Goal: Task Accomplishment & Management: Manage account settings

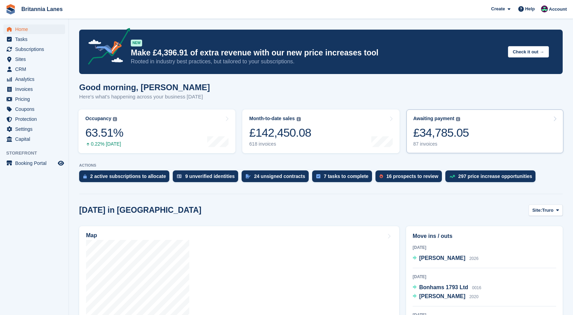
click at [324, 135] on link "Awaiting payment The total outstanding balance on all open invoices. £34,785.05…" at bounding box center [485, 131] width 157 height 44
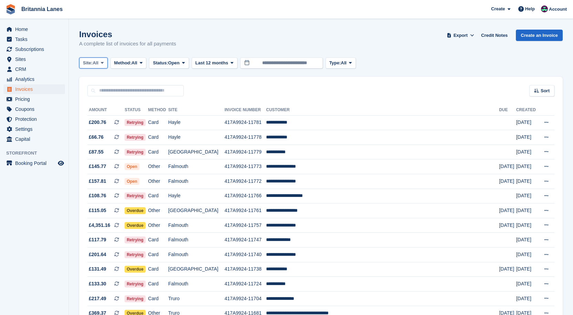
click at [97, 65] on span "All" at bounding box center [96, 63] width 6 height 7
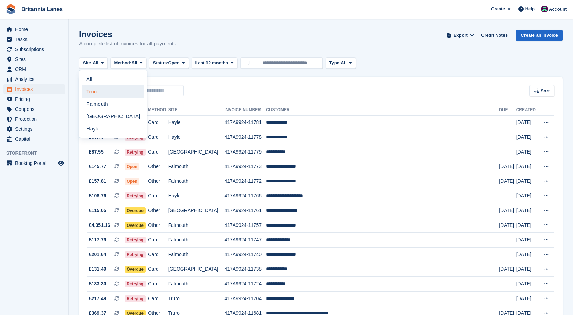
click at [101, 92] on link "Truro" at bounding box center [113, 91] width 62 height 12
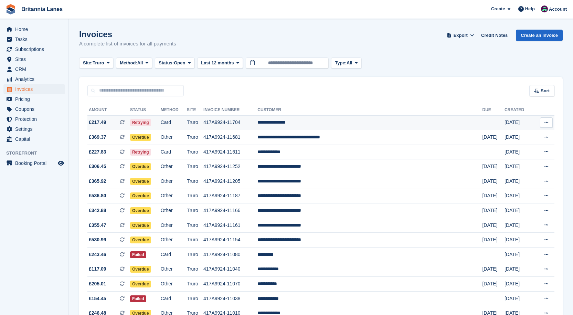
scroll to position [34, 0]
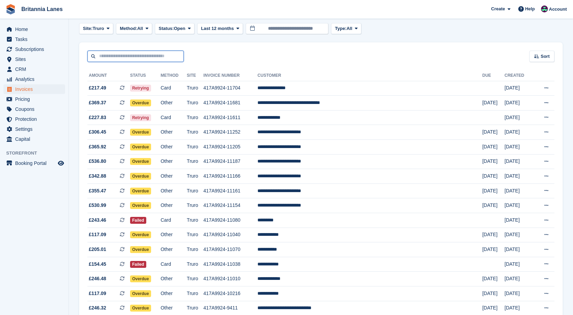
click at [107, 55] on input "text" at bounding box center [135, 56] width 96 height 11
type input "*********"
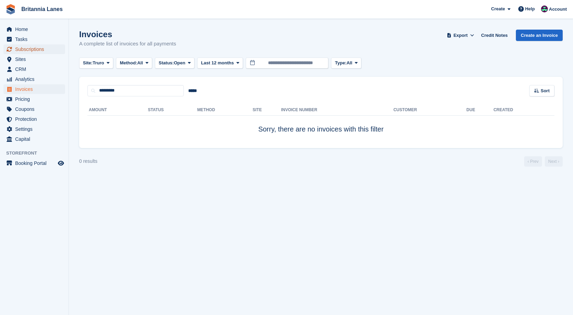
click at [47, 46] on span "Subscriptions" at bounding box center [35, 49] width 41 height 10
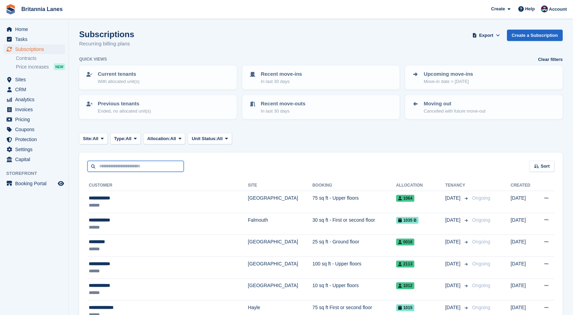
click at [108, 164] on input "text" at bounding box center [135, 166] width 96 height 11
type input "*********"
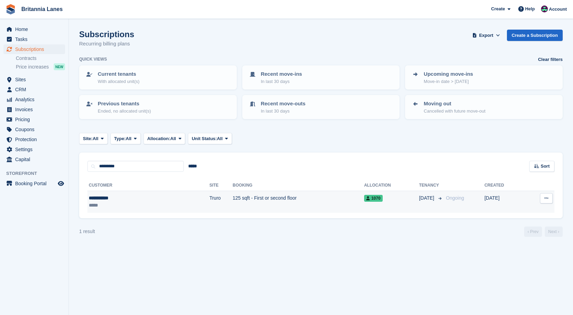
click at [233, 200] on td "125 sqft - First or second floor" at bounding box center [299, 202] width 132 height 22
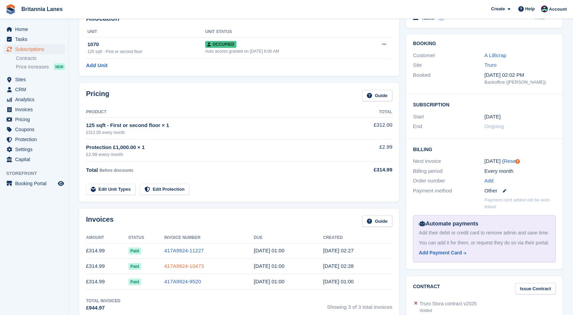
scroll to position [69, 0]
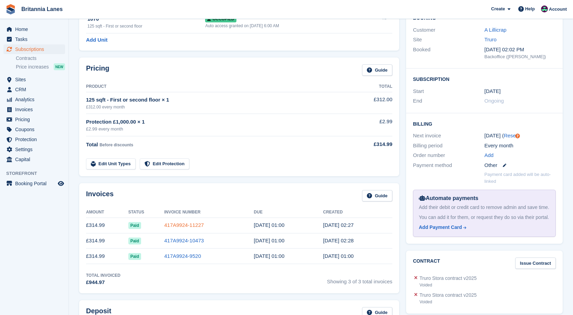
click at [200, 225] on link "417A9924-11227" at bounding box center [184, 225] width 40 height 6
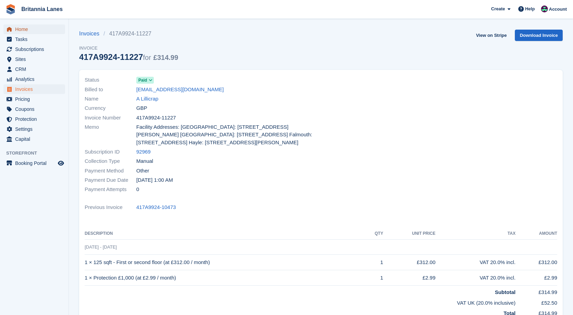
click at [20, 31] on span "Home" at bounding box center [35, 29] width 41 height 10
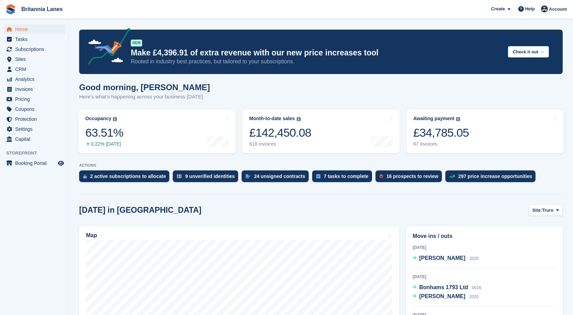
click at [467, 149] on link "Awaiting payment The total outstanding balance on all open invoices. £34,785.05…" at bounding box center [485, 131] width 157 height 44
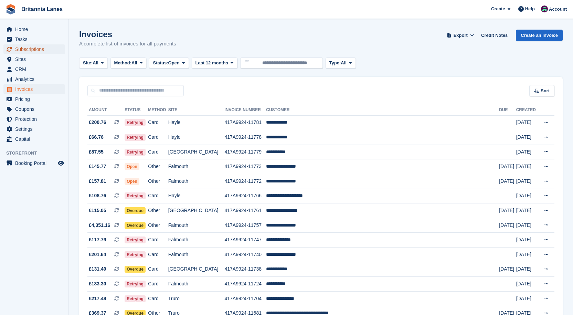
click at [52, 45] on span "Subscriptions" at bounding box center [35, 49] width 41 height 10
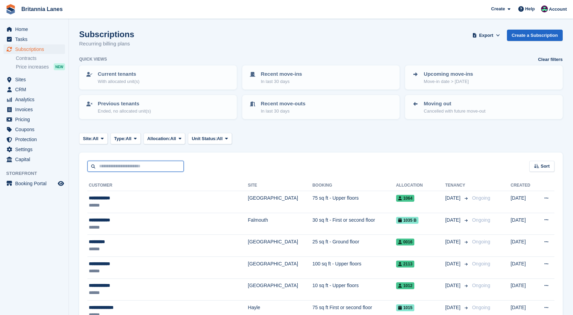
click at [111, 167] on input "text" at bounding box center [135, 166] width 96 height 11
type input "*"
type input "*******"
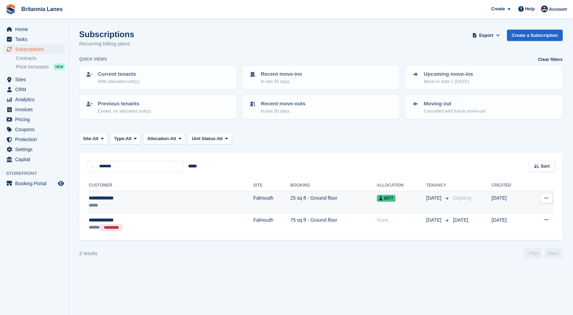
click at [291, 197] on td "25 sq ft - Ground floor" at bounding box center [334, 202] width 86 height 22
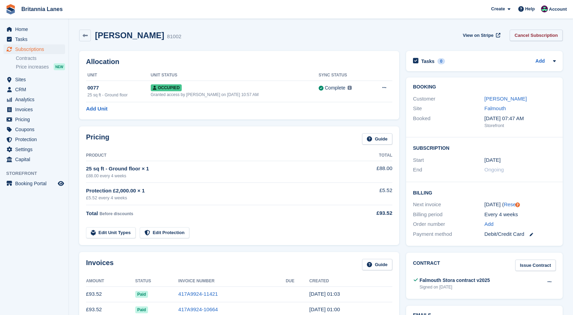
click at [540, 33] on link "Cancel Subscription" at bounding box center [536, 35] width 53 height 11
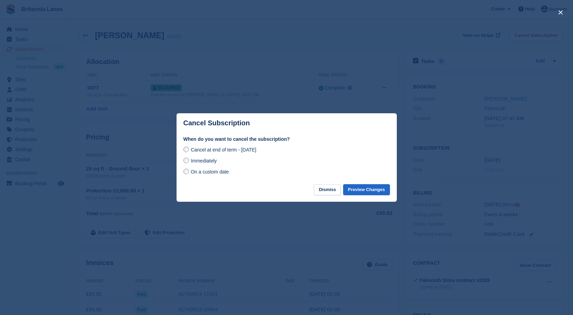
click at [202, 160] on span "Immediately" at bounding box center [204, 161] width 26 height 6
click at [386, 192] on button "Preview Changes" at bounding box center [366, 189] width 47 height 11
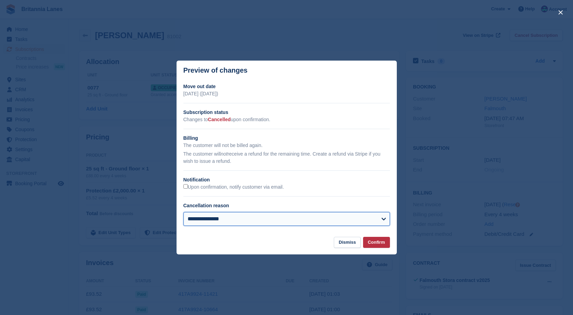
click at [264, 221] on select "**********" at bounding box center [286, 219] width 207 height 14
select select "**********"
click at [183, 212] on select "**********" at bounding box center [286, 219] width 207 height 14
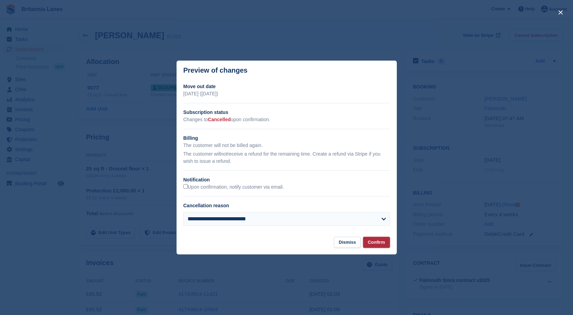
click at [384, 244] on button "Confirm" at bounding box center [376, 242] width 27 height 11
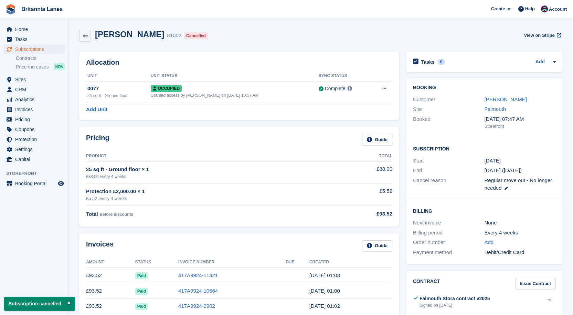
click at [204, 273] on link "417A9924-11421" at bounding box center [198, 275] width 40 height 6
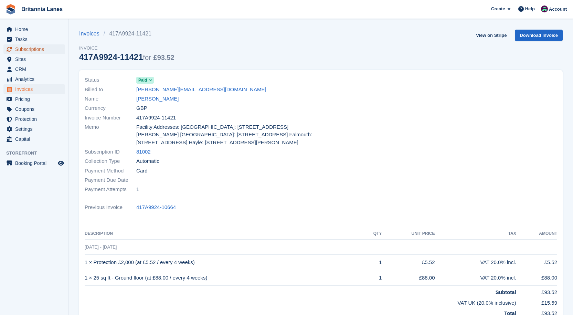
click at [54, 48] on span "Subscriptions" at bounding box center [35, 49] width 41 height 10
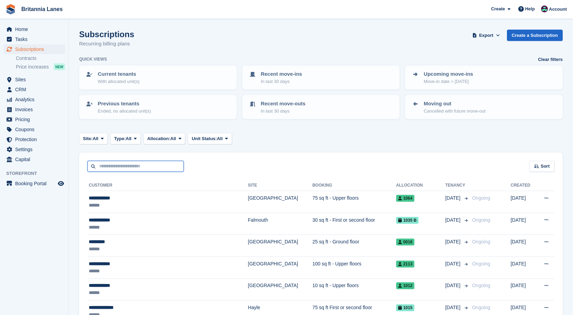
click at [119, 163] on input "text" at bounding box center [135, 166] width 96 height 11
type input "******"
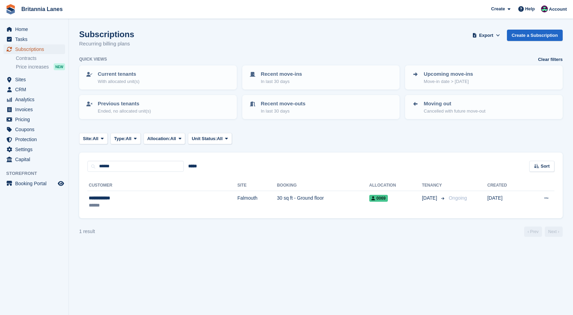
click at [29, 49] on span "Subscriptions" at bounding box center [35, 49] width 41 height 10
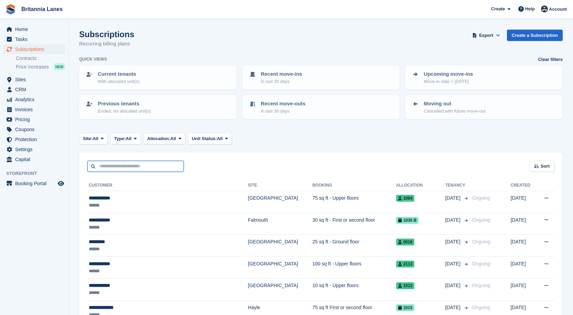
drag, startPoint x: 116, startPoint y: 166, endPoint x: 124, endPoint y: 162, distance: 8.6
click at [116, 166] on input "text" at bounding box center [135, 166] width 96 height 11
type input "**********"
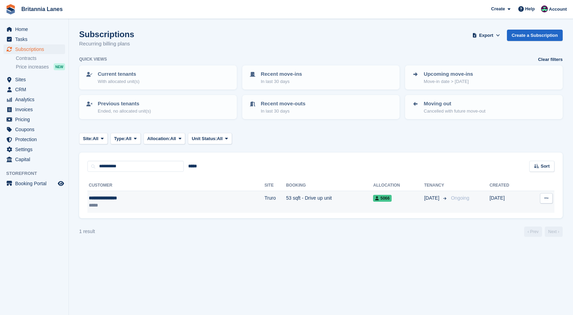
click at [265, 195] on td "Truro" at bounding box center [276, 202] width 22 height 22
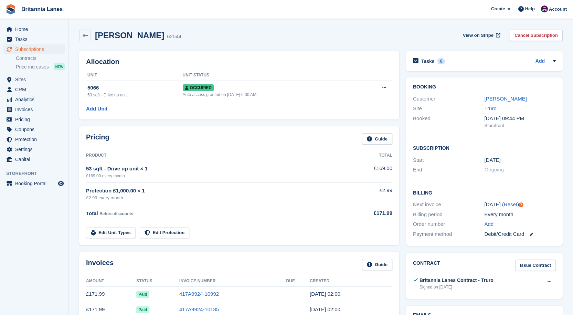
drag, startPoint x: 547, startPoint y: 38, endPoint x: 513, endPoint y: 45, distance: 34.8
click at [547, 38] on link "Cancel Subscription" at bounding box center [536, 35] width 53 height 11
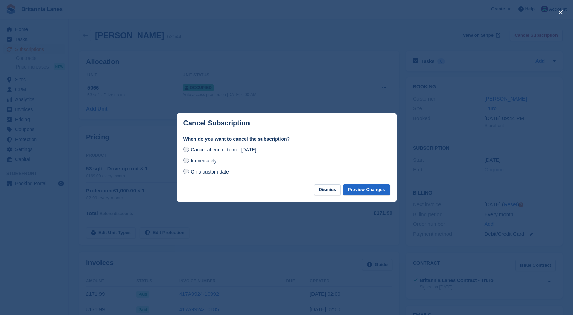
click at [202, 162] on span "Immediately" at bounding box center [204, 161] width 26 height 6
click at [386, 185] on button "Preview Changes" at bounding box center [366, 189] width 47 height 11
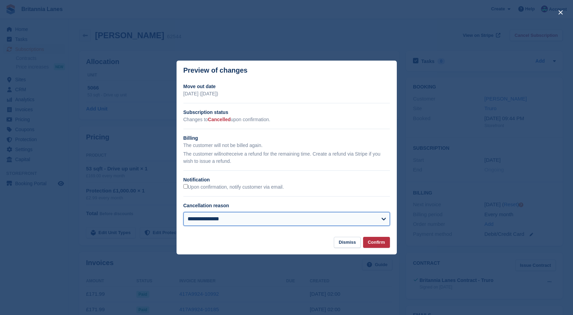
click at [281, 222] on select "**********" at bounding box center [286, 219] width 207 height 14
select select "**********"
click at [183, 212] on select "**********" at bounding box center [286, 219] width 207 height 14
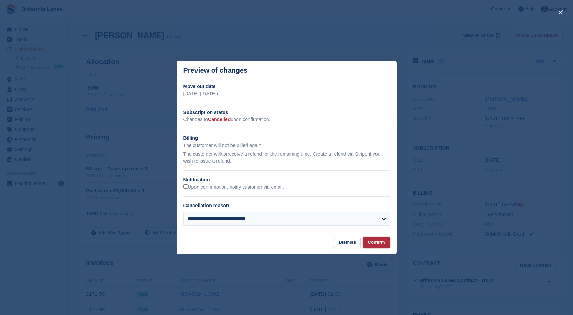
click at [372, 242] on button "Confirm" at bounding box center [376, 242] width 27 height 11
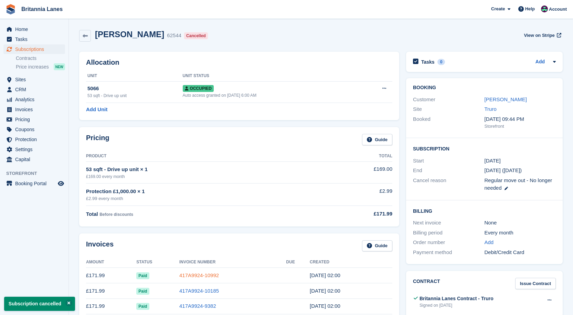
click at [203, 272] on link "417A9924-10992" at bounding box center [199, 275] width 40 height 6
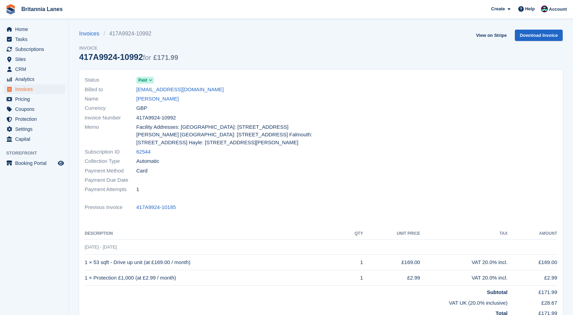
click at [166, 101] on link "[PERSON_NAME]" at bounding box center [157, 99] width 42 height 8
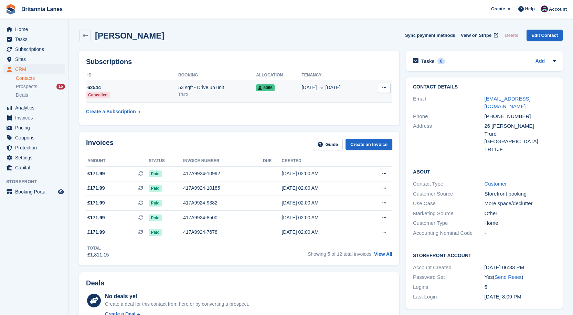
click at [201, 93] on div "Truro" at bounding box center [217, 94] width 78 height 6
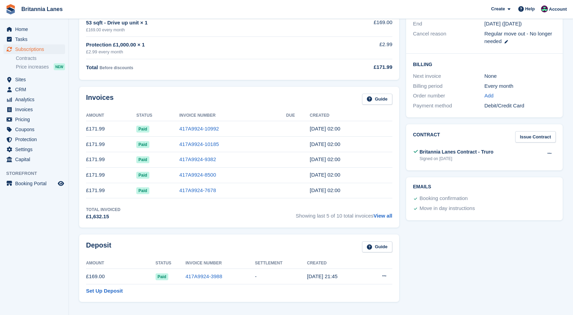
scroll to position [172, 0]
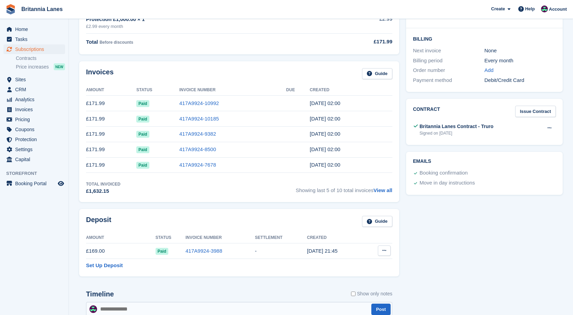
click at [387, 252] on button at bounding box center [384, 250] width 13 height 10
click at [353, 268] on p "Settle deposit" at bounding box center [358, 264] width 60 height 9
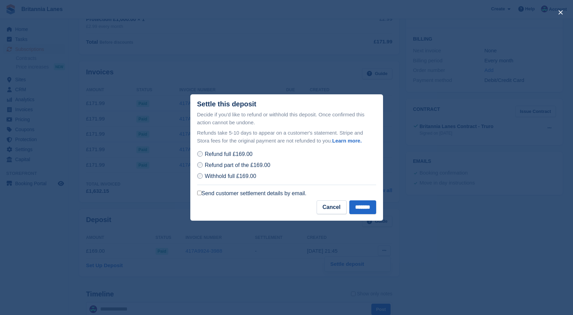
click at [227, 193] on label "Send customer settlement details by email." at bounding box center [251, 193] width 109 height 7
click at [369, 209] on input "*******" at bounding box center [362, 207] width 27 height 14
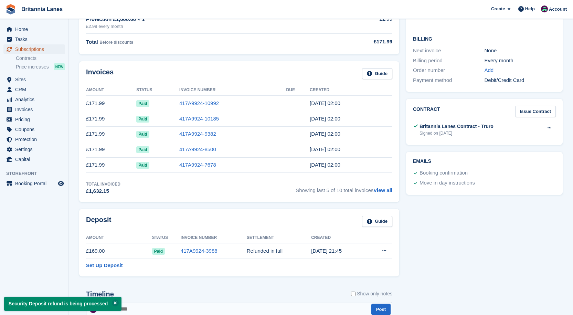
click at [42, 50] on span "Subscriptions" at bounding box center [35, 49] width 41 height 10
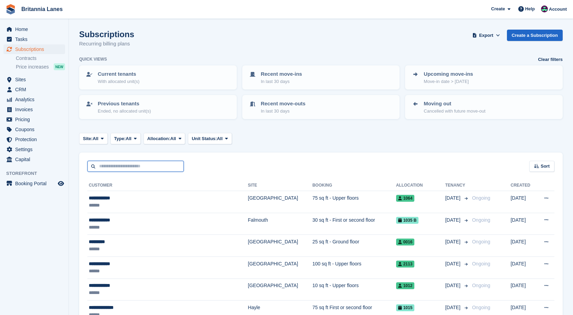
click at [135, 167] on input "text" at bounding box center [135, 166] width 96 height 11
type input "******"
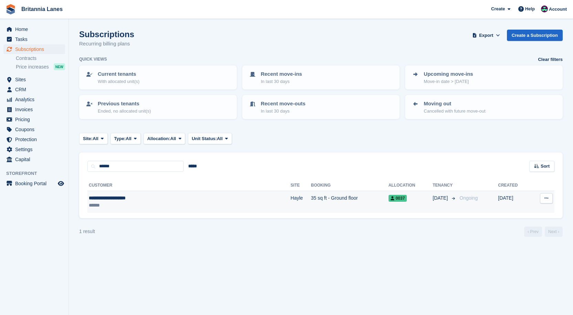
click at [291, 195] on td "Hayle" at bounding box center [301, 202] width 20 height 22
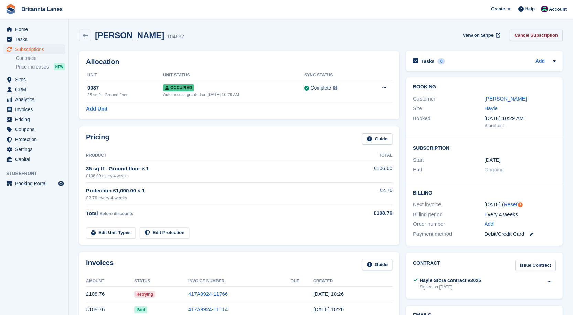
click at [533, 39] on link "Cancel Subscription" at bounding box center [536, 35] width 53 height 11
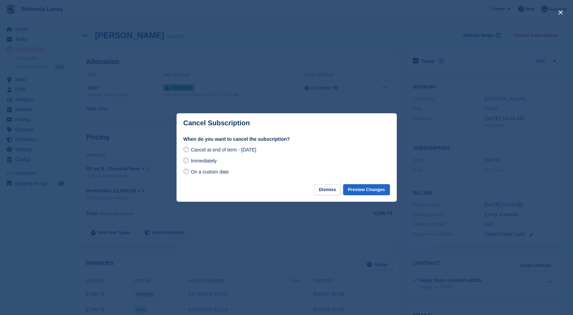
click at [196, 160] on span "Immediately" at bounding box center [204, 161] width 26 height 6
click at [369, 191] on button "Preview Changes" at bounding box center [366, 189] width 47 height 11
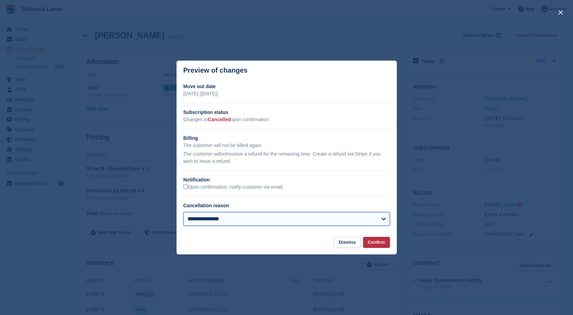
click at [203, 220] on select "**********" at bounding box center [286, 219] width 207 height 14
select select "**********"
click at [183, 212] on select "**********" at bounding box center [286, 219] width 207 height 14
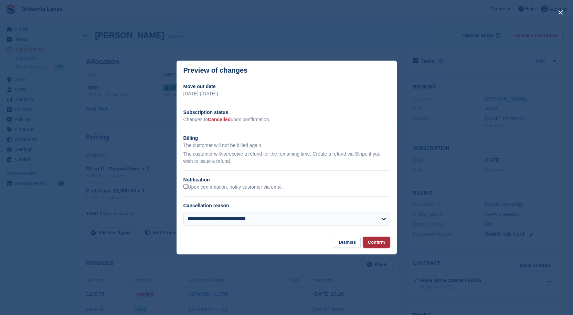
click at [379, 240] on button "Confirm" at bounding box center [376, 242] width 27 height 11
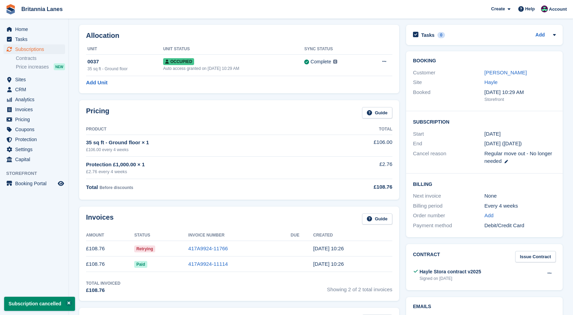
scroll to position [69, 0]
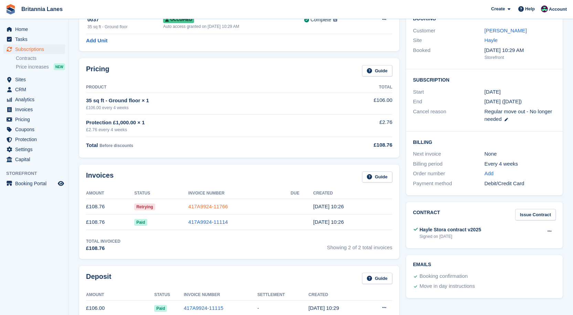
click at [205, 209] on link "417A9924-11766" at bounding box center [208, 206] width 40 height 6
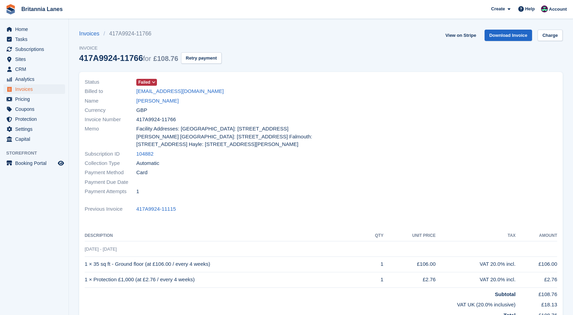
click at [148, 83] on span "Failed" at bounding box center [144, 82] width 12 height 6
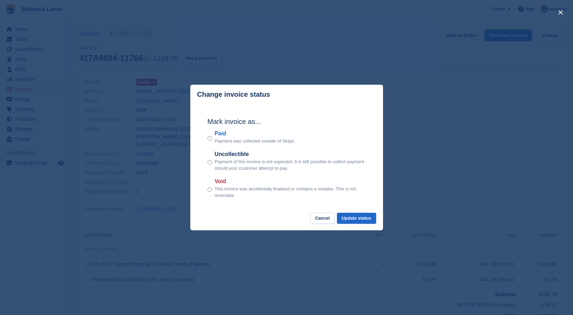
click at [228, 156] on label "Uncollectible" at bounding box center [290, 154] width 151 height 8
click at [364, 208] on div "Mark invoice as... Paid Payment was collected outside of Stripe. Uncollectible …" at bounding box center [287, 158] width 172 height 108
click at [361, 219] on button "Update status" at bounding box center [356, 218] width 39 height 11
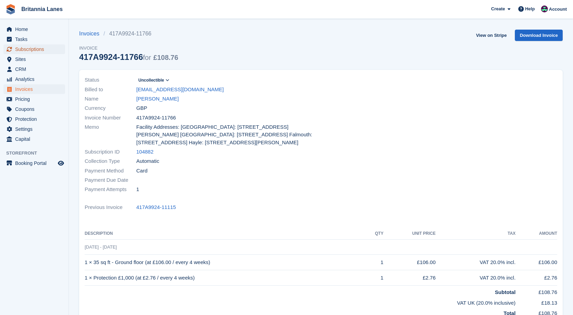
click at [35, 49] on span "Subscriptions" at bounding box center [35, 49] width 41 height 10
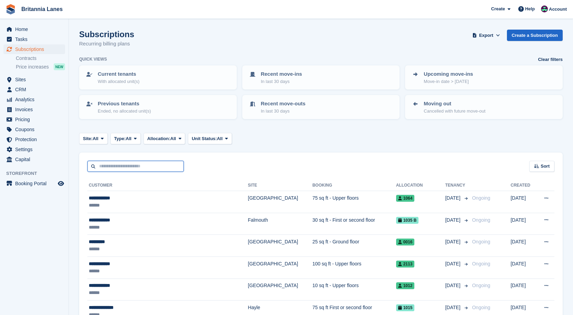
click at [120, 167] on input "text" at bounding box center [135, 166] width 96 height 11
type input "*****"
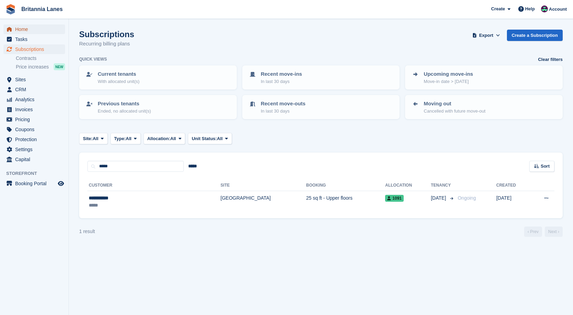
click at [34, 26] on span "Home" at bounding box center [35, 29] width 41 height 10
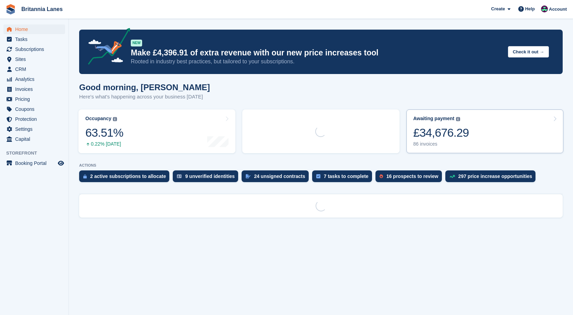
click at [455, 130] on div "£34,676.29" at bounding box center [441, 133] width 56 height 14
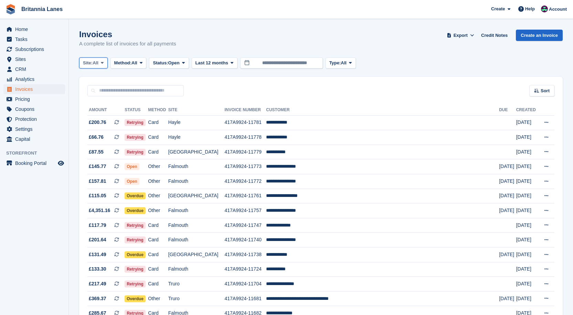
click at [97, 65] on span "All" at bounding box center [96, 63] width 6 height 7
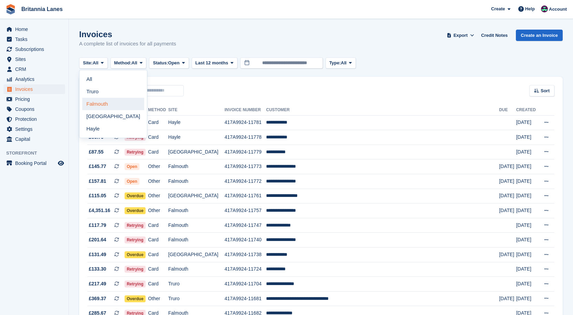
click at [100, 98] on link "Falmouth" at bounding box center [113, 104] width 62 height 12
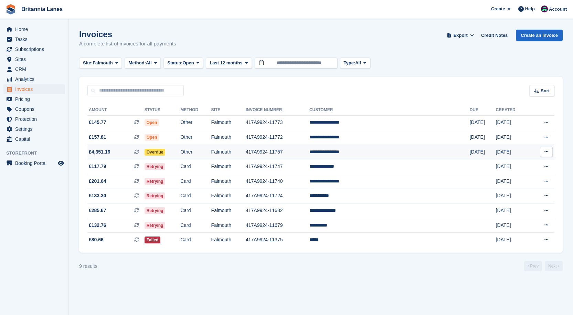
click at [371, 151] on td "**********" at bounding box center [389, 152] width 160 height 15
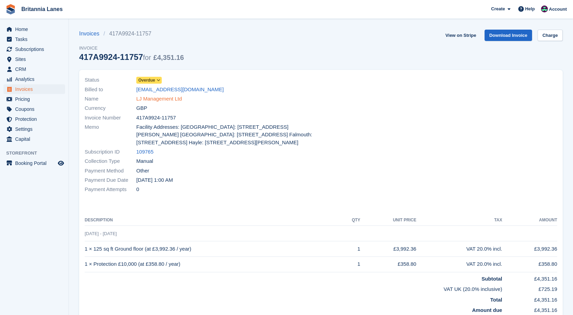
click at [162, 101] on link "LJ Management Ltd" at bounding box center [159, 99] width 46 height 8
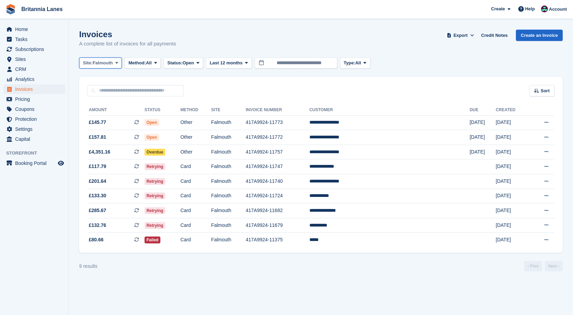
drag, startPoint x: 96, startPoint y: 65, endPoint x: 99, endPoint y: 64, distance: 3.9
click at [96, 65] on span "Falmouth" at bounding box center [103, 63] width 20 height 7
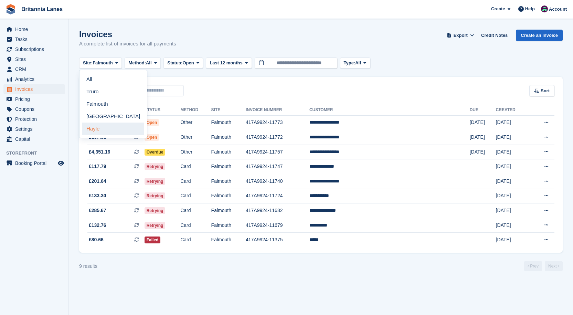
click at [107, 129] on link "Hayle" at bounding box center [113, 129] width 62 height 12
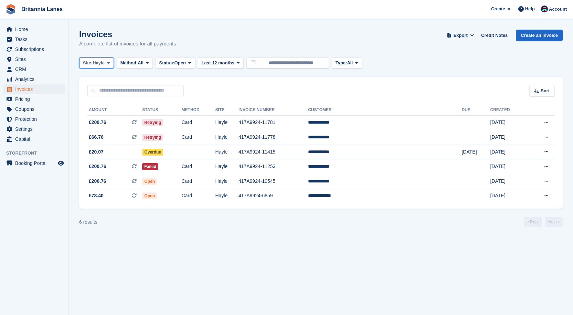
click at [107, 64] on span at bounding box center [109, 63] width 6 height 6
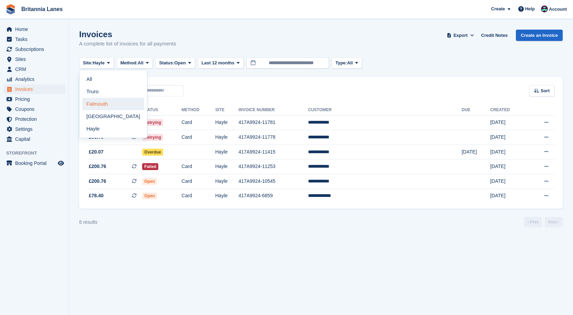
click at [104, 106] on link "Falmouth" at bounding box center [113, 104] width 62 height 12
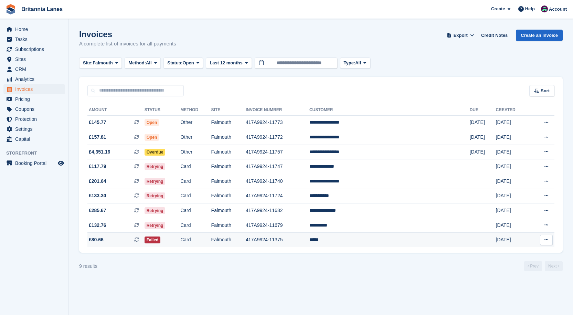
click at [372, 239] on td "*****" at bounding box center [389, 240] width 160 height 14
click at [378, 229] on td "**********" at bounding box center [389, 225] width 160 height 15
click at [366, 245] on td "*****" at bounding box center [389, 240] width 160 height 14
click at [371, 223] on td "**********" at bounding box center [389, 225] width 160 height 15
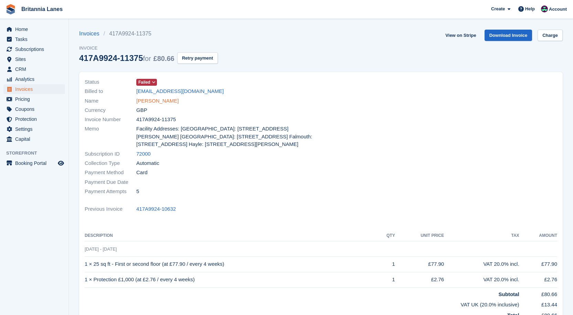
click at [139, 100] on link "[PERSON_NAME]" at bounding box center [157, 101] width 42 height 8
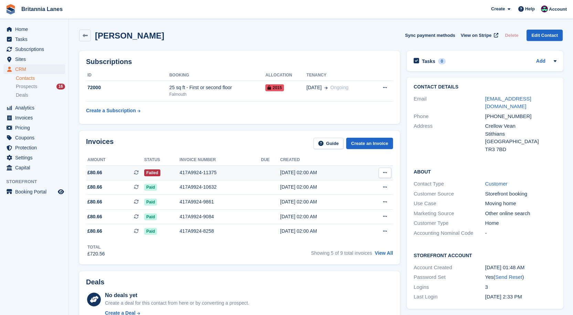
click at [275, 170] on td at bounding box center [270, 172] width 19 height 15
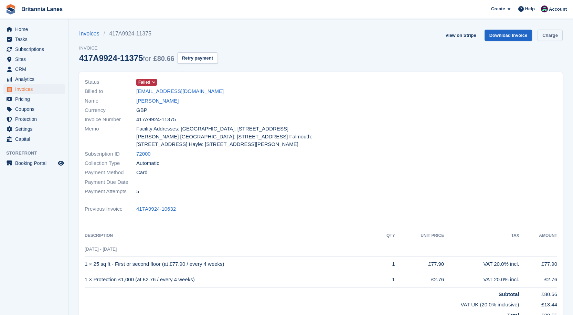
click at [549, 34] on link "Charge" at bounding box center [550, 35] width 25 height 11
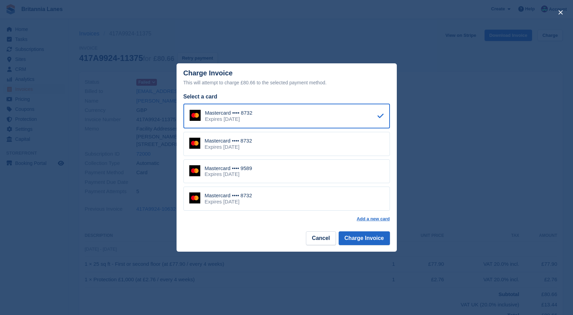
click at [251, 168] on div "Mastercard •••• 9589" at bounding box center [229, 168] width 48 height 6
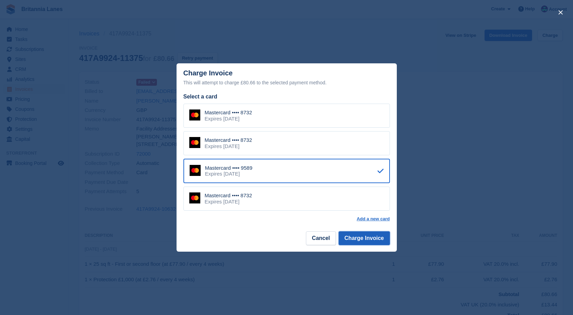
click at [360, 240] on button "Charge Invoice" at bounding box center [364, 238] width 51 height 14
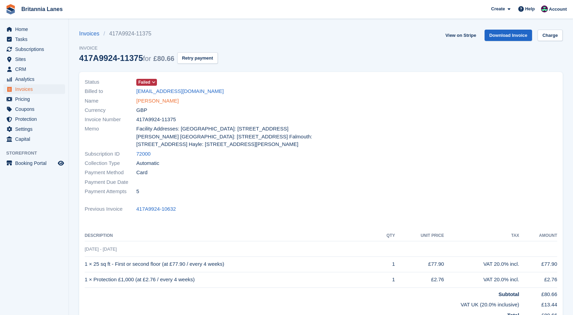
drag, startPoint x: 149, startPoint y: 103, endPoint x: 146, endPoint y: 100, distance: 4.1
click at [148, 102] on div "Name [PERSON_NAME]" at bounding box center [201, 100] width 232 height 9
click at [143, 100] on link "[PERSON_NAME]" at bounding box center [157, 101] width 42 height 8
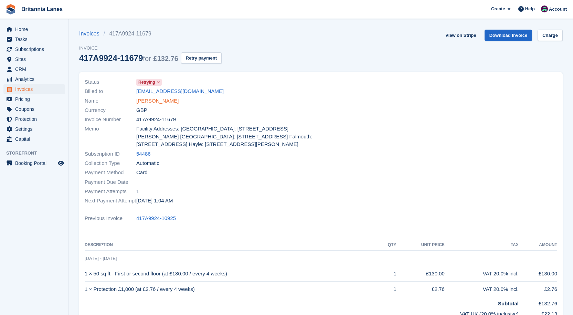
click at [157, 102] on link "[PERSON_NAME]" at bounding box center [157, 101] width 42 height 8
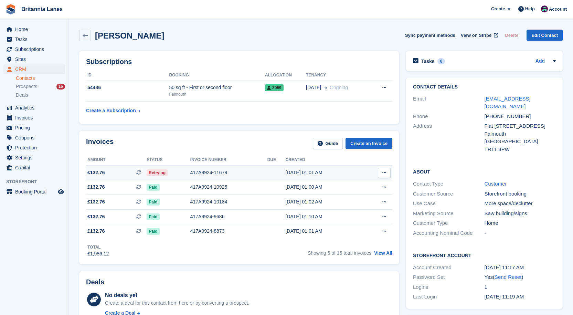
click at [194, 169] on div "417A9924-11679" at bounding box center [228, 172] width 77 height 7
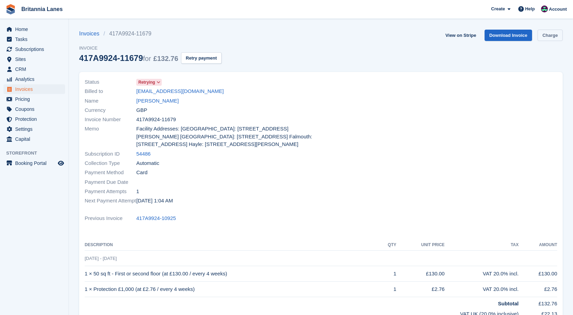
click at [557, 37] on link "Charge" at bounding box center [550, 35] width 25 height 11
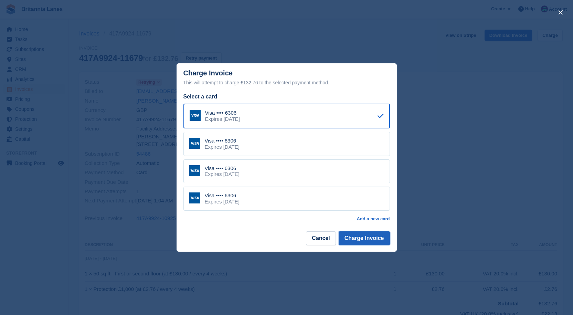
click at [379, 242] on button "Charge Invoice" at bounding box center [364, 238] width 51 height 14
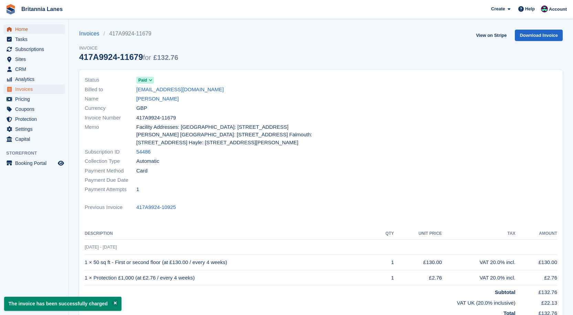
click at [23, 30] on span "Home" at bounding box center [35, 29] width 41 height 10
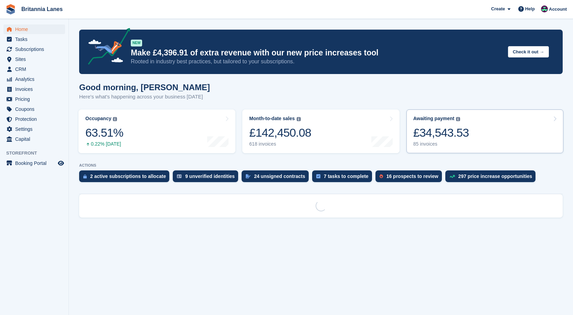
click at [445, 138] on div "£34,543.53" at bounding box center [441, 133] width 56 height 14
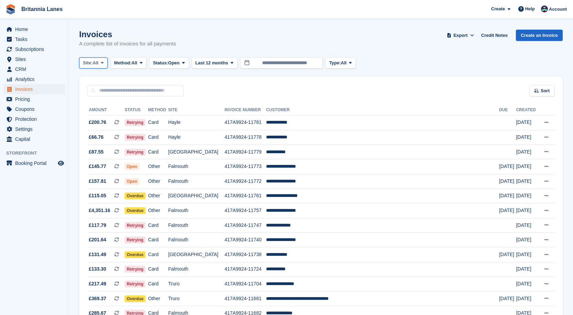
click at [97, 64] on span "All" at bounding box center [96, 63] width 6 height 7
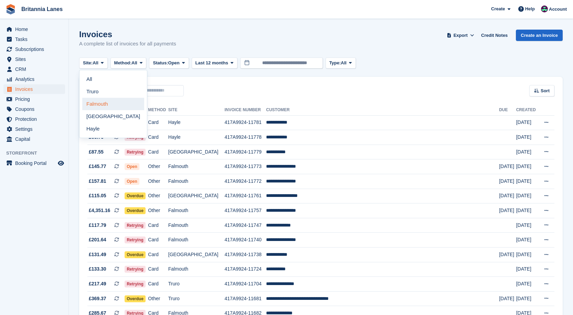
click at [94, 103] on link "Falmouth" at bounding box center [113, 104] width 62 height 12
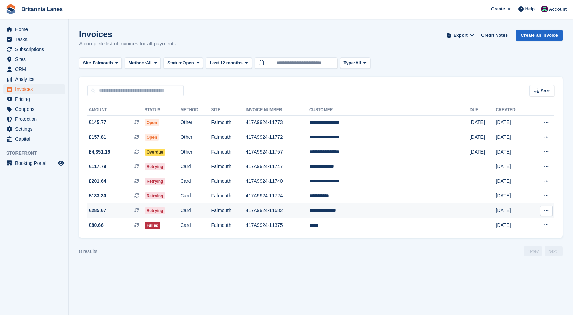
click at [373, 211] on td "**********" at bounding box center [389, 210] width 160 height 15
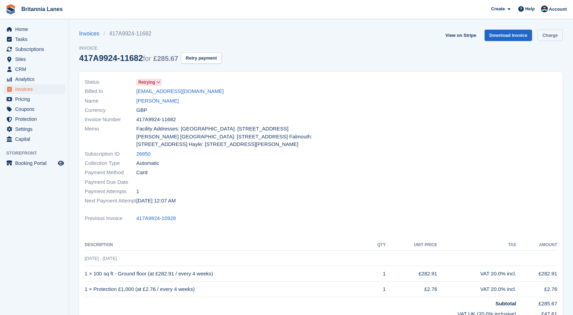
click at [543, 36] on link "Charge" at bounding box center [550, 35] width 25 height 11
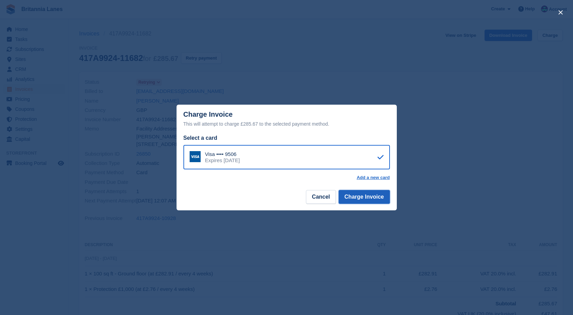
click at [356, 199] on button "Charge Invoice" at bounding box center [364, 197] width 51 height 14
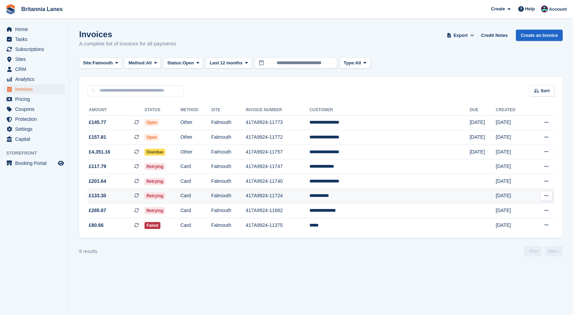
click at [386, 194] on td "**********" at bounding box center [389, 196] width 160 height 15
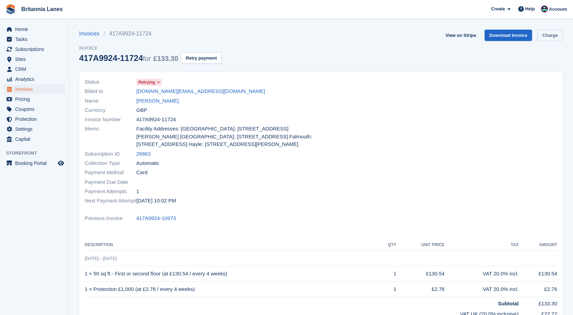
drag, startPoint x: 558, startPoint y: 34, endPoint x: 552, endPoint y: 38, distance: 7.7
click at [558, 34] on link "Charge" at bounding box center [550, 35] width 25 height 11
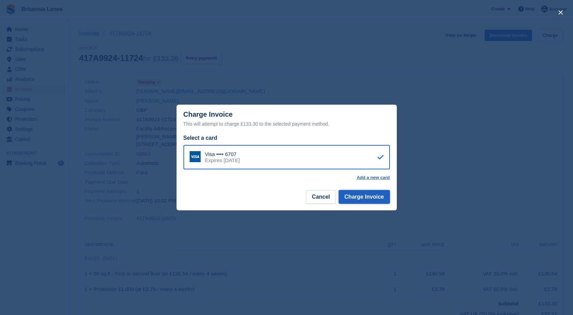
click at [350, 196] on button "Charge Invoice" at bounding box center [364, 197] width 51 height 14
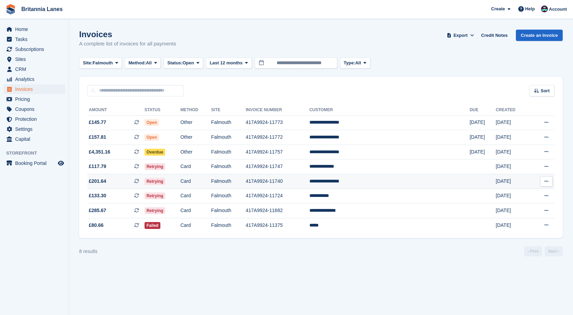
click at [378, 180] on td "**********" at bounding box center [389, 181] width 160 height 15
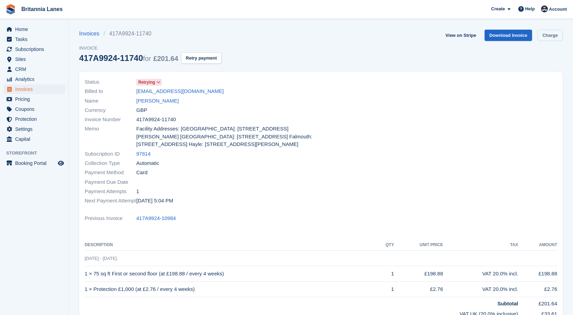
click at [553, 33] on link "Charge" at bounding box center [550, 35] width 25 height 11
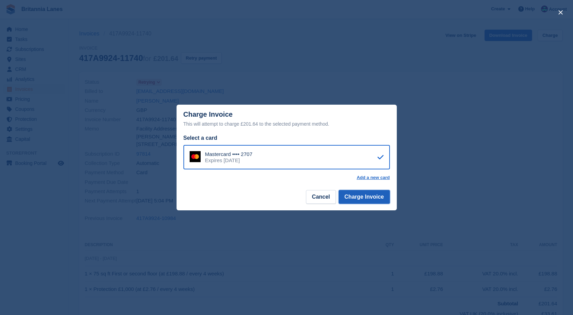
click at [358, 197] on button "Charge Invoice" at bounding box center [364, 197] width 51 height 14
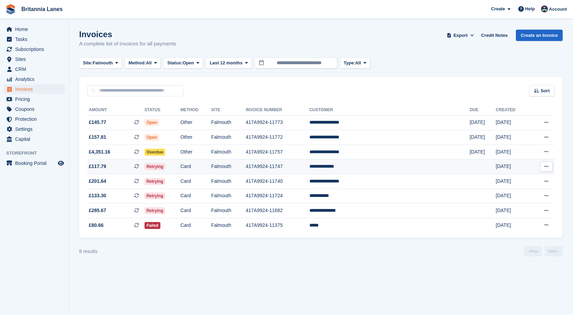
click at [371, 169] on td "**********" at bounding box center [389, 166] width 160 height 15
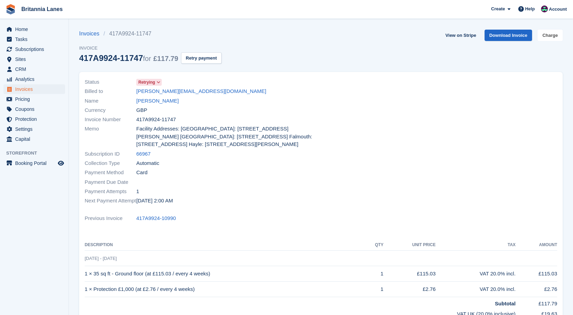
drag, startPoint x: 545, startPoint y: 37, endPoint x: 524, endPoint y: 42, distance: 21.3
click at [545, 37] on link "Charge" at bounding box center [550, 35] width 25 height 11
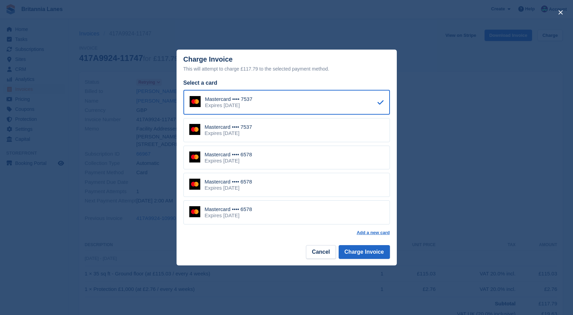
click at [258, 158] on div "Mastercard •••• 6578 Expires [DATE]" at bounding box center [286, 158] width 207 height 24
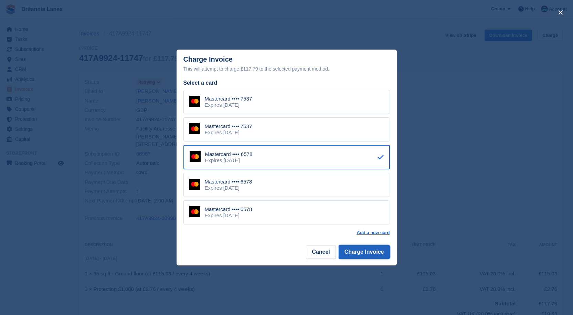
click at [368, 250] on button "Charge Invoice" at bounding box center [364, 252] width 51 height 14
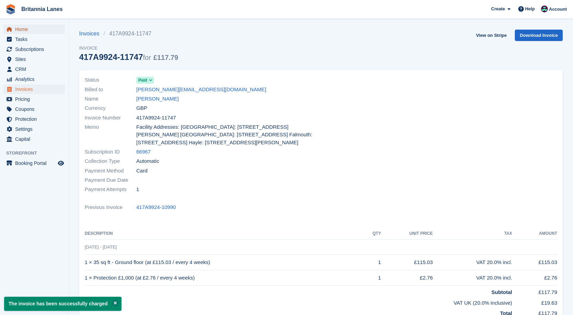
click at [34, 30] on span "Home" at bounding box center [35, 29] width 41 height 10
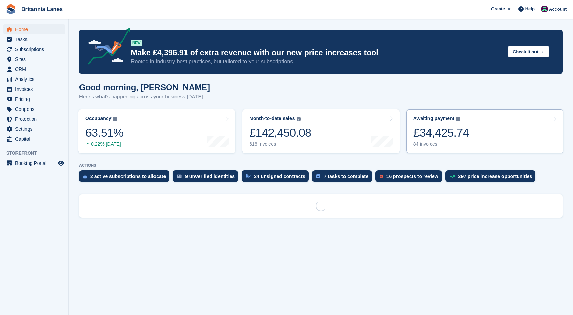
click at [473, 141] on link "Awaiting payment The total outstanding balance on all open invoices. £34,425.74…" at bounding box center [485, 131] width 157 height 44
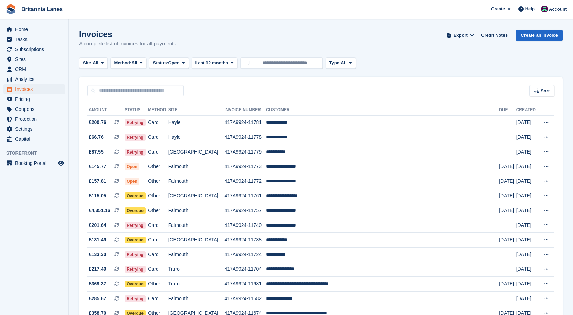
click at [98, 64] on span "All" at bounding box center [96, 63] width 6 height 7
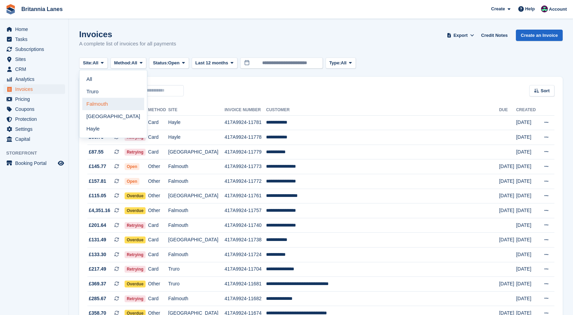
click at [107, 104] on link "Falmouth" at bounding box center [113, 104] width 62 height 12
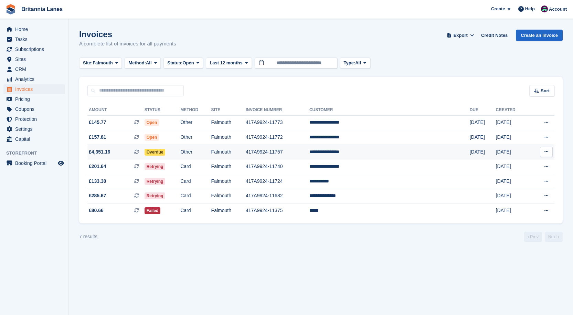
click at [375, 150] on td "**********" at bounding box center [389, 152] width 160 height 15
click at [104, 66] on span "Falmouth" at bounding box center [103, 63] width 20 height 7
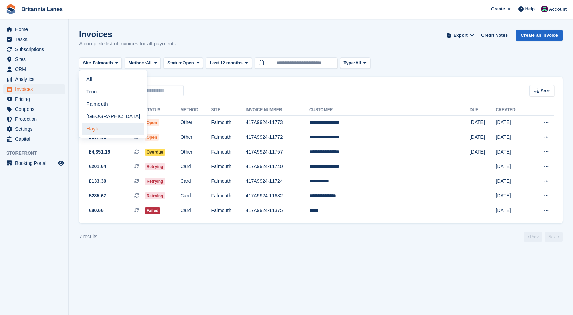
click at [102, 128] on link "Hayle" at bounding box center [113, 129] width 62 height 12
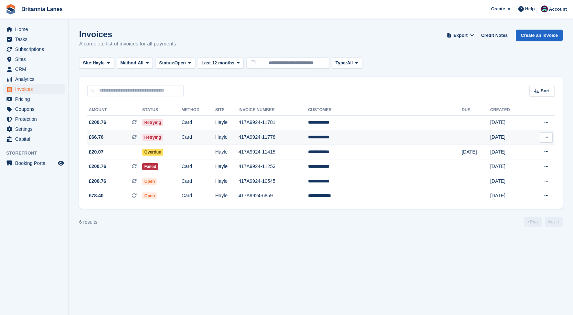
click at [371, 137] on td "**********" at bounding box center [385, 137] width 154 height 15
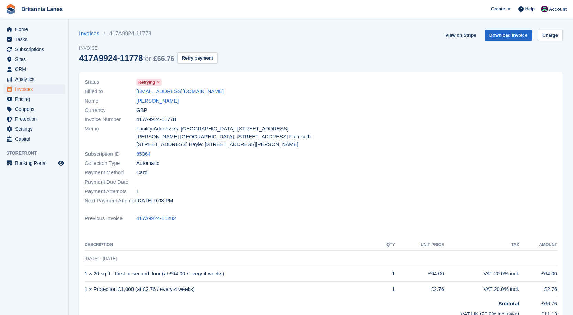
click at [565, 26] on section "Invoices 417A9924-11778 Invoice 417A9924-11778 for £66.76 Retry payment View on…" at bounding box center [321, 219] width 504 height 439
click at [559, 34] on link "Charge" at bounding box center [550, 35] width 25 height 11
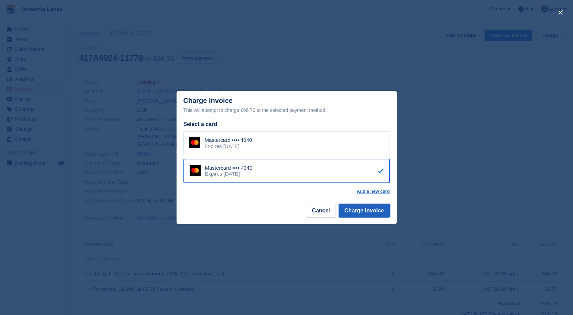
click at [371, 213] on button "Charge Invoice" at bounding box center [364, 211] width 51 height 14
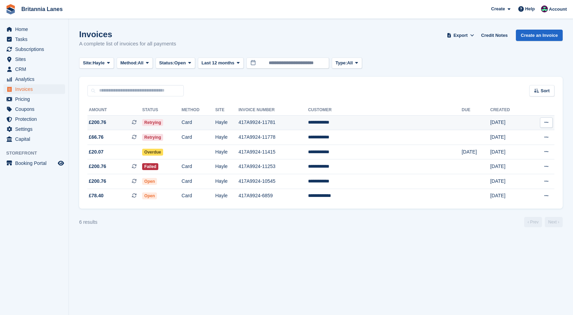
click at [375, 121] on td "**********" at bounding box center [385, 122] width 154 height 15
click at [96, 63] on span "Hayle" at bounding box center [99, 63] width 12 height 7
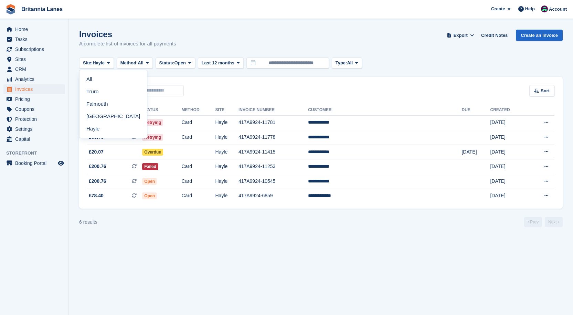
drag, startPoint x: 96, startPoint y: 91, endPoint x: 117, endPoint y: 97, distance: 21.8
click at [96, 91] on link "Truro" at bounding box center [113, 91] width 62 height 12
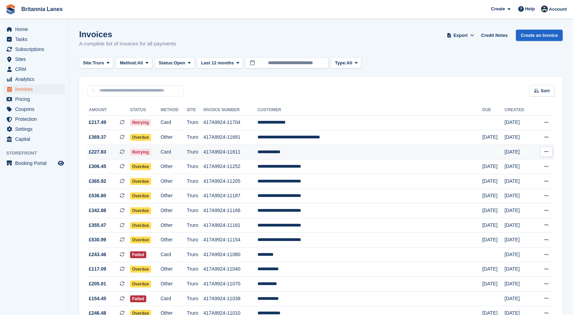
click at [329, 151] on td "**********" at bounding box center [370, 152] width 225 height 15
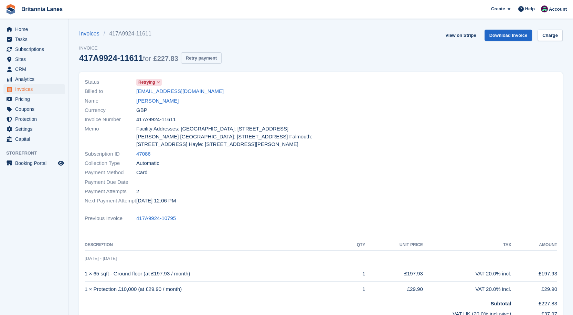
click at [207, 58] on button "Retry payment" at bounding box center [201, 57] width 41 height 11
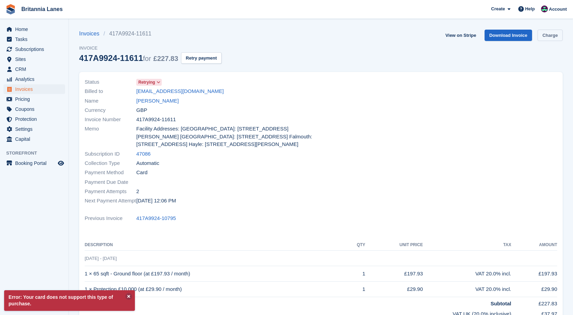
click at [559, 32] on link "Charge" at bounding box center [550, 35] width 25 height 11
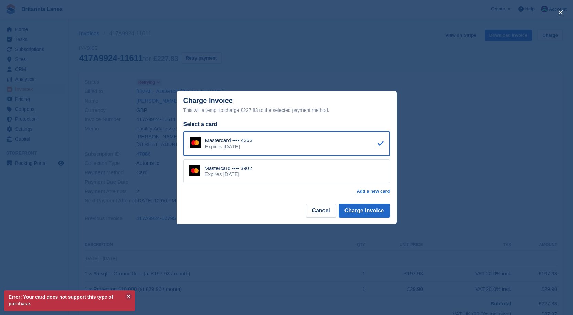
click at [226, 171] on div "Expires [DATE]" at bounding box center [229, 174] width 48 height 6
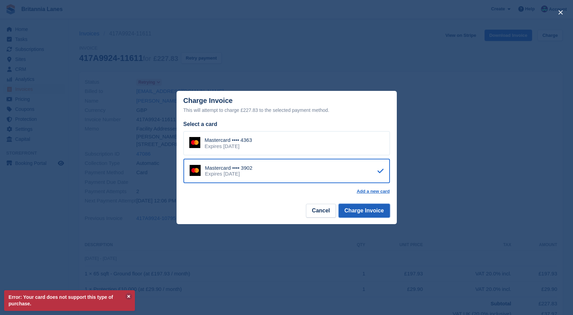
click at [369, 209] on button "Charge Invoice" at bounding box center [364, 211] width 51 height 14
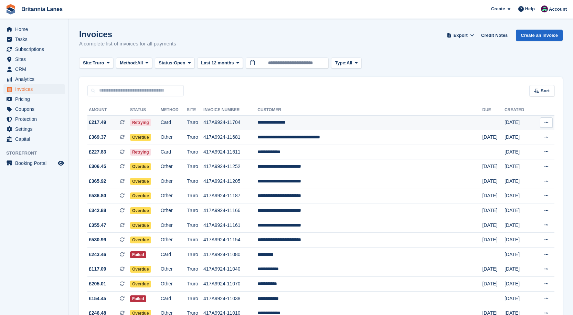
click at [323, 117] on td "**********" at bounding box center [370, 122] width 225 height 15
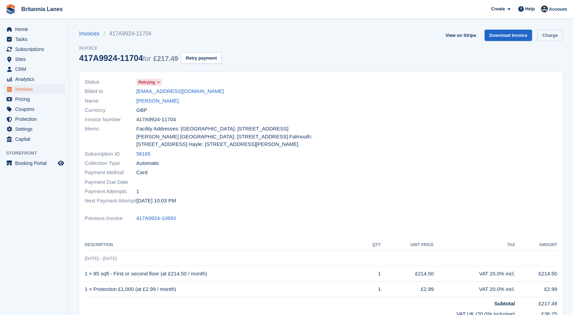
click at [549, 35] on link "Charge" at bounding box center [550, 35] width 25 height 11
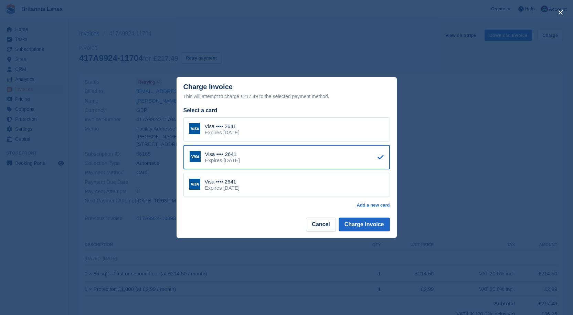
click at [247, 188] on div "Visa •••• 2641 Expires [DATE]" at bounding box center [286, 185] width 207 height 24
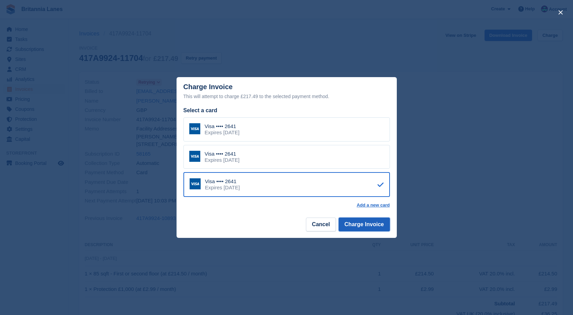
click at [386, 228] on button "Charge Invoice" at bounding box center [364, 225] width 51 height 14
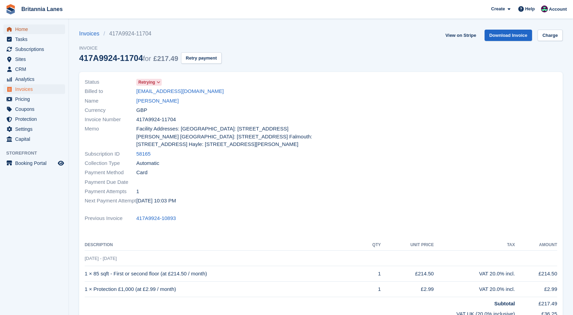
click at [34, 28] on span "Home" at bounding box center [35, 29] width 41 height 10
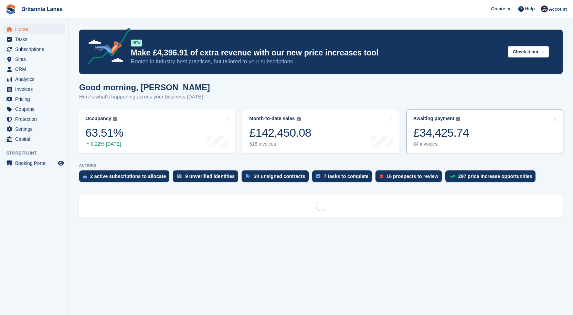
click at [424, 137] on div "£34,425.74" at bounding box center [441, 133] width 56 height 14
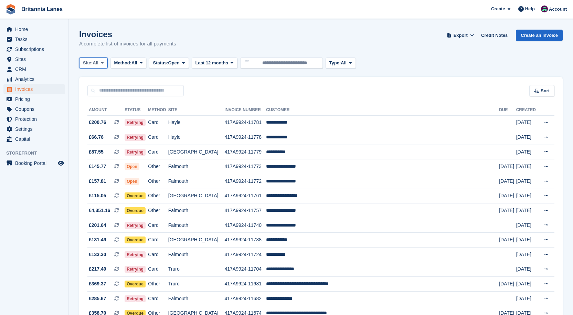
click at [84, 66] on span "Site:" at bounding box center [88, 63] width 10 height 7
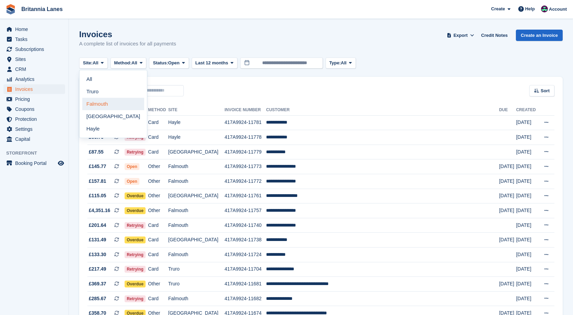
click at [99, 104] on link "Falmouth" at bounding box center [113, 104] width 62 height 12
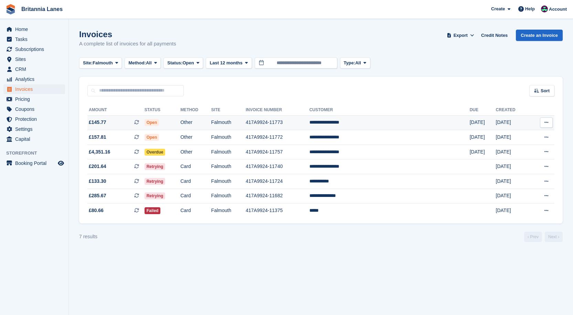
click at [391, 123] on td "**********" at bounding box center [389, 122] width 160 height 15
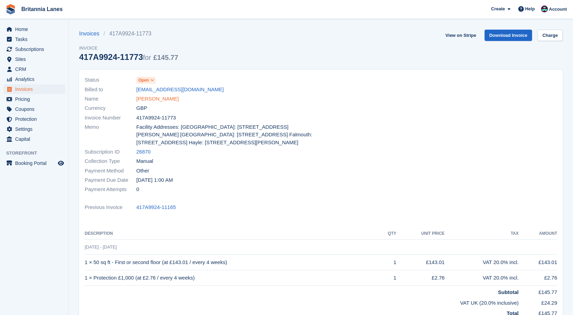
click at [159, 100] on link "Kamil Tworkiewicz" at bounding box center [157, 99] width 42 height 8
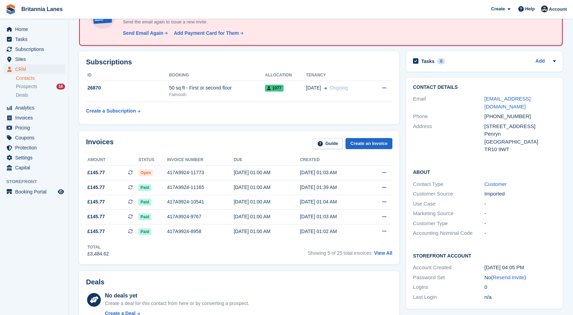
scroll to position [69, 0]
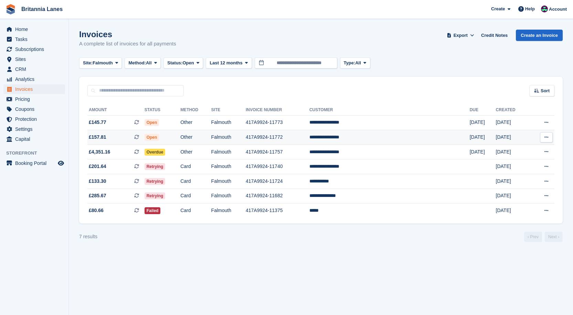
click at [380, 138] on td "**********" at bounding box center [389, 137] width 160 height 15
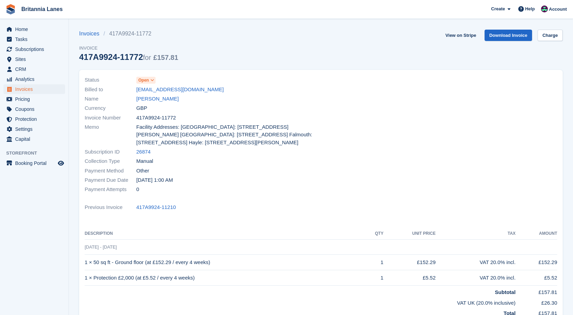
scroll to position [34, 0]
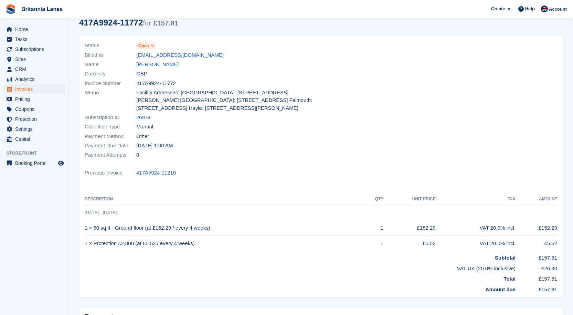
click at [151, 45] on icon at bounding box center [152, 46] width 4 height 4
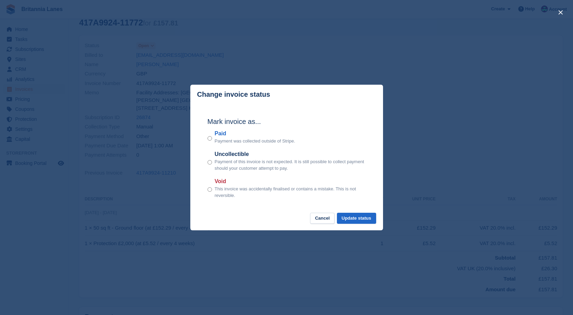
click at [221, 134] on label "Paid" at bounding box center [255, 133] width 81 height 8
click at [357, 217] on button "Update status" at bounding box center [356, 218] width 39 height 11
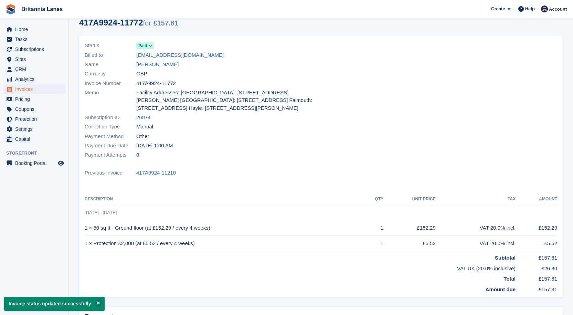
scroll to position [0, 0]
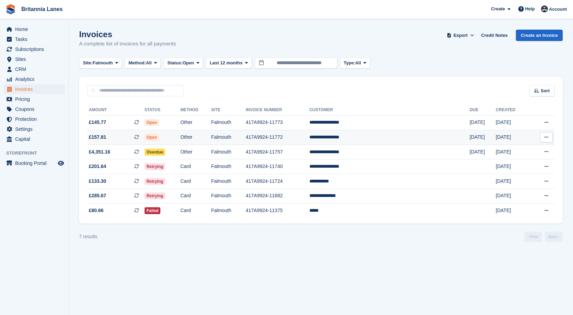
click at [366, 138] on td "**********" at bounding box center [389, 137] width 160 height 15
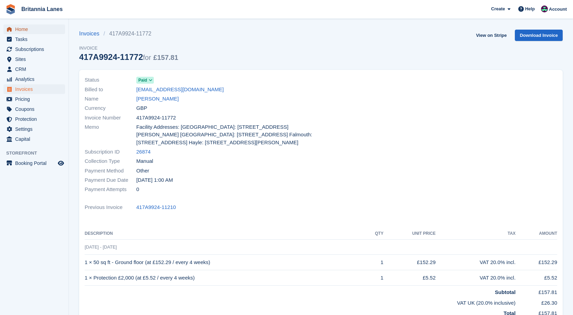
click at [21, 28] on span "Home" at bounding box center [35, 29] width 41 height 10
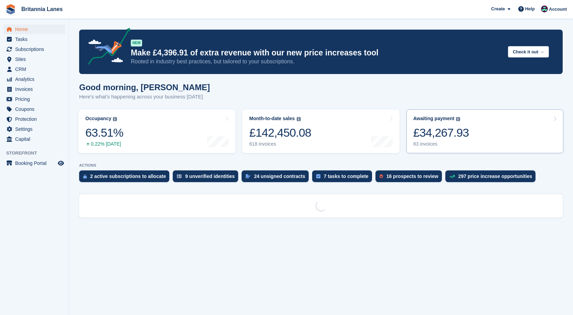
click at [473, 125] on link "Awaiting payment The total outstanding balance on all open invoices. £34,267.93…" at bounding box center [485, 131] width 157 height 44
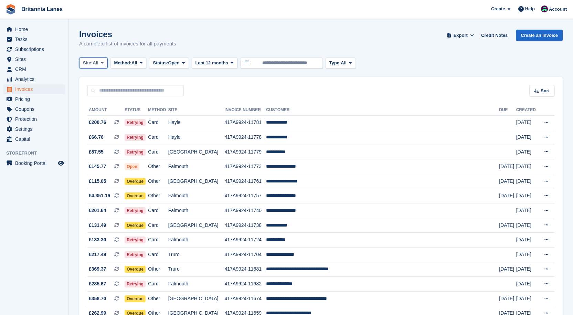
click at [100, 60] on button "Site: All" at bounding box center [93, 62] width 29 height 11
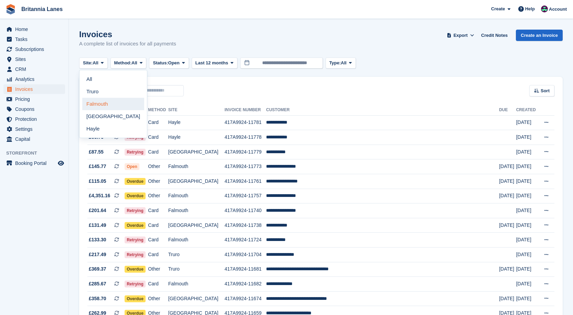
click at [103, 104] on link "Falmouth" at bounding box center [113, 104] width 62 height 12
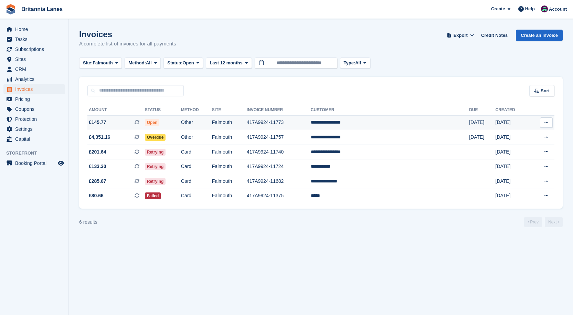
click at [378, 123] on td "**********" at bounding box center [390, 122] width 158 height 15
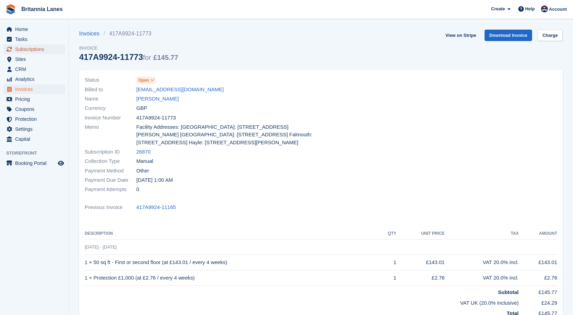
click at [27, 46] on span "Subscriptions" at bounding box center [35, 49] width 41 height 10
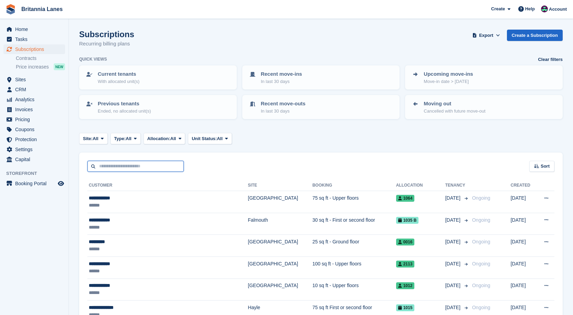
click at [129, 167] on input "text" at bounding box center [135, 166] width 96 height 11
type input "*********"
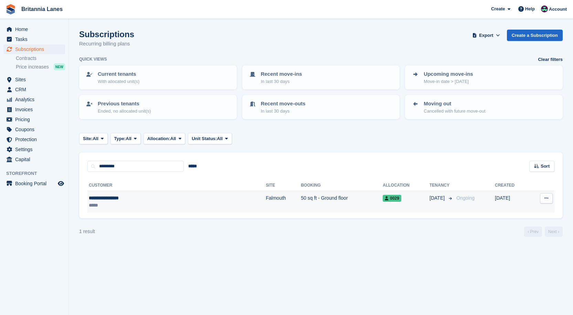
click at [266, 195] on td "Falmouth" at bounding box center [283, 202] width 35 height 22
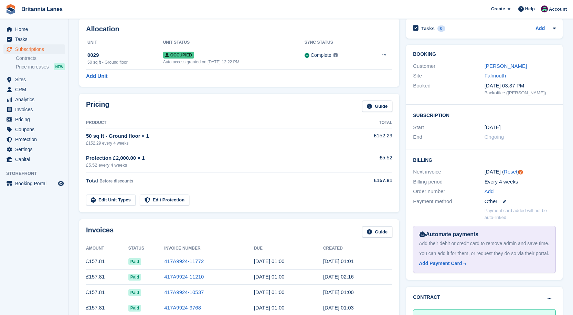
scroll to position [69, 0]
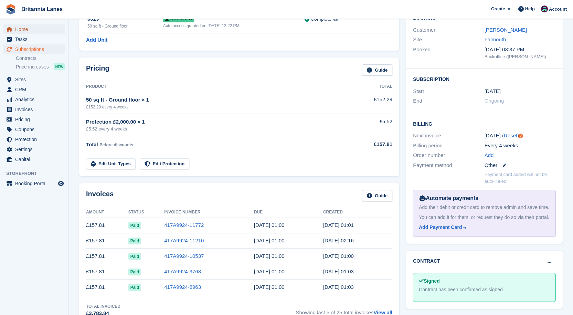
click at [13, 27] on link "Home" at bounding box center [34, 29] width 62 height 10
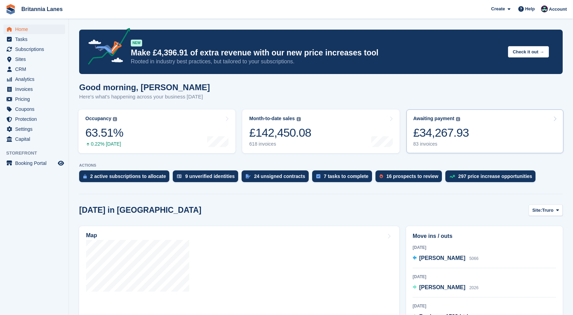
click at [442, 122] on div "Awaiting payment" at bounding box center [433, 119] width 41 height 6
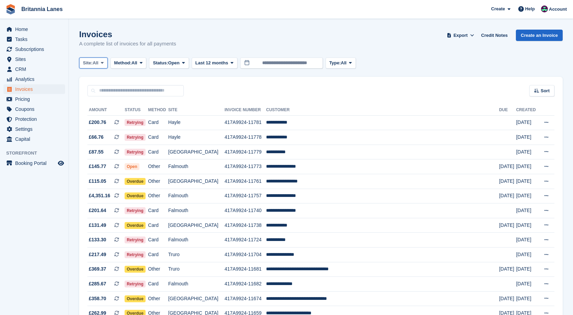
click at [102, 64] on span at bounding box center [102, 63] width 6 height 6
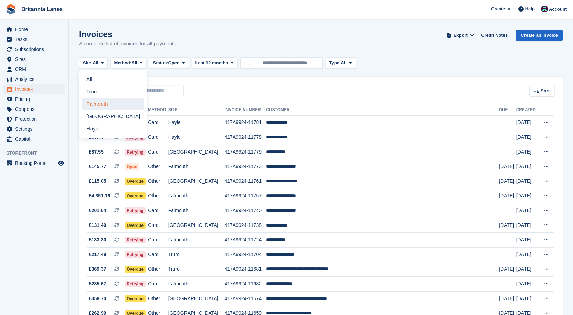
click at [103, 101] on link "Falmouth" at bounding box center [113, 104] width 62 height 12
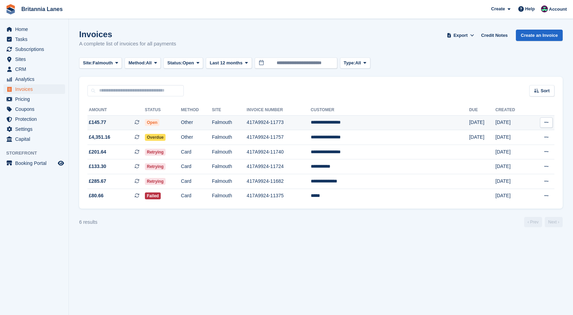
drag, startPoint x: 381, startPoint y: 123, endPoint x: 370, endPoint y: 126, distance: 11.5
click at [381, 123] on td "**********" at bounding box center [390, 122] width 158 height 15
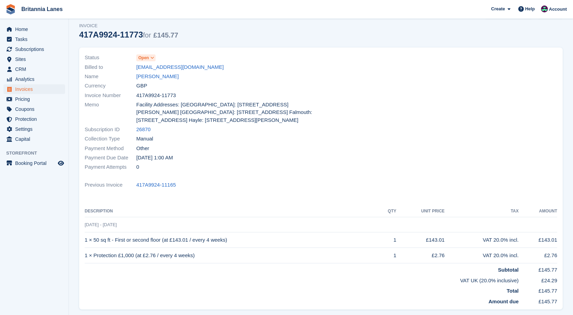
scroll to position [34, 0]
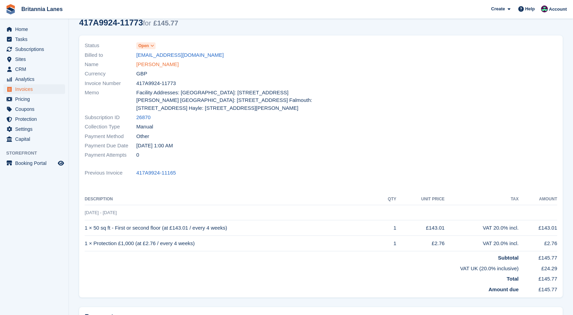
click at [162, 62] on link "[PERSON_NAME]" at bounding box center [157, 65] width 42 height 8
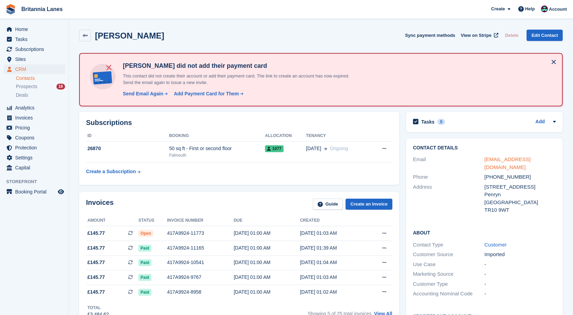
click at [504, 157] on link "[EMAIL_ADDRESS][DOMAIN_NAME]" at bounding box center [508, 163] width 46 height 14
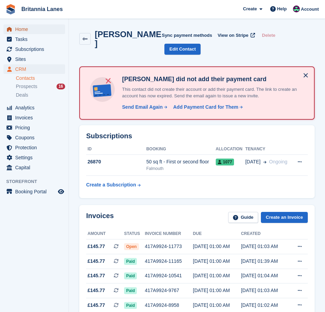
click at [30, 26] on span "Home" at bounding box center [35, 29] width 41 height 10
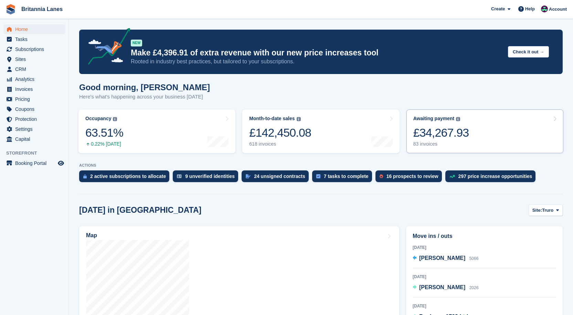
click at [324, 123] on link "Awaiting payment The total outstanding balance on all open invoices. £34,267.93…" at bounding box center [485, 131] width 157 height 44
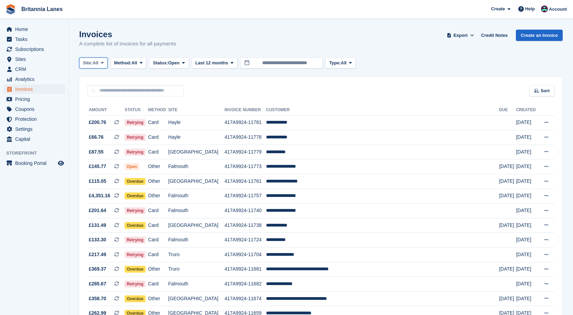
click at [99, 59] on button "Site: All" at bounding box center [93, 62] width 29 height 11
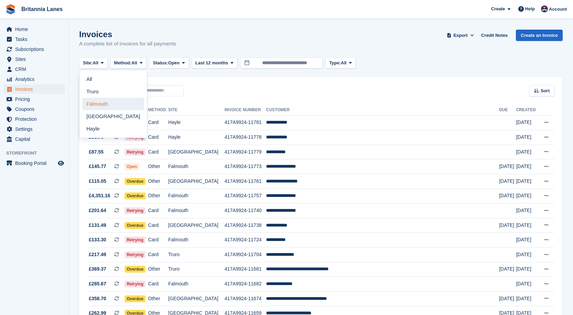
click at [90, 102] on link "Falmouth" at bounding box center [113, 104] width 62 height 12
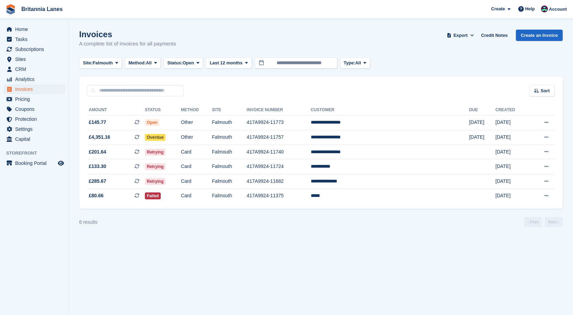
click at [104, 56] on turbo-frame "Invoices A complete list of invoices for all payments Export Export Invoices Ex…" at bounding box center [321, 129] width 484 height 198
click at [104, 60] on span "Falmouth" at bounding box center [103, 63] width 20 height 7
click at [98, 129] on link "Hayle" at bounding box center [113, 129] width 62 height 12
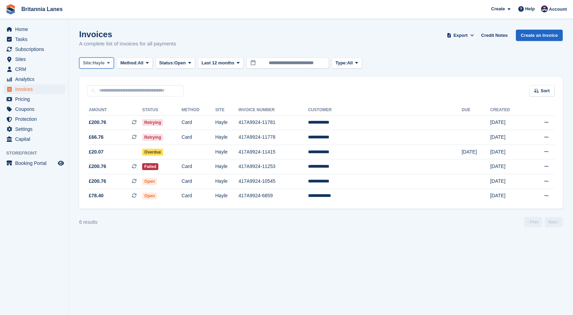
click at [102, 63] on span "Hayle" at bounding box center [99, 63] width 12 height 7
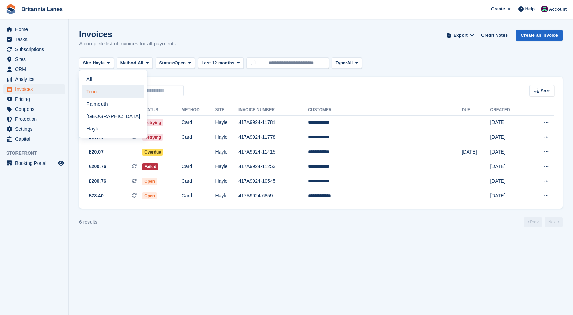
click at [98, 92] on link "Truro" at bounding box center [113, 91] width 62 height 12
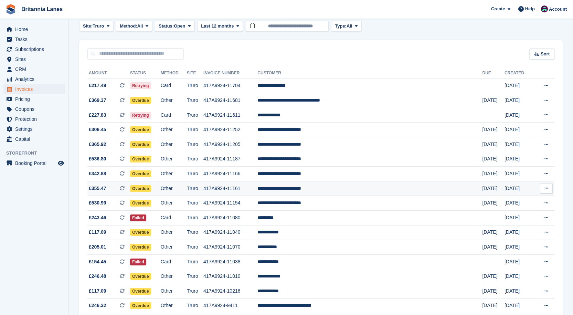
scroll to position [69, 0]
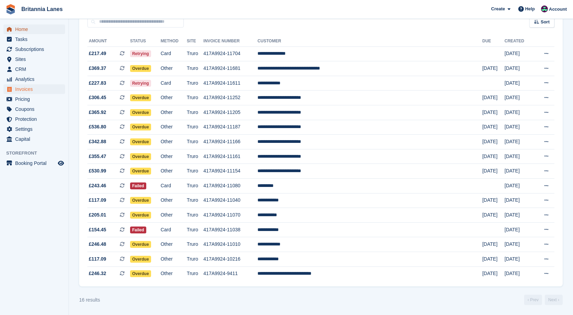
click at [38, 31] on span "Home" at bounding box center [35, 29] width 41 height 10
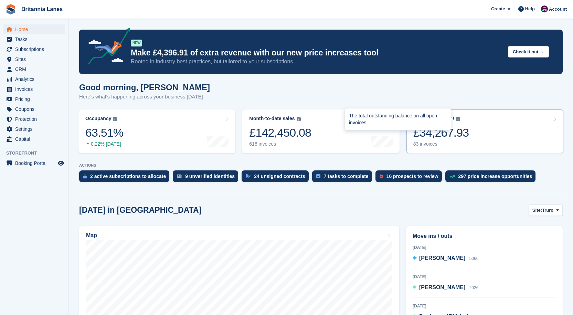
click at [450, 122] on div "The total outstanding balance on all open invoices." at bounding box center [398, 119] width 106 height 22
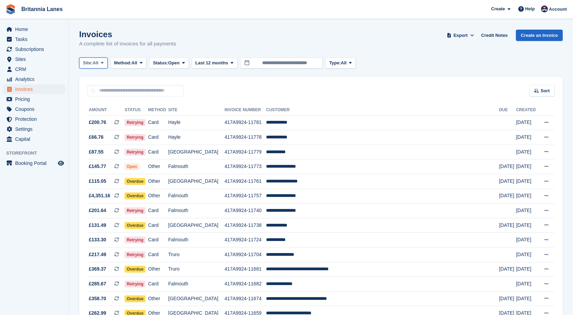
click at [88, 60] on span "Site:" at bounding box center [88, 63] width 10 height 7
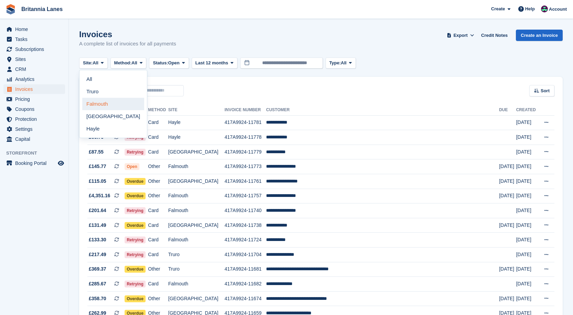
click at [102, 99] on link "Falmouth" at bounding box center [113, 104] width 62 height 12
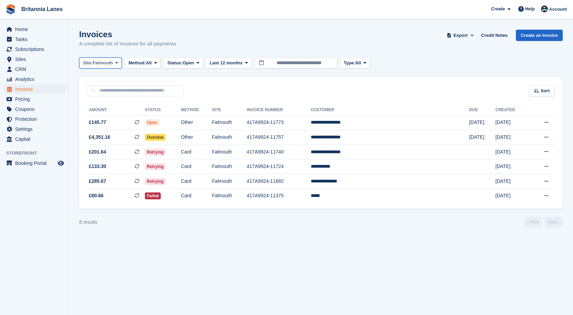
click at [106, 61] on span "Falmouth" at bounding box center [103, 63] width 20 height 7
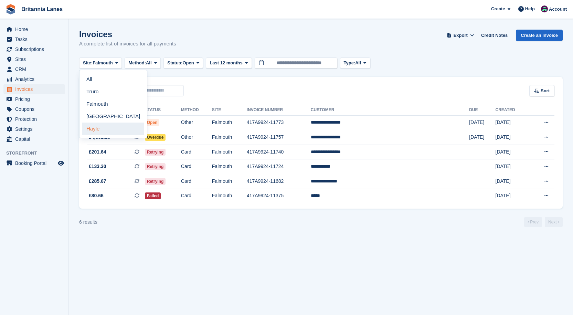
click at [100, 125] on link "Hayle" at bounding box center [113, 129] width 62 height 12
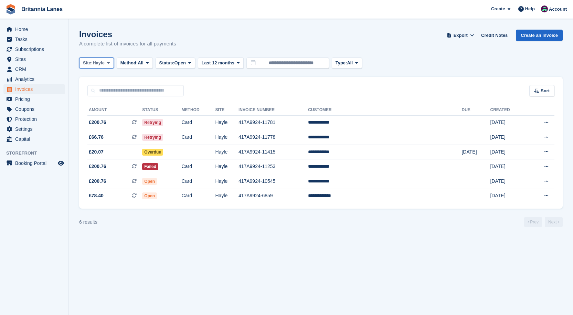
click at [103, 65] on span "Hayle" at bounding box center [99, 63] width 12 height 7
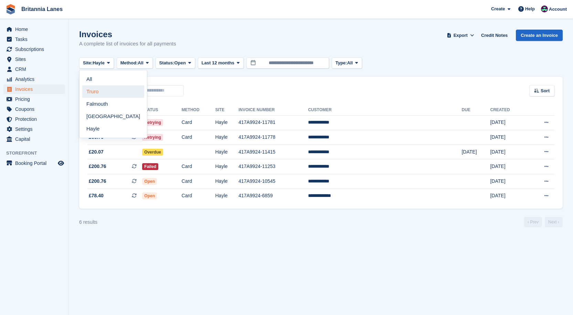
click at [103, 96] on link "Truro" at bounding box center [113, 91] width 62 height 12
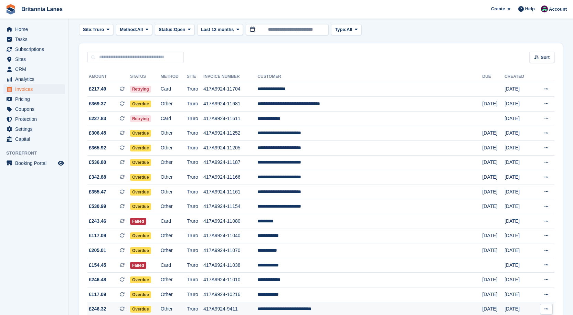
scroll to position [69, 0]
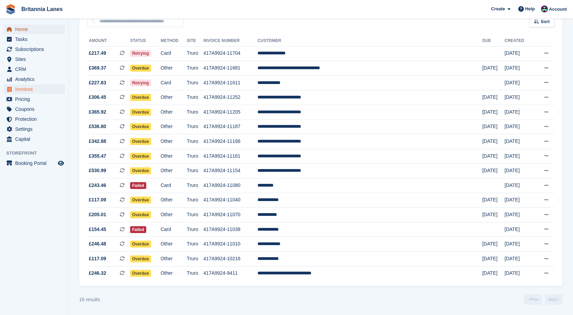
click at [31, 28] on span "Home" at bounding box center [35, 29] width 41 height 10
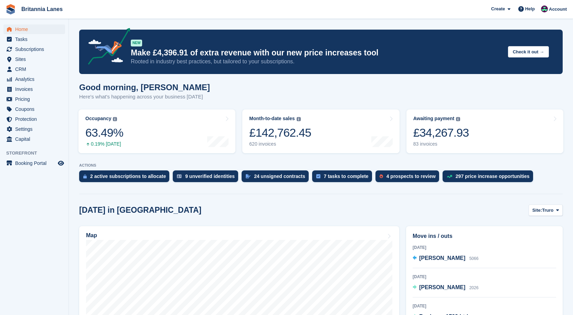
click at [34, 22] on div "Home Tasks Subscriptions Subscriptions Subscriptions Contracts Price increases …" at bounding box center [34, 83] width 69 height 123
click at [27, 27] on span "Home" at bounding box center [35, 29] width 41 height 10
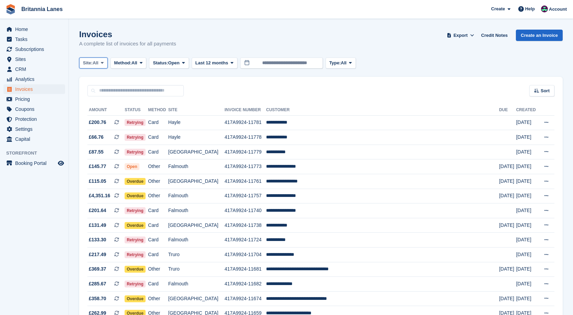
click at [91, 63] on span "Site:" at bounding box center [88, 63] width 10 height 7
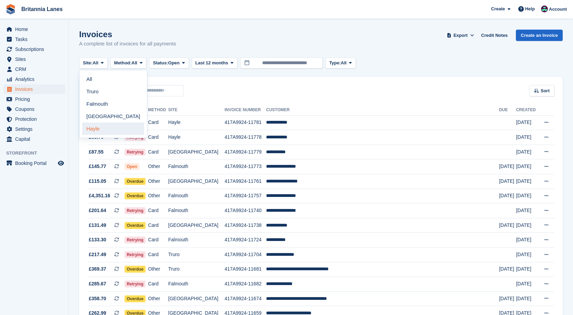
click at [89, 128] on link "Hayle" at bounding box center [113, 129] width 62 height 12
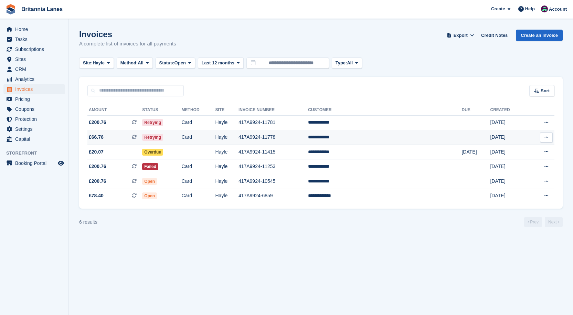
click at [383, 134] on td "**********" at bounding box center [385, 137] width 154 height 15
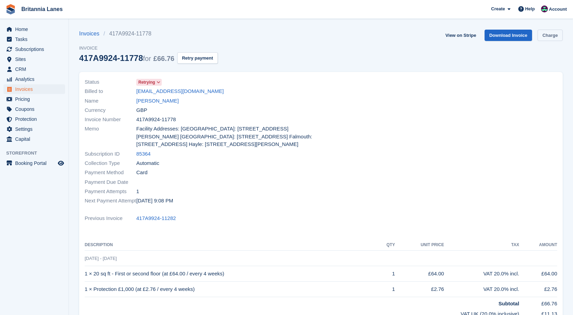
click at [557, 35] on link "Charge" at bounding box center [550, 35] width 25 height 11
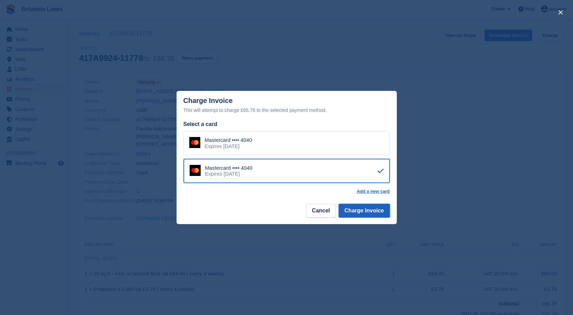
click at [376, 215] on button "Charge Invoice" at bounding box center [364, 211] width 51 height 14
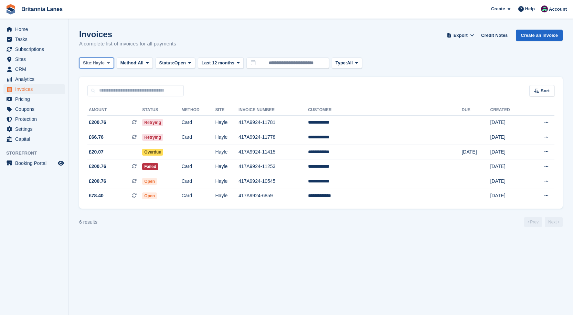
click at [99, 62] on span "Hayle" at bounding box center [99, 63] width 12 height 7
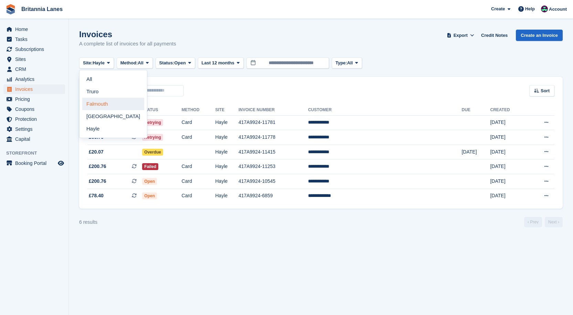
click at [126, 109] on link "Falmouth" at bounding box center [113, 104] width 62 height 12
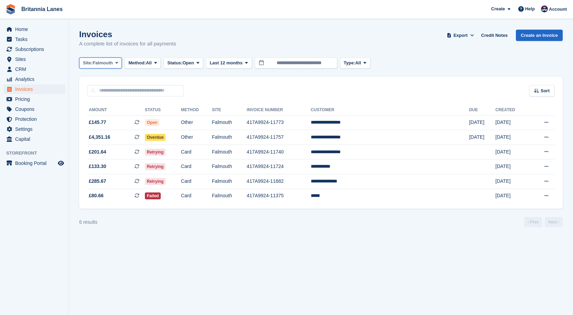
click at [115, 62] on span at bounding box center [117, 63] width 6 height 6
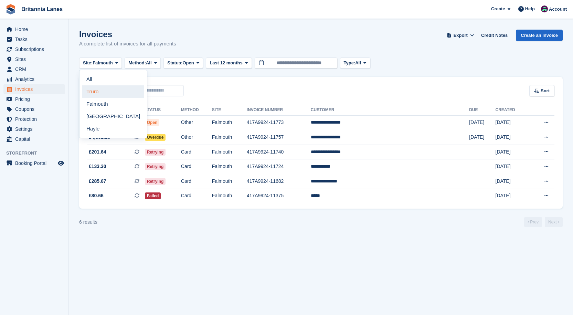
click at [92, 88] on link "Truro" at bounding box center [113, 91] width 62 height 12
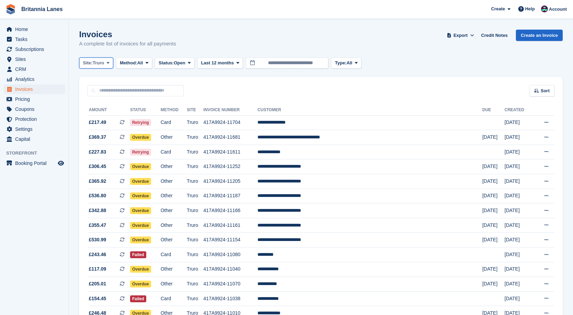
click at [99, 63] on span "Truro" at bounding box center [98, 63] width 11 height 7
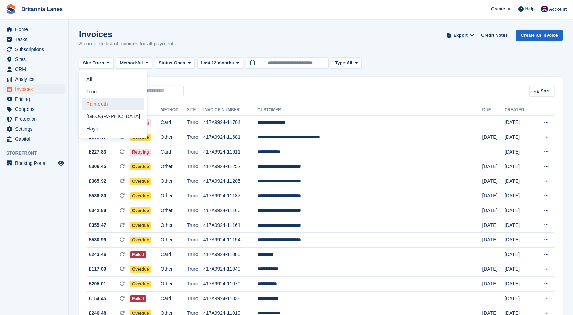
drag, startPoint x: 90, startPoint y: 101, endPoint x: 126, endPoint y: 92, distance: 37.4
click at [90, 99] on link "Falmouth" at bounding box center [113, 104] width 62 height 12
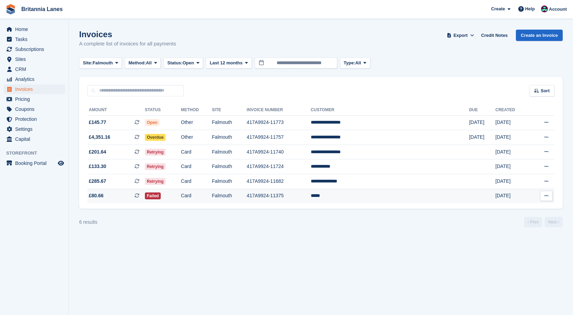
click at [375, 195] on td "*****" at bounding box center [390, 196] width 158 height 14
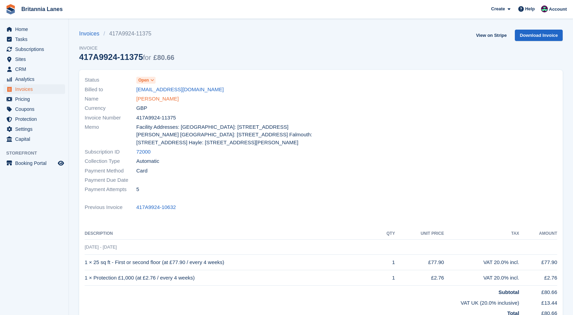
click at [148, 96] on link "[PERSON_NAME]" at bounding box center [157, 99] width 42 height 8
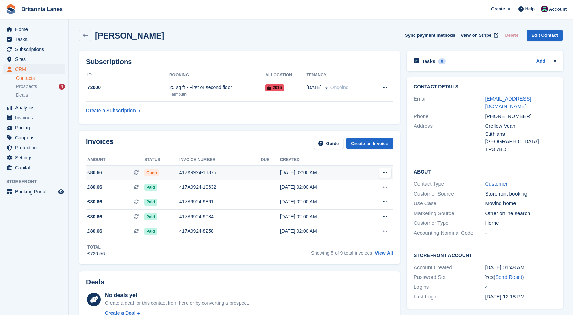
click at [196, 178] on td "417A9924-11375" at bounding box center [220, 172] width 82 height 15
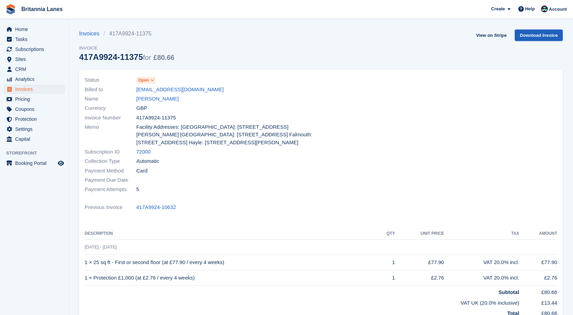
click at [545, 38] on link "Download Invoice" at bounding box center [539, 35] width 48 height 11
drag, startPoint x: 139, startPoint y: 99, endPoint x: 144, endPoint y: 99, distance: 4.1
click at [139, 99] on link "Louis" at bounding box center [157, 99] width 42 height 8
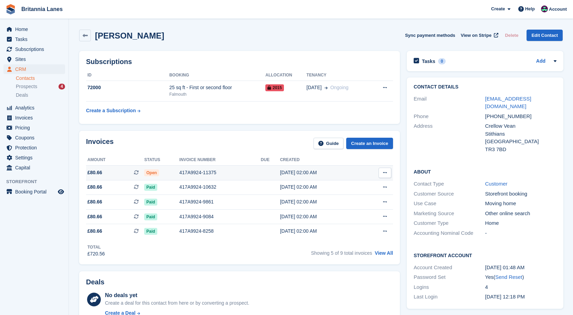
click at [186, 172] on div "417A9924-11375" at bounding box center [220, 172] width 82 height 7
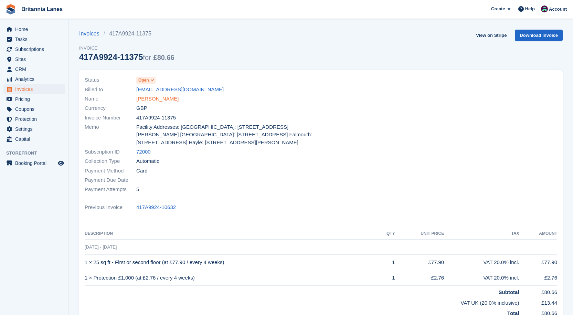
click at [148, 100] on link "[PERSON_NAME]" at bounding box center [157, 99] width 42 height 8
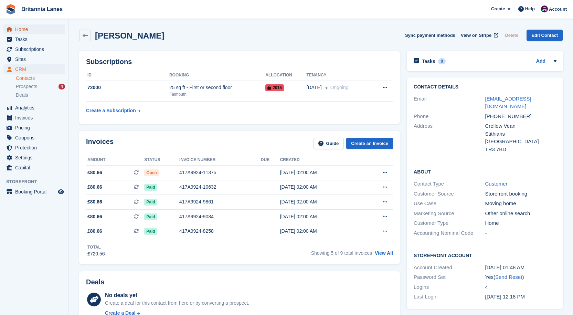
click at [31, 25] on span "Home" at bounding box center [35, 29] width 41 height 10
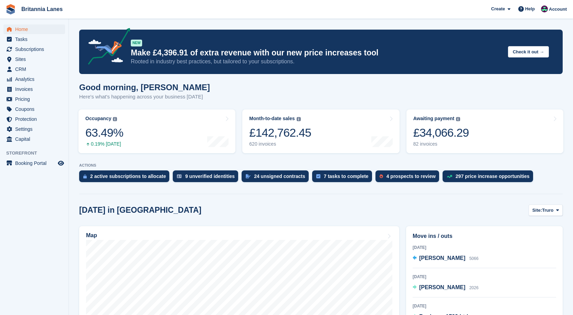
drag, startPoint x: 438, startPoint y: 127, endPoint x: 32, endPoint y: 248, distance: 424.1
click at [439, 127] on div "£34,066.29" at bounding box center [441, 133] width 56 height 14
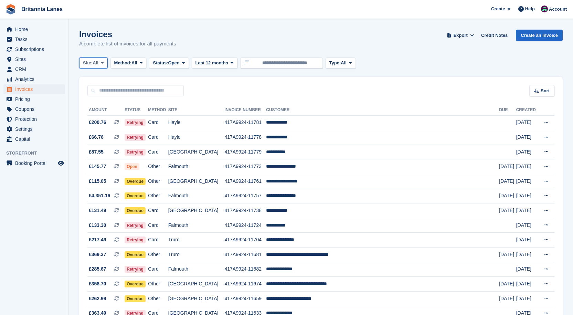
click at [99, 64] on button "Site: All" at bounding box center [93, 62] width 29 height 11
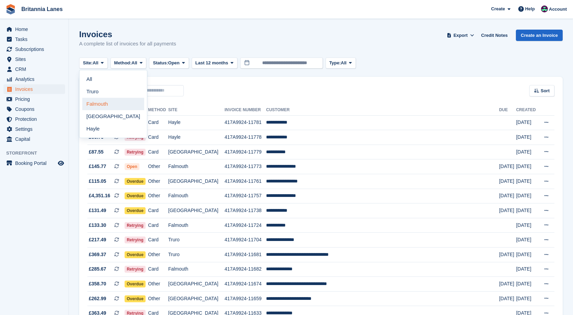
click at [94, 105] on link "Falmouth" at bounding box center [113, 104] width 62 height 12
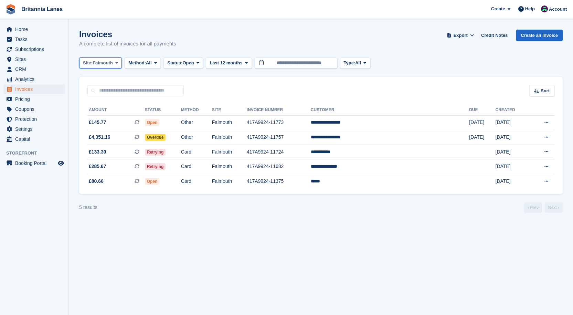
click at [108, 63] on span "Falmouth" at bounding box center [103, 63] width 20 height 7
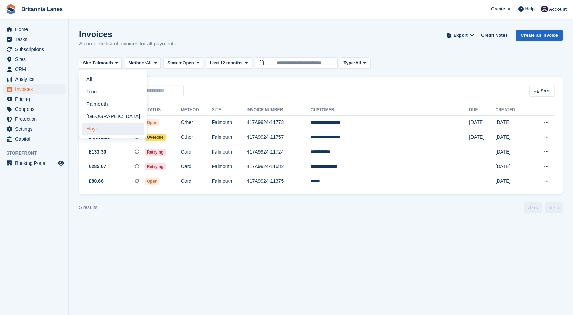
click at [113, 127] on link "Hayle" at bounding box center [113, 129] width 62 height 12
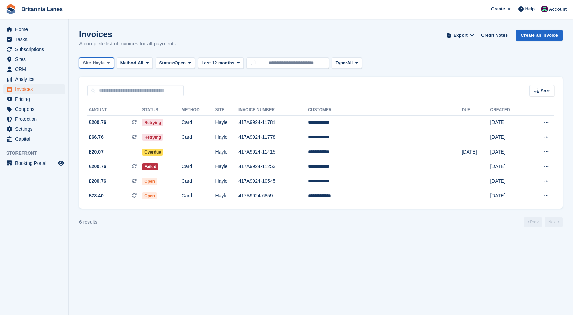
click at [108, 62] on icon at bounding box center [108, 63] width 3 height 4
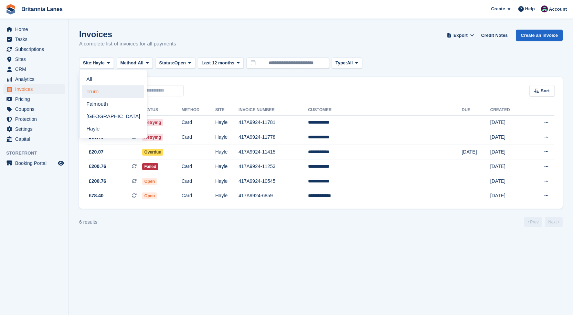
drag, startPoint x: 100, startPoint y: 90, endPoint x: 156, endPoint y: 83, distance: 56.2
click at [100, 89] on link "Truro" at bounding box center [113, 91] width 62 height 12
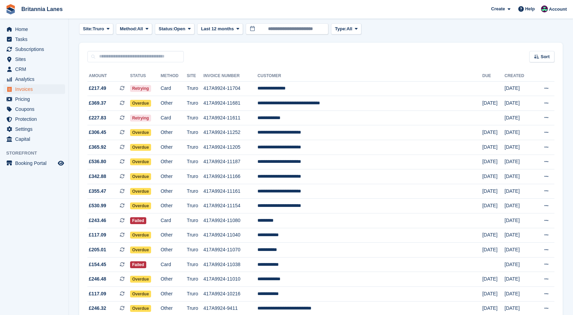
scroll to position [0, 0]
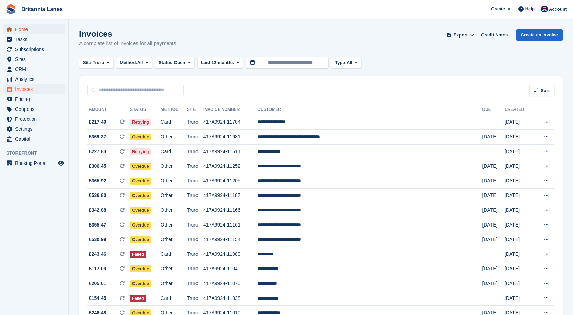
click at [29, 28] on span "Home" at bounding box center [35, 29] width 41 height 10
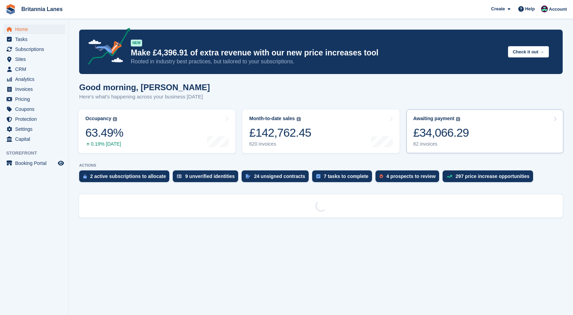
click at [459, 125] on div "Awaiting payment The total outstanding balance on all open invoices. £34,066.29…" at bounding box center [441, 131] width 56 height 31
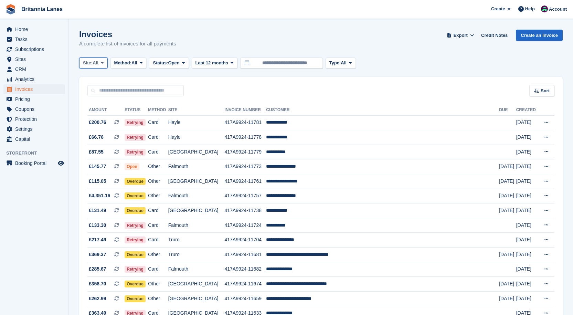
click at [86, 66] on button "Site: All" at bounding box center [93, 62] width 29 height 11
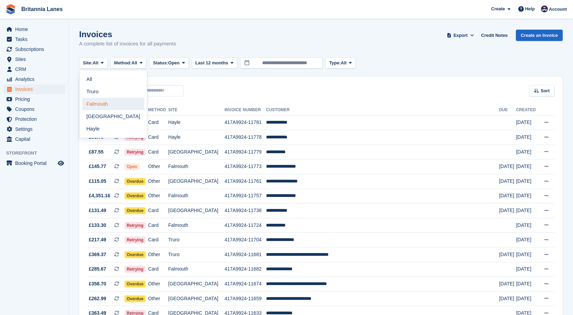
click at [95, 106] on link "Falmouth" at bounding box center [113, 104] width 62 height 12
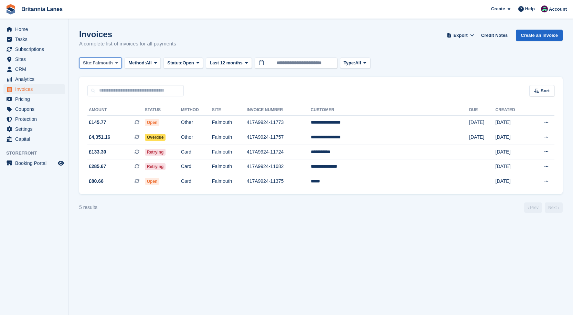
click at [94, 67] on button "Site: Falmouth" at bounding box center [100, 62] width 43 height 11
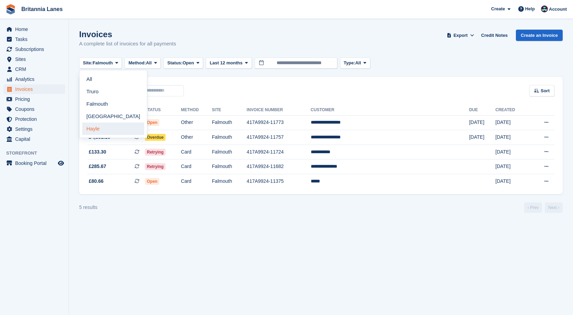
click at [103, 128] on link "Hayle" at bounding box center [113, 129] width 62 height 12
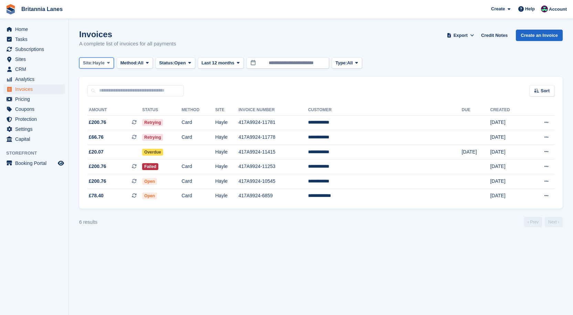
click at [95, 59] on button "Site: Hayle" at bounding box center [96, 62] width 35 height 11
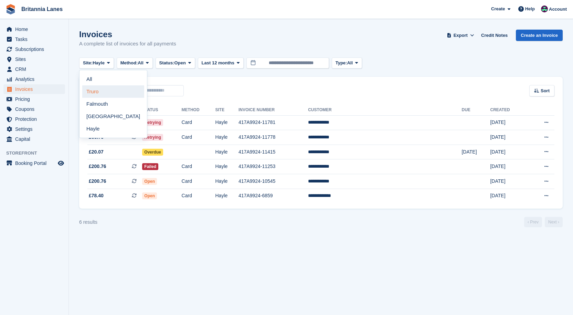
click at [97, 92] on link "Truro" at bounding box center [113, 91] width 62 height 12
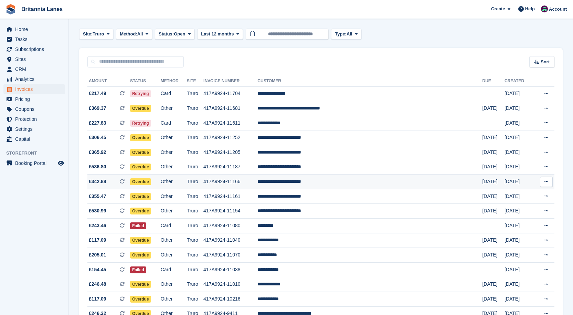
scroll to position [69, 0]
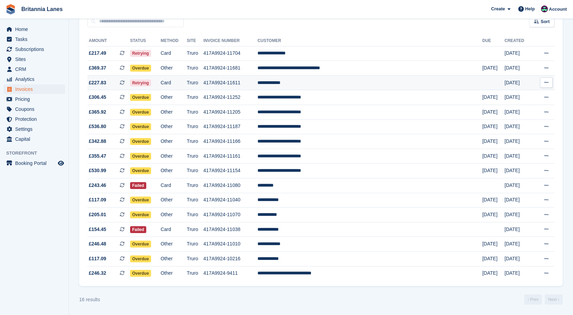
click at [328, 80] on td "**********" at bounding box center [370, 82] width 225 height 15
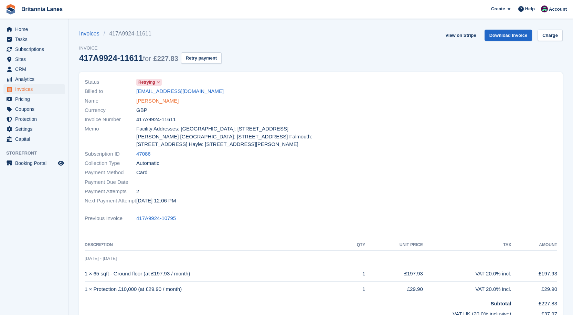
click at [159, 100] on link "Steven Puente" at bounding box center [157, 101] width 42 height 8
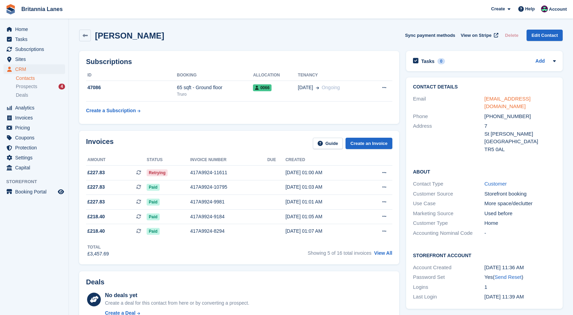
click at [508, 99] on link "swpuente@gmail.com" at bounding box center [508, 103] width 46 height 14
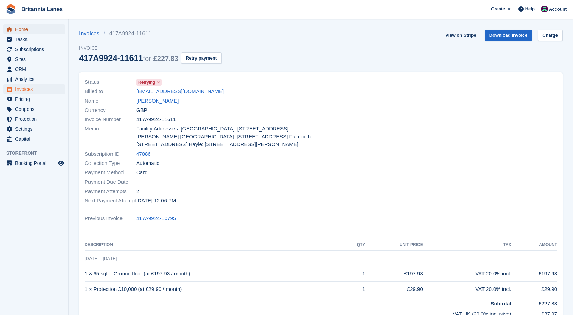
click at [19, 30] on span "Home" at bounding box center [35, 29] width 41 height 10
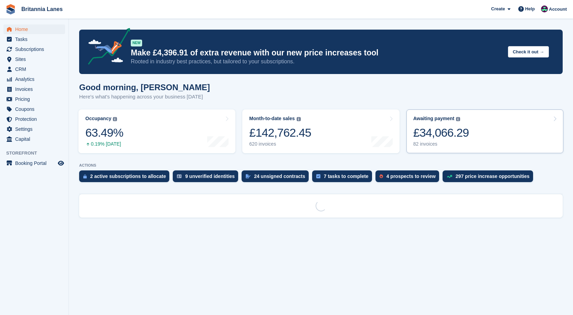
click at [452, 125] on div "Awaiting payment The total outstanding balance on all open invoices. £34,066.29…" at bounding box center [441, 131] width 56 height 31
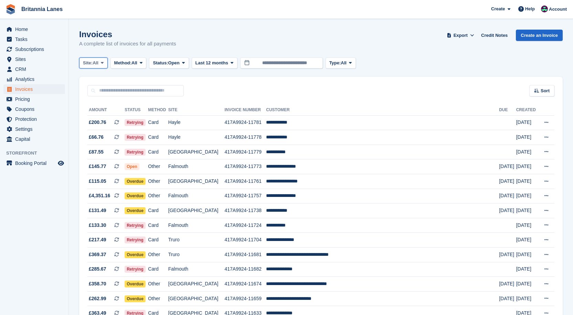
click at [87, 67] on button "Site: All" at bounding box center [93, 62] width 29 height 11
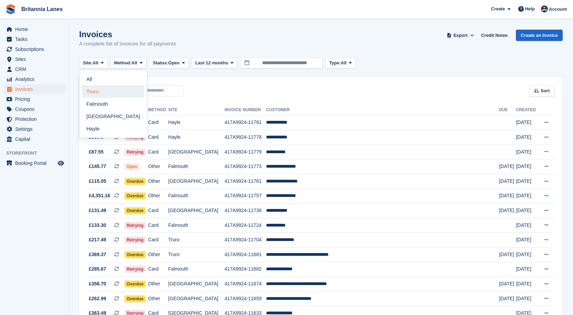
click at [103, 94] on link "Truro" at bounding box center [113, 91] width 62 height 12
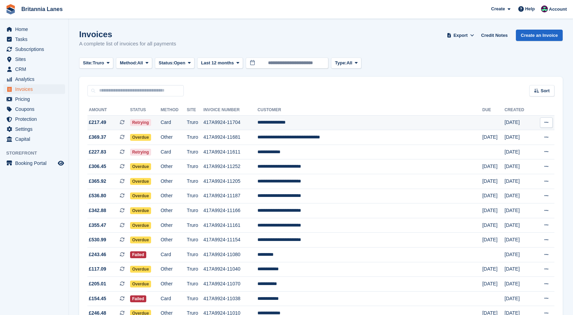
click at [258, 124] on td "417A9924-11704" at bounding box center [230, 122] width 54 height 15
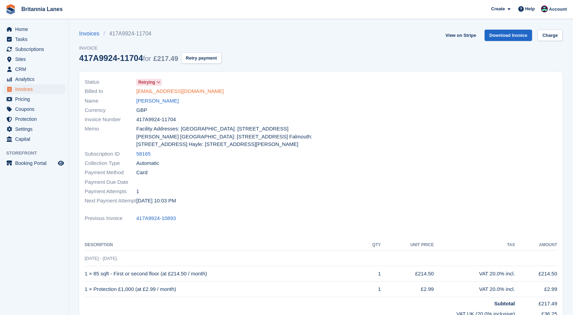
click at [198, 91] on link "williamsterry709@gmail.com" at bounding box center [179, 91] width 87 height 8
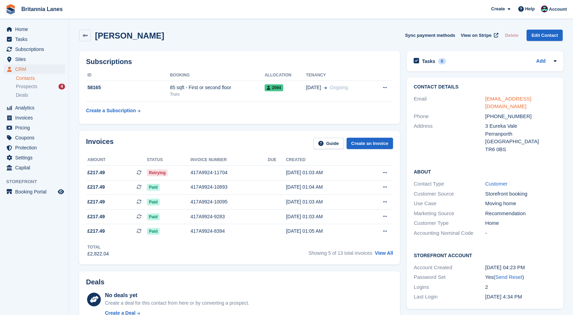
click at [499, 96] on link "williamsterry709@gmail.com" at bounding box center [508, 103] width 46 height 14
drag, startPoint x: 35, startPoint y: 29, endPoint x: 69, endPoint y: 28, distance: 34.4
click at [35, 29] on span "Home" at bounding box center [35, 29] width 41 height 10
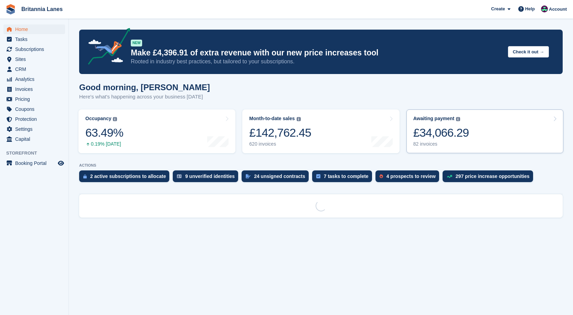
click at [443, 128] on div "£34,066.29" at bounding box center [441, 133] width 56 height 14
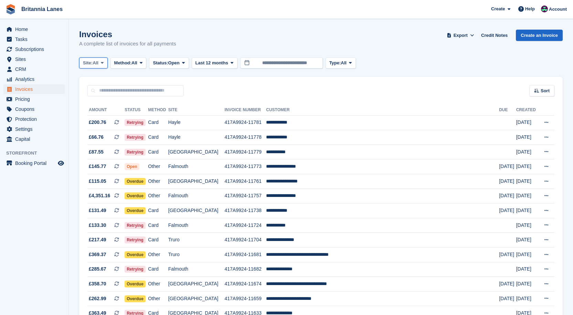
click at [93, 65] on span "Site:" at bounding box center [88, 63] width 10 height 7
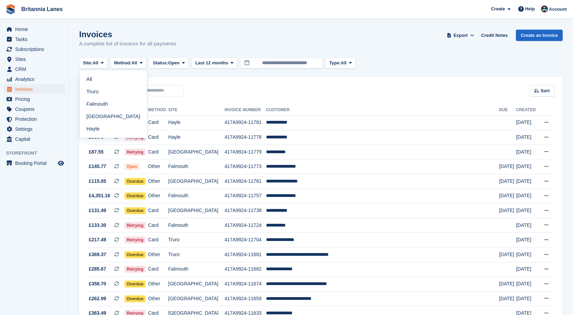
click at [115, 93] on link "Truro" at bounding box center [113, 91] width 62 height 12
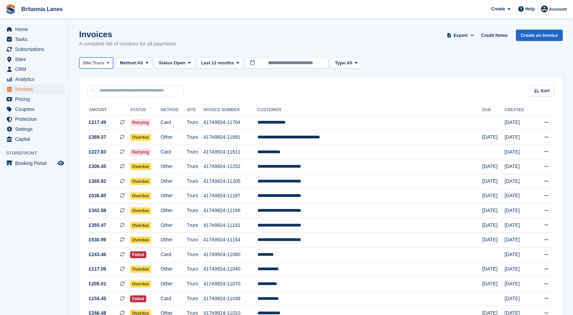
click at [104, 67] on button "Site: Truro" at bounding box center [96, 62] width 34 height 11
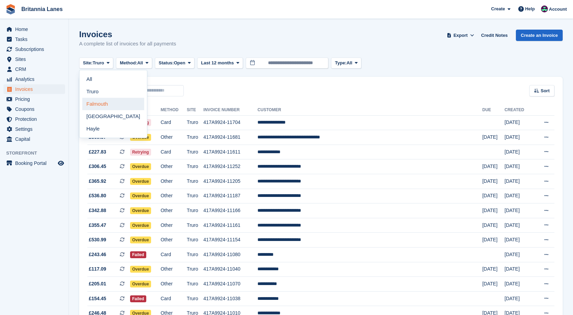
click at [105, 104] on link "Falmouth" at bounding box center [113, 104] width 62 height 12
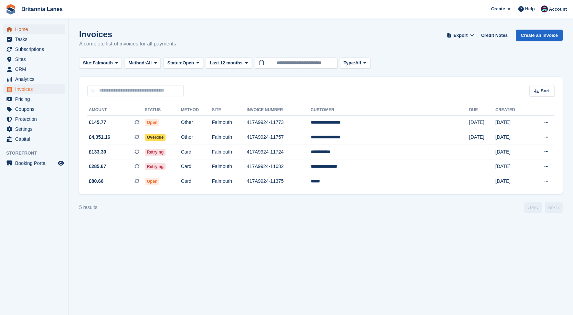
click at [31, 32] on span "Home" at bounding box center [35, 29] width 41 height 10
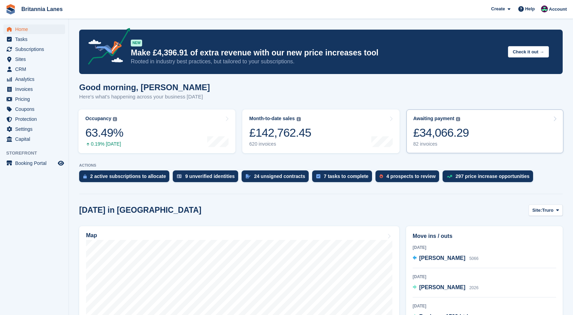
click at [441, 143] on div "82 invoices" at bounding box center [441, 144] width 56 height 6
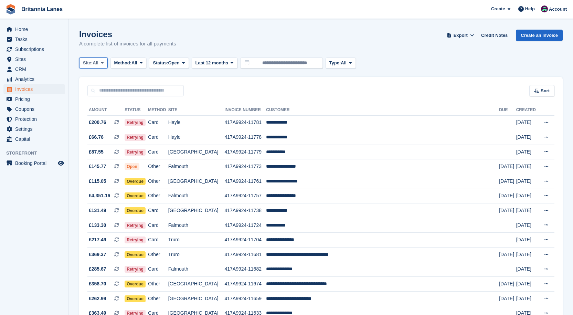
click at [99, 59] on button "Site: All" at bounding box center [93, 62] width 29 height 11
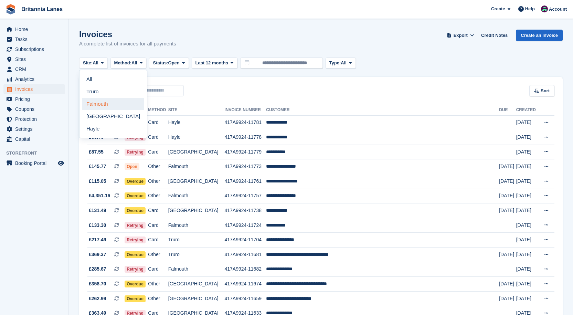
click at [103, 102] on link "Falmouth" at bounding box center [113, 104] width 62 height 12
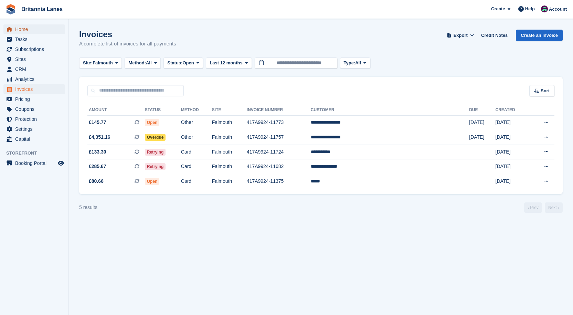
click at [25, 28] on span "Home" at bounding box center [35, 29] width 41 height 10
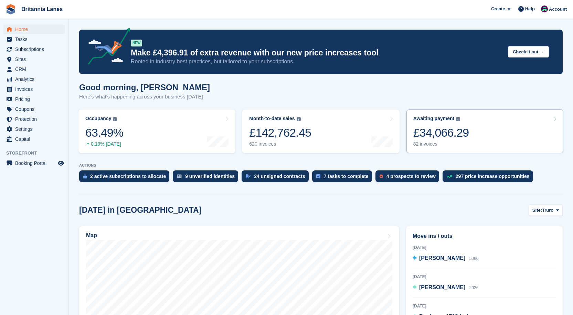
click at [437, 137] on div "£34,066.29" at bounding box center [441, 133] width 56 height 14
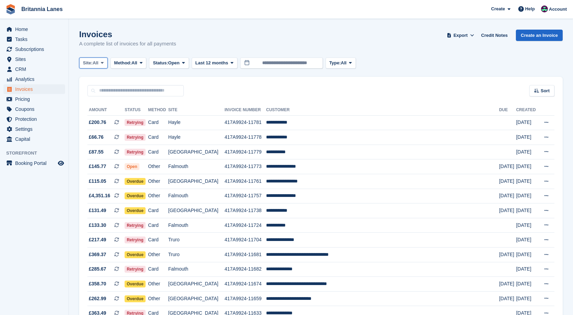
click at [93, 62] on span "Site:" at bounding box center [88, 63] width 10 height 7
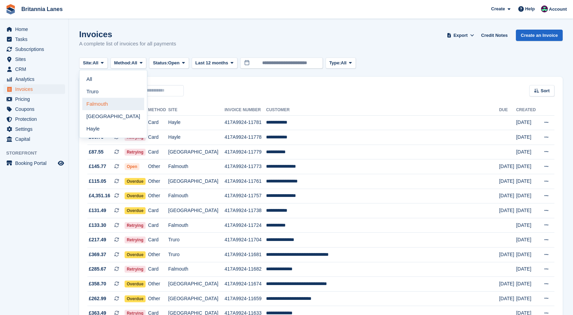
click at [100, 102] on link "Falmouth" at bounding box center [113, 104] width 62 height 12
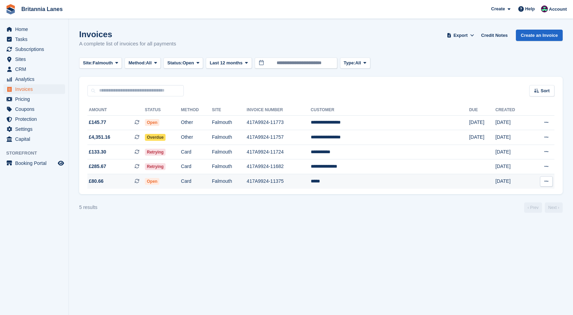
click at [365, 184] on td "*****" at bounding box center [390, 181] width 158 height 14
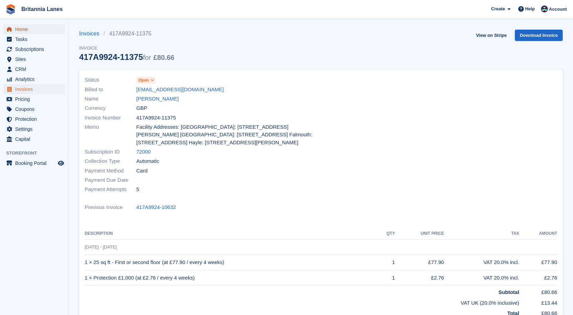
click at [29, 32] on span "Home" at bounding box center [35, 29] width 41 height 10
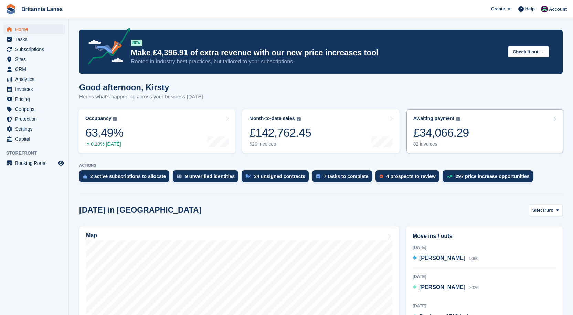
click at [483, 136] on link "Awaiting payment The total outstanding balance on all open invoices. £34,066.29…" at bounding box center [485, 131] width 157 height 44
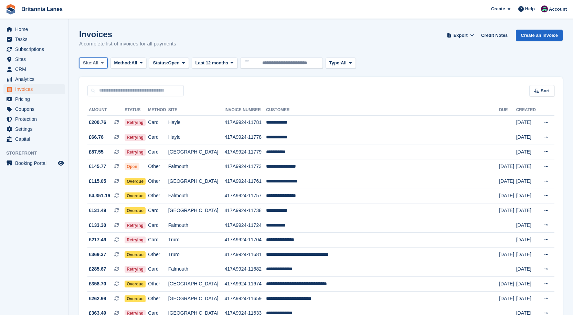
click at [99, 65] on button "Site: All" at bounding box center [93, 62] width 29 height 11
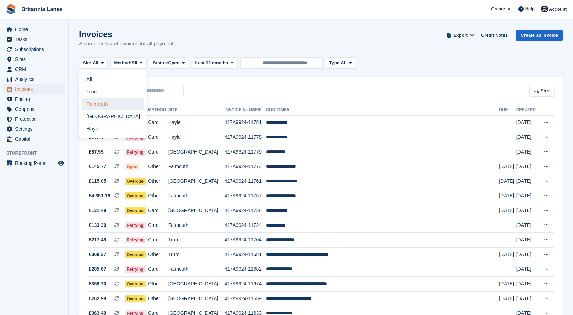
click at [101, 108] on link "Falmouth" at bounding box center [113, 104] width 62 height 12
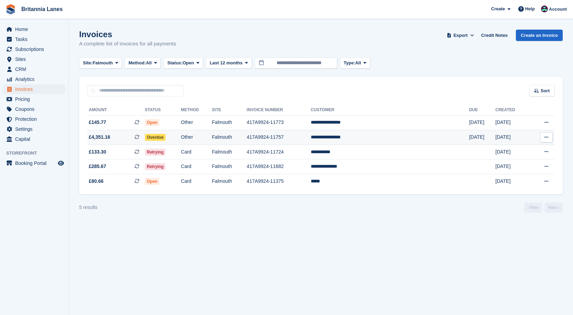
click at [391, 140] on td "**********" at bounding box center [390, 137] width 158 height 15
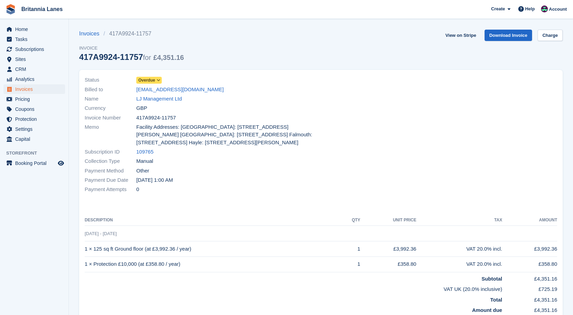
click at [156, 81] on span at bounding box center [159, 80] width 6 height 6
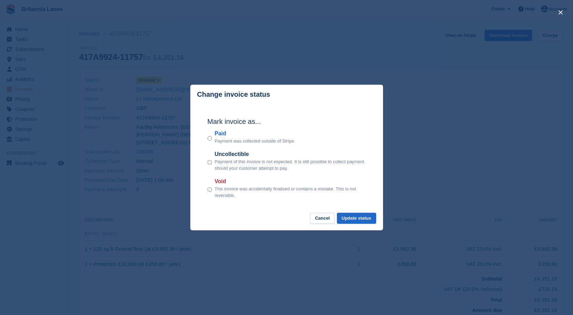
click at [223, 137] on label "Paid" at bounding box center [255, 133] width 81 height 8
click at [376, 218] on button "Update status" at bounding box center [356, 218] width 39 height 11
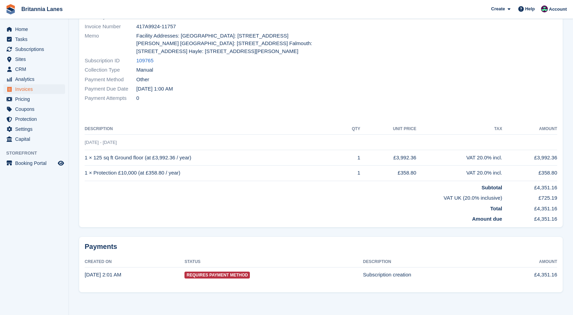
scroll to position [0, 0]
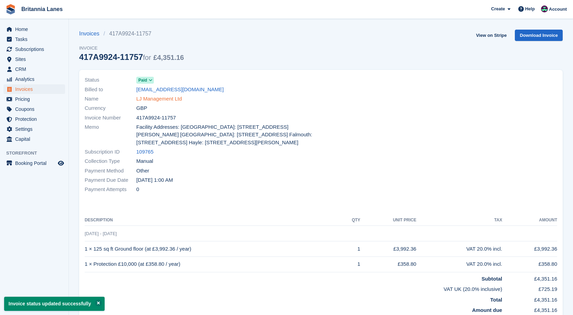
click at [174, 100] on link "LJ Management Ltd" at bounding box center [159, 99] width 46 height 8
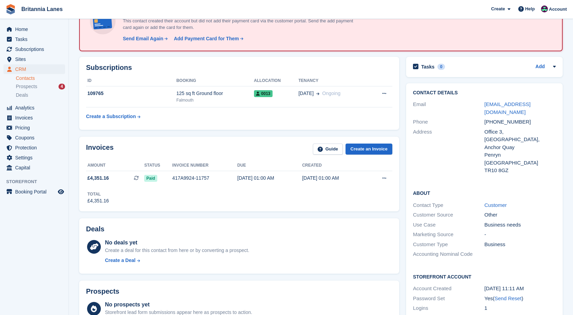
scroll to position [69, 0]
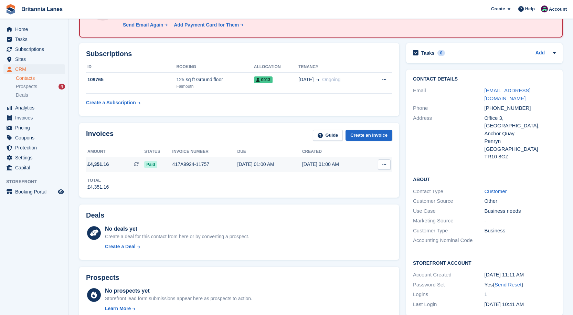
click at [173, 162] on div "417A9924-11757" at bounding box center [204, 164] width 65 height 7
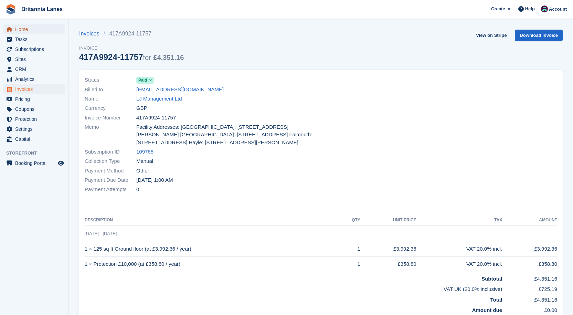
click at [29, 31] on span "Home" at bounding box center [35, 29] width 41 height 10
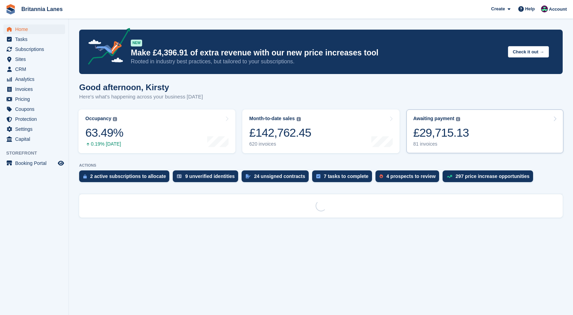
click at [498, 127] on link "Awaiting payment The total outstanding balance on all open invoices. £29,715.13…" at bounding box center [485, 131] width 157 height 44
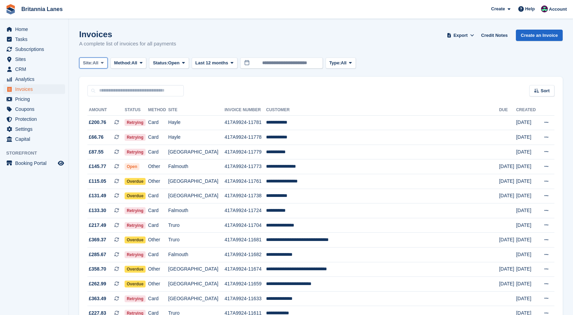
click at [101, 64] on span at bounding box center [102, 63] width 6 height 6
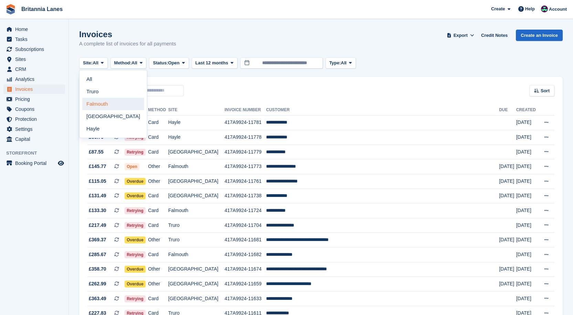
click at [92, 102] on link "Falmouth" at bounding box center [113, 104] width 62 height 12
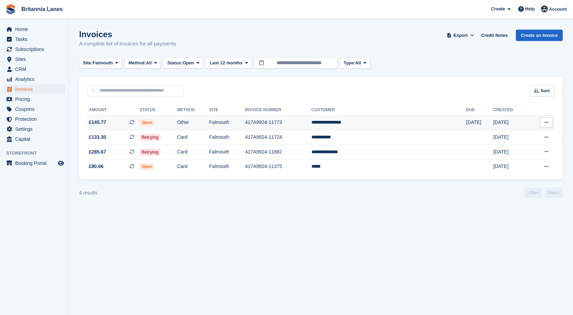
click at [245, 120] on td "Falmouth" at bounding box center [227, 122] width 36 height 15
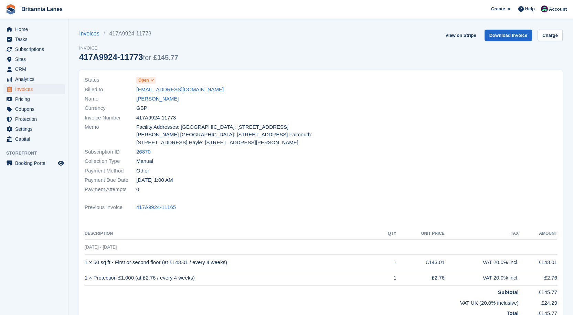
click at [144, 77] on span "Open" at bounding box center [143, 80] width 11 height 6
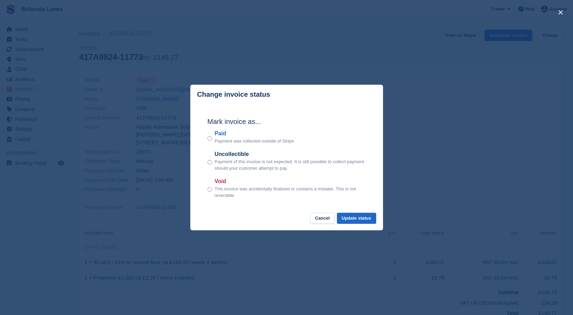
click at [226, 135] on label "Paid" at bounding box center [255, 133] width 81 height 8
drag, startPoint x: 362, startPoint y: 216, endPoint x: 346, endPoint y: 209, distance: 17.7
click at [361, 215] on button "Update status" at bounding box center [356, 218] width 39 height 11
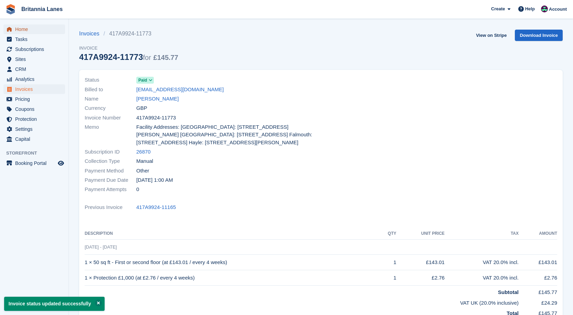
click at [22, 28] on span "Home" at bounding box center [35, 29] width 41 height 10
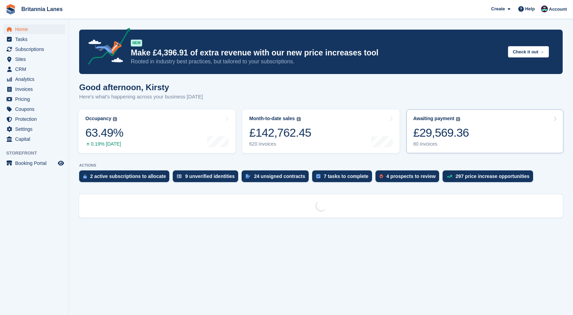
click at [435, 138] on div "£29,569.36" at bounding box center [441, 133] width 56 height 14
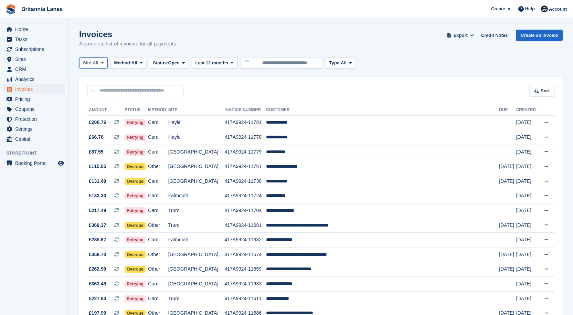
click at [101, 63] on span at bounding box center [102, 63] width 6 height 6
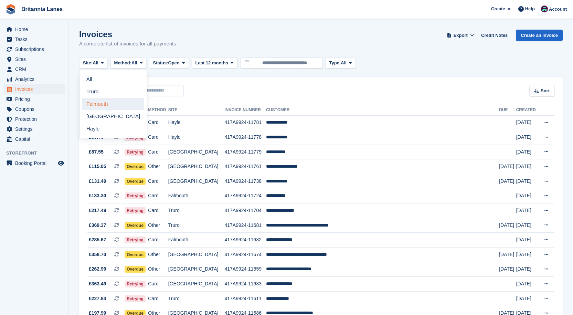
click at [91, 102] on link "Falmouth" at bounding box center [113, 104] width 62 height 12
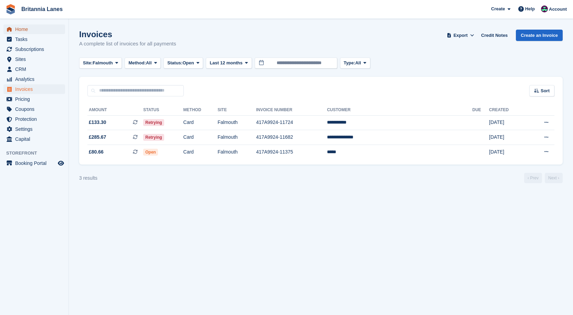
click at [44, 26] on span "Home" at bounding box center [35, 29] width 41 height 10
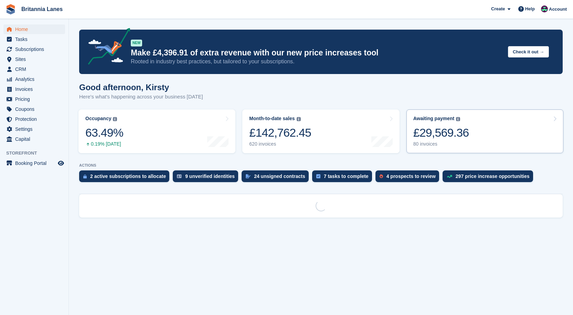
click at [448, 131] on div "£29,569.36" at bounding box center [441, 133] width 56 height 14
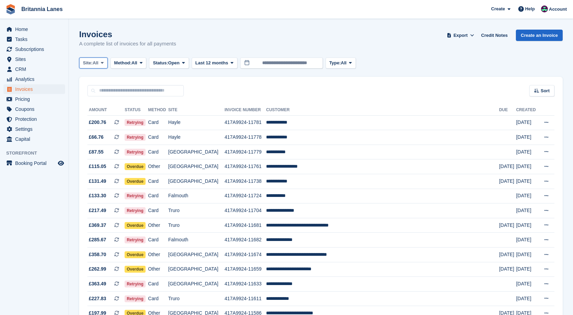
click at [96, 63] on span "All" at bounding box center [96, 63] width 6 height 7
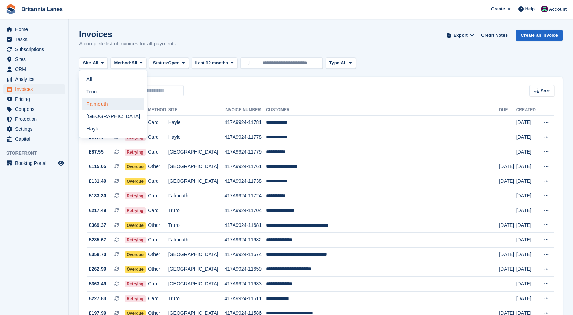
click at [90, 107] on link "Falmouth" at bounding box center [113, 104] width 62 height 12
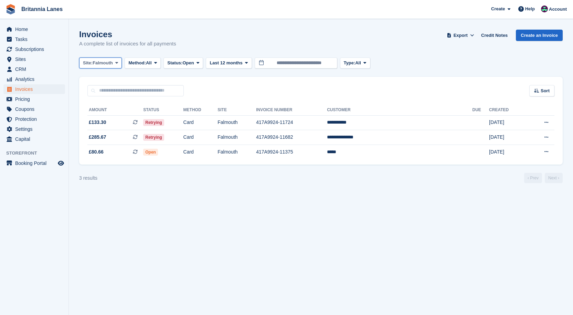
click at [106, 63] on span "Falmouth" at bounding box center [103, 63] width 20 height 7
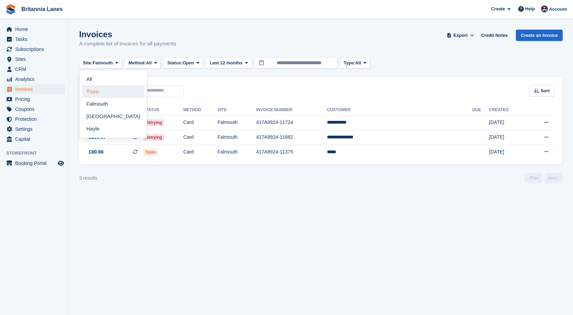
click at [96, 94] on link "Truro" at bounding box center [113, 91] width 62 height 12
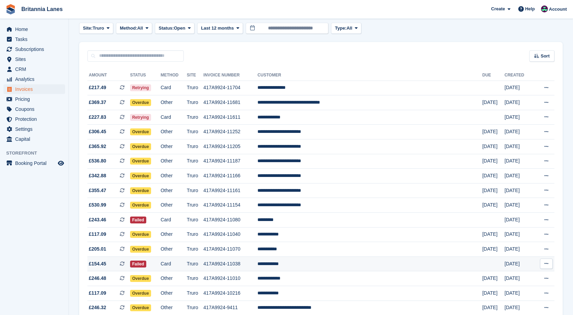
scroll to position [69, 0]
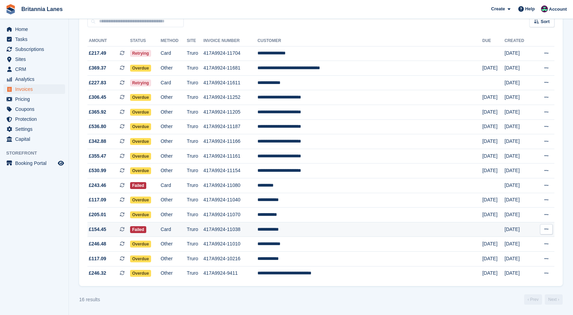
click at [324, 231] on td "**********" at bounding box center [370, 229] width 225 height 15
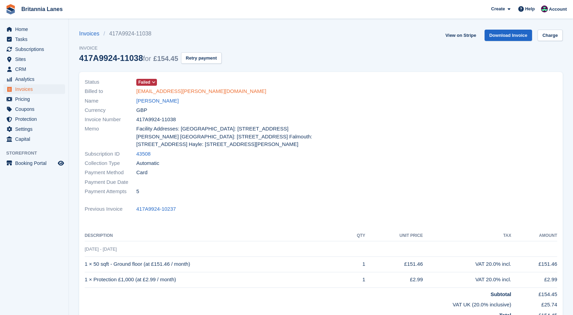
click at [139, 95] on link "[EMAIL_ADDRESS][PERSON_NAME][DOMAIN_NAME]" at bounding box center [201, 91] width 130 height 8
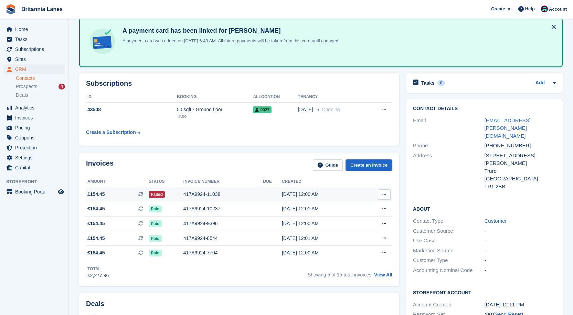
scroll to position [69, 0]
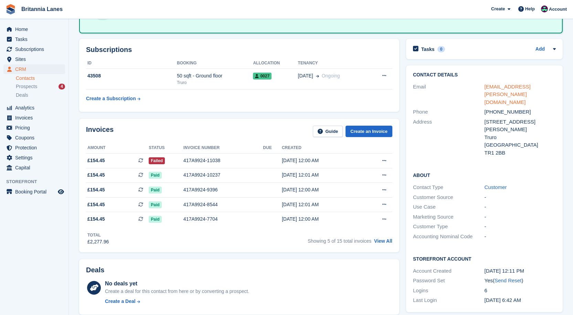
click at [524, 85] on link "[EMAIL_ADDRESS][PERSON_NAME][DOMAIN_NAME]" at bounding box center [508, 94] width 46 height 21
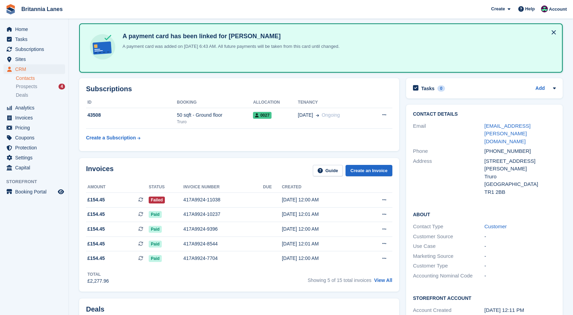
scroll to position [0, 0]
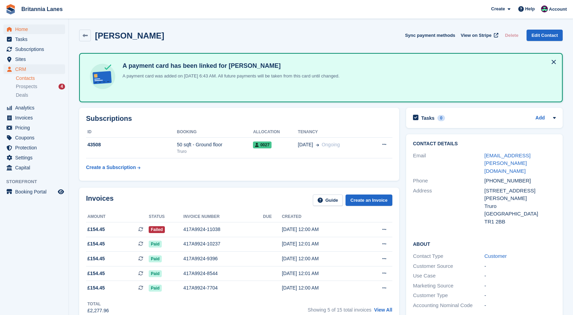
drag, startPoint x: 33, startPoint y: 23, endPoint x: 22, endPoint y: 27, distance: 11.8
click at [33, 23] on div "Home Tasks Subscriptions Subscriptions Subscriptions Contracts Price increases …" at bounding box center [34, 97] width 69 height 151
click at [22, 27] on span "Home" at bounding box center [35, 29] width 41 height 10
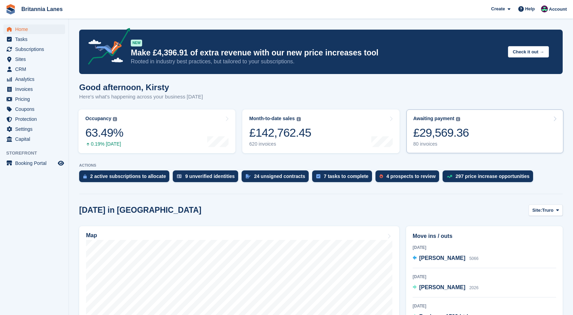
click at [443, 134] on div "£29,569.36" at bounding box center [441, 133] width 56 height 14
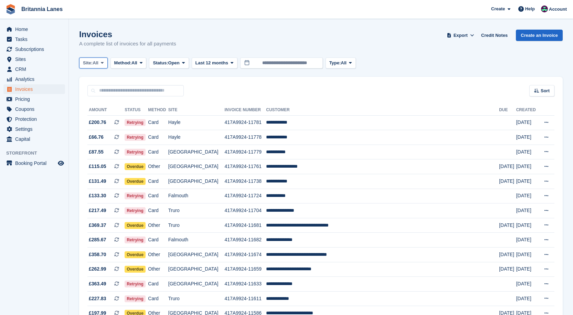
click at [101, 62] on span at bounding box center [102, 63] width 6 height 6
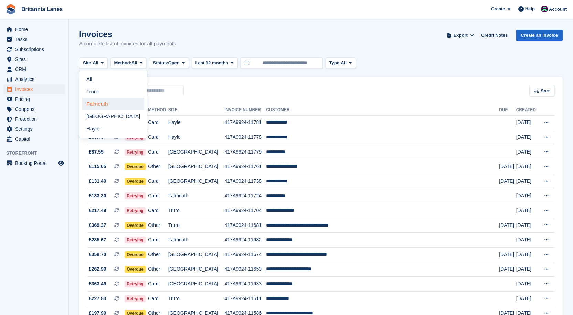
click at [89, 100] on link "Falmouth" at bounding box center [113, 104] width 62 height 12
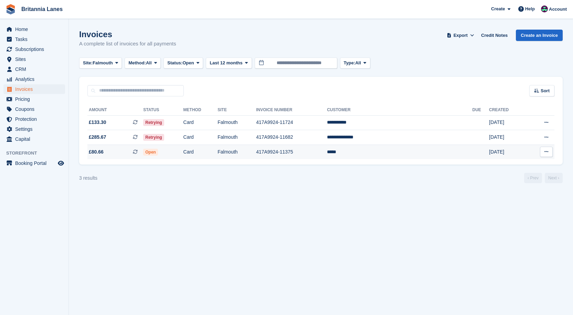
click at [183, 153] on td "Open" at bounding box center [163, 152] width 40 height 14
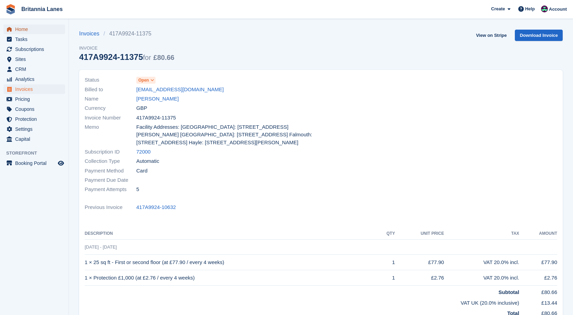
click at [34, 32] on span "Home" at bounding box center [35, 29] width 41 height 10
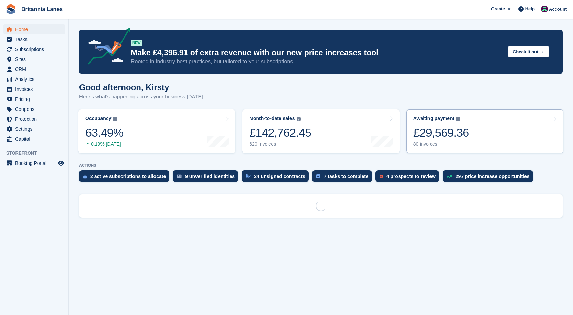
click at [463, 140] on div "£29,569.36" at bounding box center [441, 133] width 56 height 14
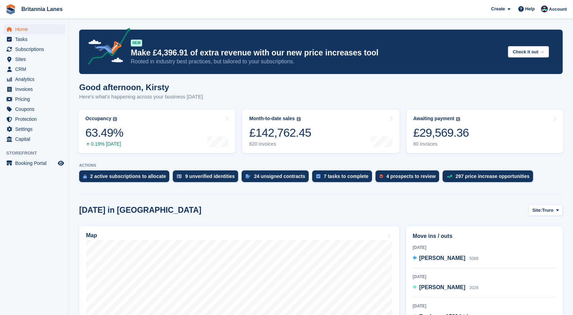
click at [27, 210] on aside "Home Tasks Subscriptions Subscriptions Subscriptions Contracts Price increases …" at bounding box center [34, 159] width 69 height 281
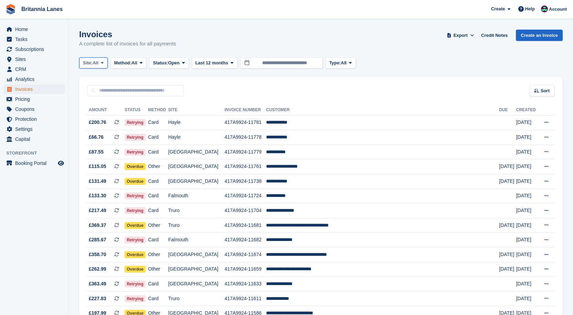
click at [86, 62] on span "Site:" at bounding box center [88, 63] width 10 height 7
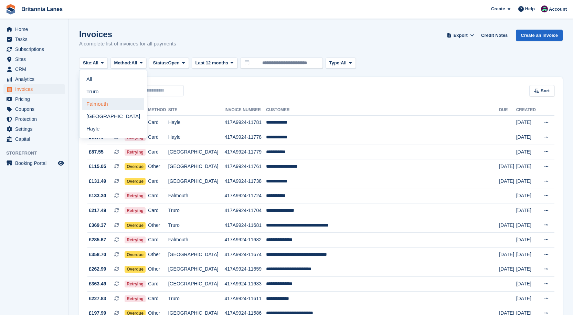
click at [115, 109] on link "Falmouth" at bounding box center [113, 104] width 62 height 12
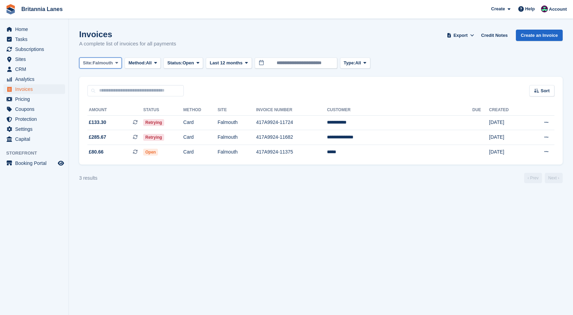
click at [106, 64] on span "Falmouth" at bounding box center [103, 63] width 20 height 7
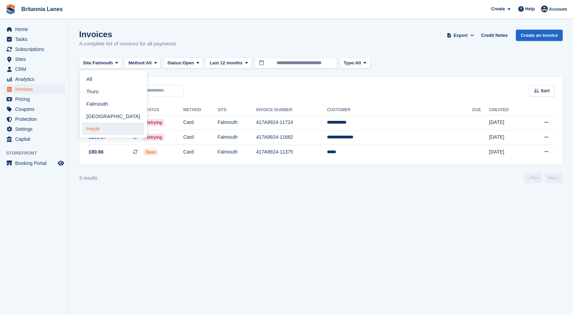
click at [96, 131] on link "Hayle" at bounding box center [113, 129] width 62 height 12
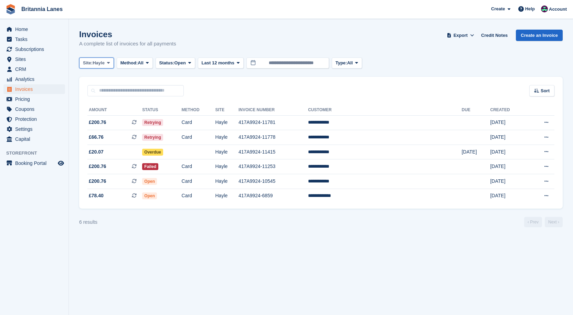
drag, startPoint x: 86, startPoint y: 63, endPoint x: 94, endPoint y: 69, distance: 9.4
click at [88, 63] on span "Site:" at bounding box center [88, 63] width 10 height 7
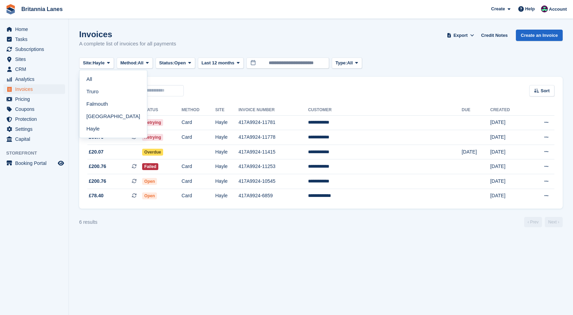
click at [95, 91] on link "Truro" at bounding box center [113, 91] width 62 height 12
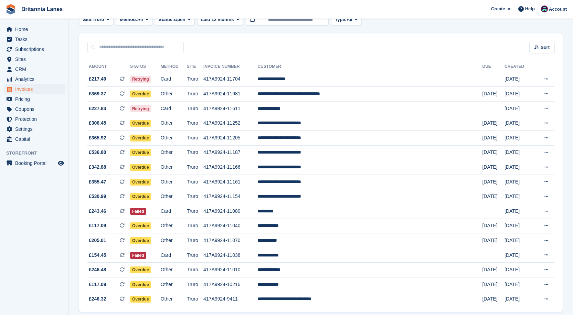
scroll to position [69, 0]
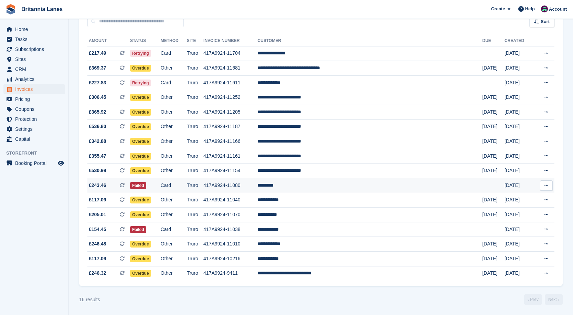
click at [317, 182] on td "*********" at bounding box center [370, 185] width 225 height 15
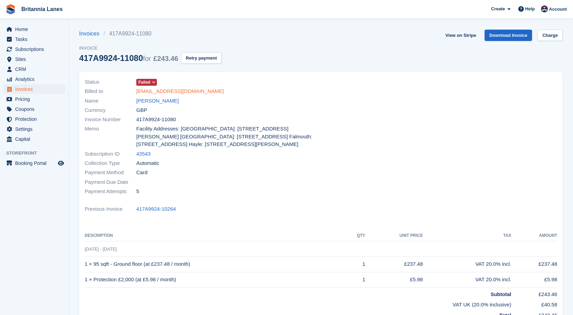
click at [163, 91] on link "[EMAIL_ADDRESS][DOMAIN_NAME]" at bounding box center [179, 91] width 87 height 8
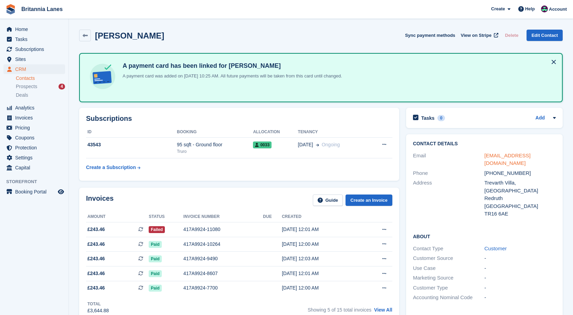
click at [508, 157] on link "simonpfry@gmail.com" at bounding box center [508, 160] width 46 height 14
click at [24, 30] on span "Home" at bounding box center [35, 29] width 41 height 10
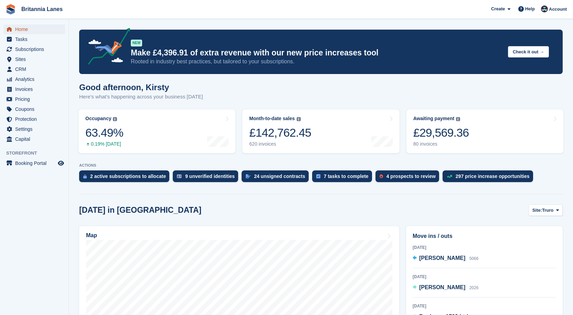
click at [37, 27] on span "Home" at bounding box center [35, 29] width 41 height 10
click at [35, 26] on span "Home" at bounding box center [35, 29] width 41 height 10
click at [471, 127] on link "Awaiting payment The total outstanding balance on all open invoices. £29,569.36…" at bounding box center [485, 131] width 157 height 44
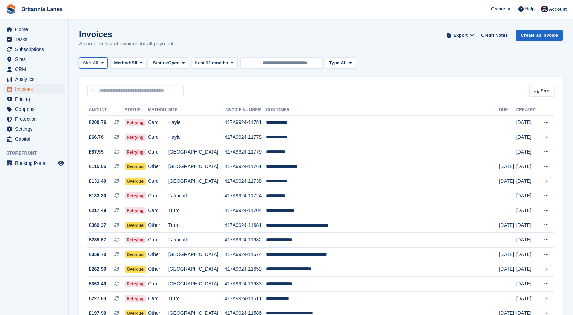
click at [93, 61] on span "Site:" at bounding box center [88, 63] width 10 height 7
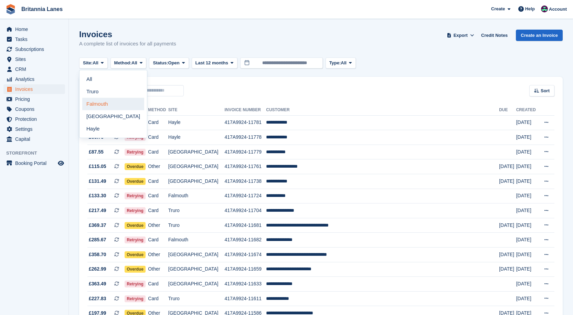
click at [96, 105] on link "Falmouth" at bounding box center [113, 104] width 62 height 12
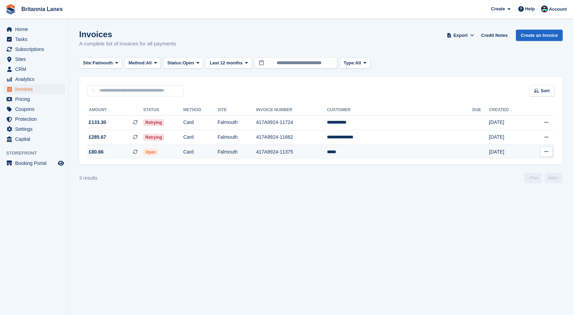
click at [316, 151] on td "417A9924-11375" at bounding box center [291, 152] width 71 height 14
click at [114, 62] on span at bounding box center [117, 63] width 6 height 6
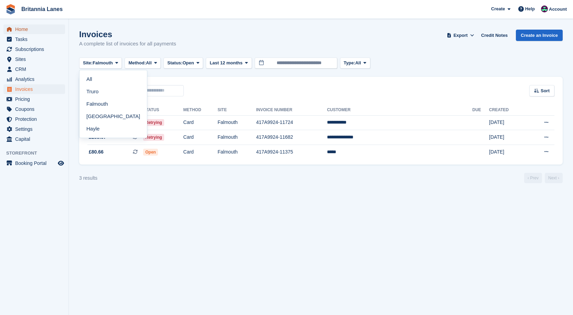
click at [13, 26] on link "Home" at bounding box center [34, 29] width 62 height 10
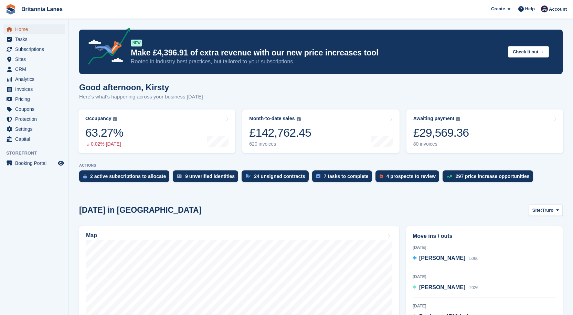
click at [34, 30] on span "Home" at bounding box center [35, 29] width 41 height 10
click at [28, 44] on ul "Tasks" at bounding box center [34, 39] width 69 height 10
click at [23, 48] on span "Subscriptions" at bounding box center [35, 49] width 41 height 10
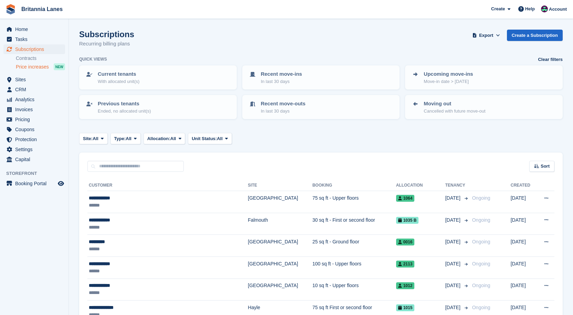
click at [25, 66] on span "Price increases" at bounding box center [32, 67] width 33 height 7
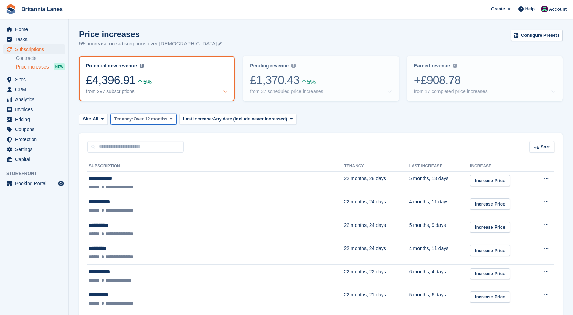
click at [126, 119] on span "Tenancy:" at bounding box center [123, 119] width 19 height 7
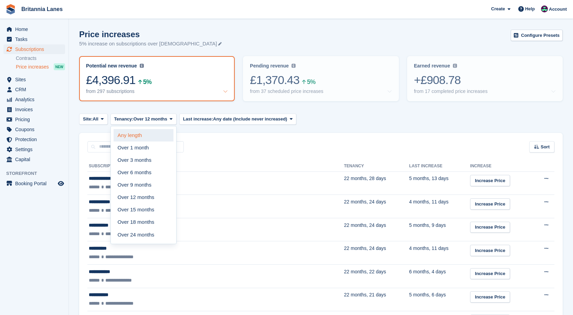
click at [126, 131] on link "Any length" at bounding box center [144, 135] width 60 height 12
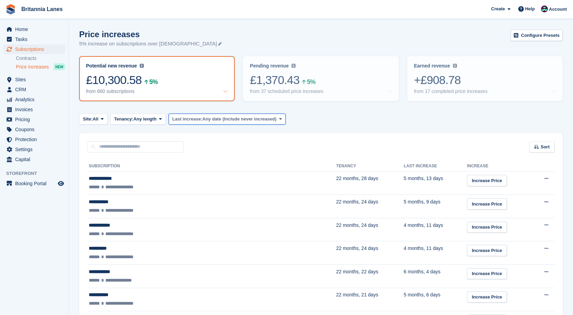
click at [191, 123] on button "Last increase: Any date (Include never increased)" at bounding box center [227, 119] width 117 height 11
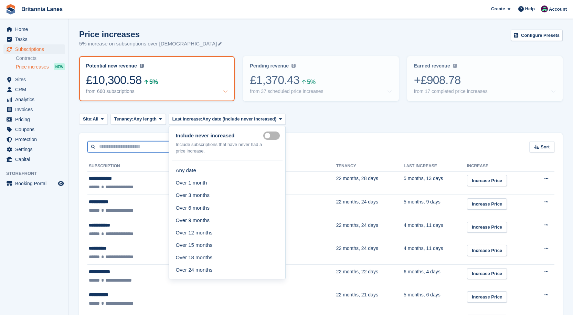
click at [107, 149] on input "text" at bounding box center [135, 146] width 96 height 11
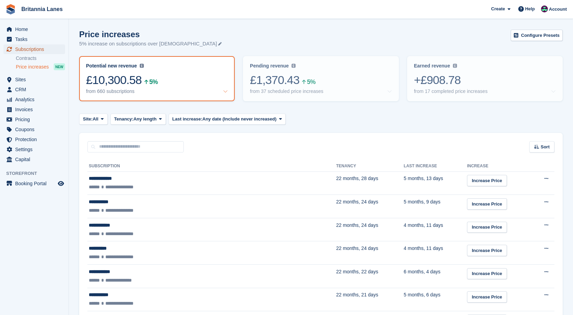
click at [22, 49] on span "Subscriptions" at bounding box center [35, 49] width 41 height 10
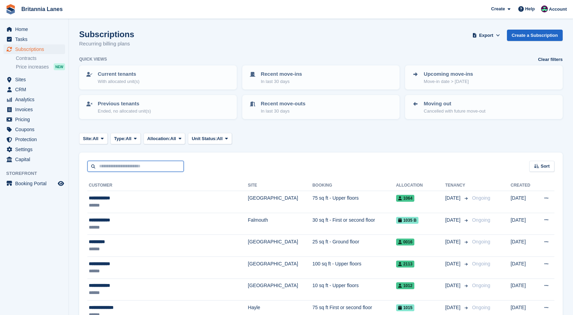
click at [147, 168] on input "text" at bounding box center [135, 166] width 96 height 11
type input "********"
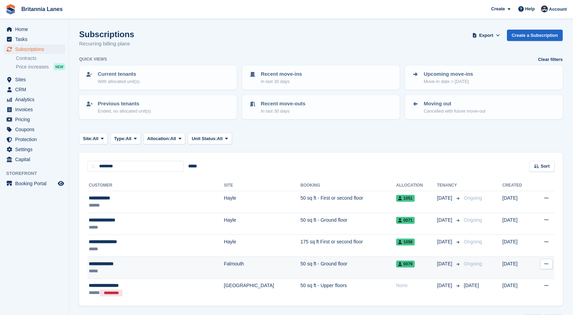
click at [96, 266] on div "**********" at bounding box center [133, 263] width 88 height 7
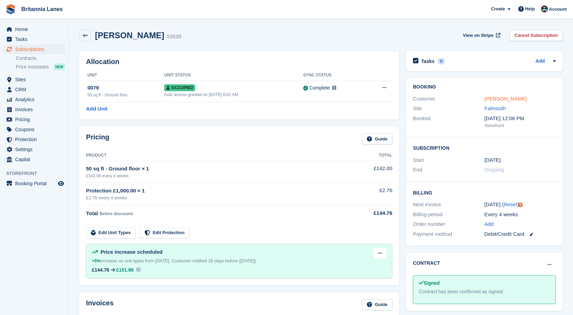
click at [519, 98] on link "Kiera Matthews" at bounding box center [506, 99] width 42 height 6
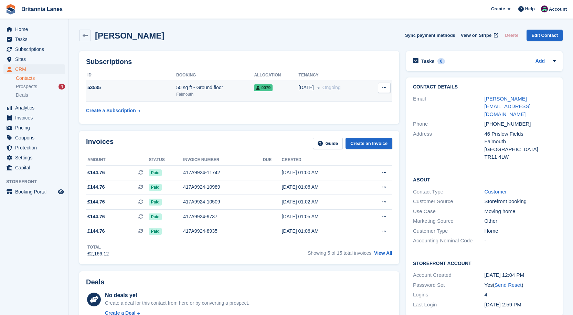
click at [189, 91] on div "50 sq ft - Ground floor" at bounding box center [215, 87] width 78 height 7
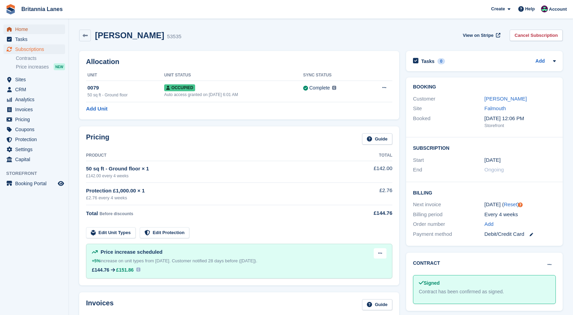
click at [39, 29] on span "Home" at bounding box center [35, 29] width 41 height 10
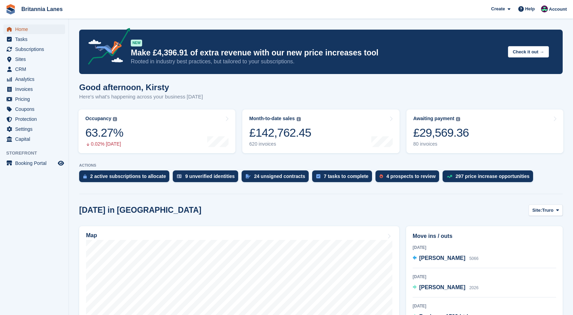
click at [26, 31] on span "Home" at bounding box center [35, 29] width 41 height 10
click at [473, 131] on link "Awaiting payment The total outstanding balance on all open invoices. £29,569.36…" at bounding box center [485, 131] width 157 height 44
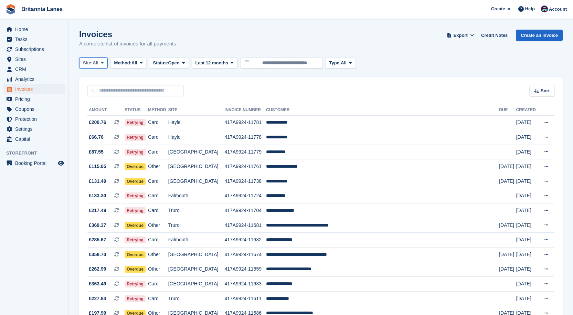
click at [90, 63] on span "Site:" at bounding box center [88, 63] width 10 height 7
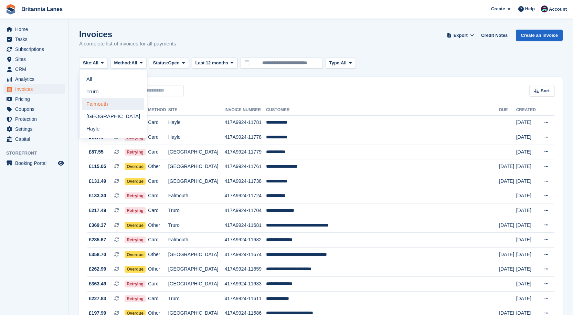
click at [97, 101] on link "Falmouth" at bounding box center [113, 104] width 62 height 12
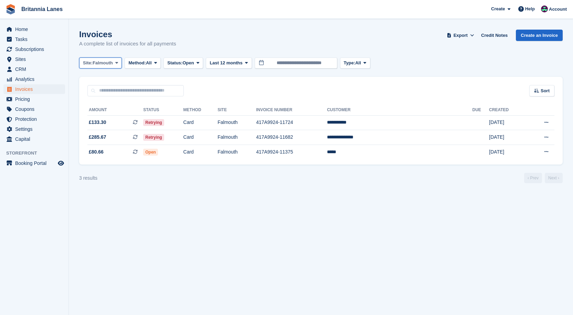
click at [96, 65] on span "Falmouth" at bounding box center [103, 63] width 20 height 7
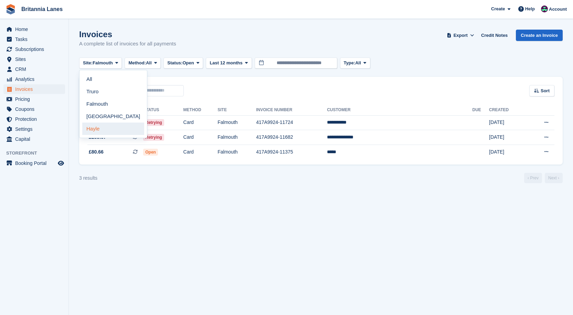
click at [109, 133] on link "Hayle" at bounding box center [113, 129] width 62 height 12
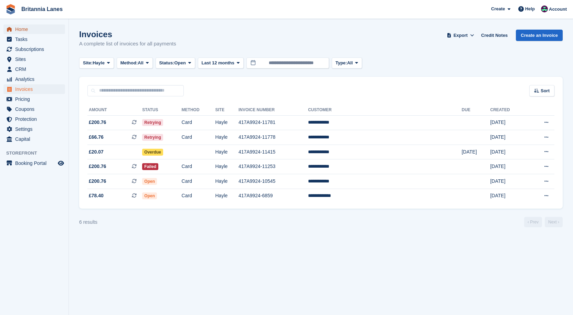
click at [13, 25] on link "Home" at bounding box center [34, 29] width 62 height 10
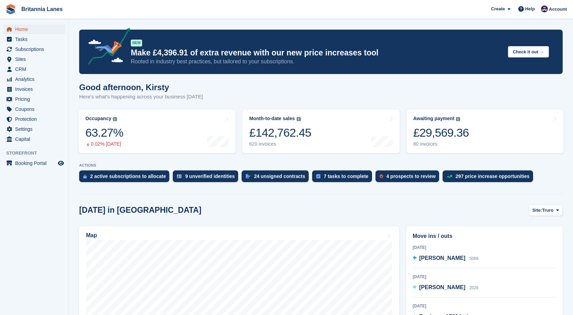
click at [30, 31] on span "Home" at bounding box center [35, 29] width 41 height 10
click at [22, 27] on span "Home" at bounding box center [35, 29] width 41 height 10
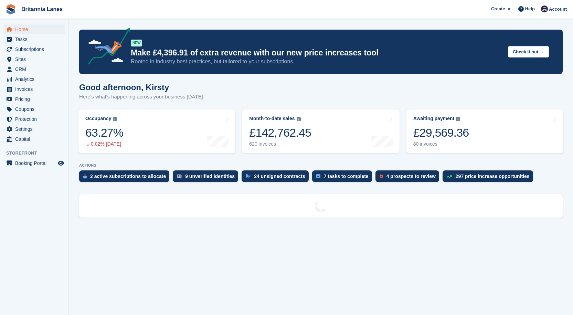
click at [456, 128] on div "£29,569.36" at bounding box center [441, 133] width 56 height 14
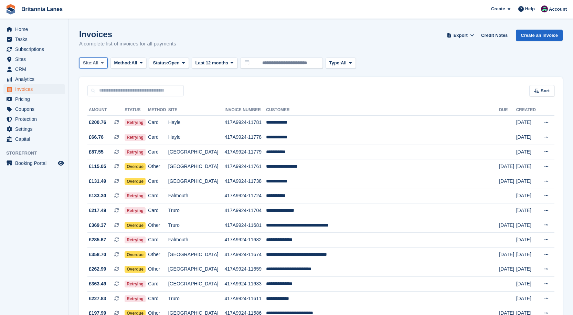
click at [84, 65] on span "Site:" at bounding box center [88, 63] width 10 height 7
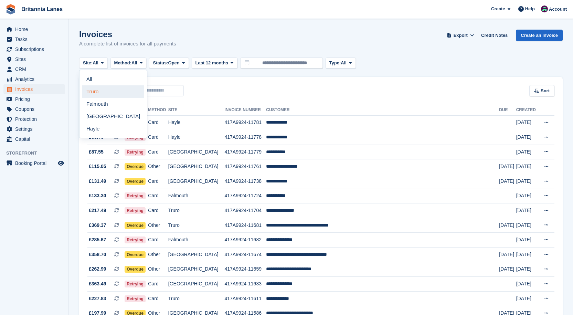
click at [100, 93] on link "Truro" at bounding box center [113, 91] width 62 height 12
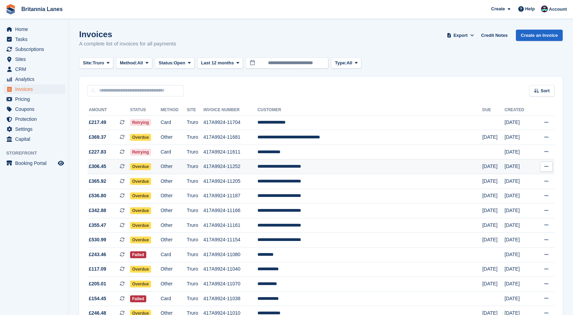
scroll to position [69, 0]
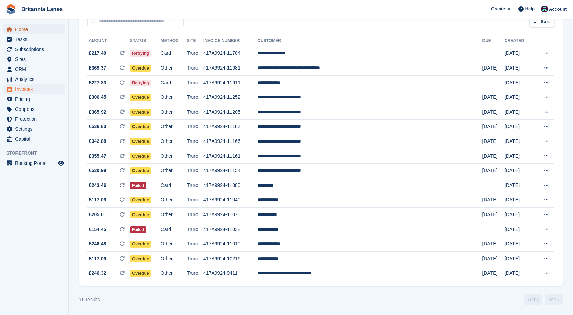
click at [26, 27] on span "Home" at bounding box center [35, 29] width 41 height 10
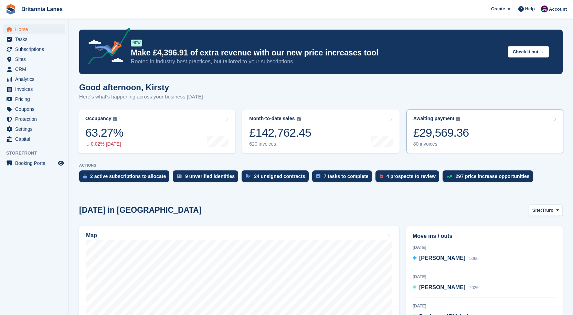
click at [430, 138] on div "£29,569.36" at bounding box center [441, 133] width 56 height 14
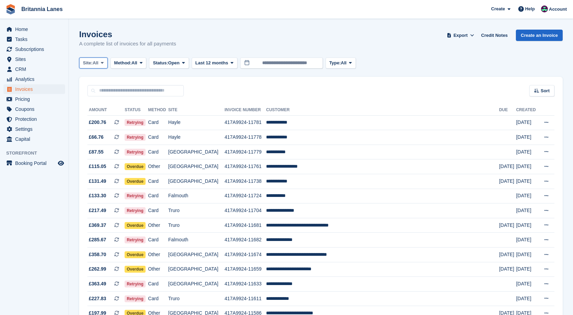
click at [85, 61] on span "Site:" at bounding box center [88, 63] width 10 height 7
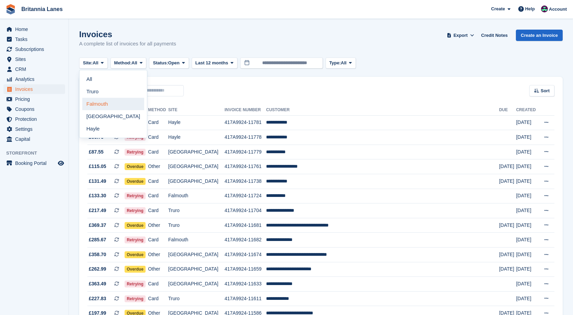
click at [100, 99] on link "Falmouth" at bounding box center [113, 104] width 62 height 12
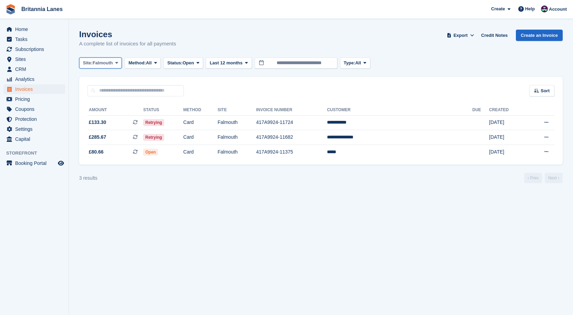
click at [107, 62] on span "Falmouth" at bounding box center [103, 63] width 20 height 7
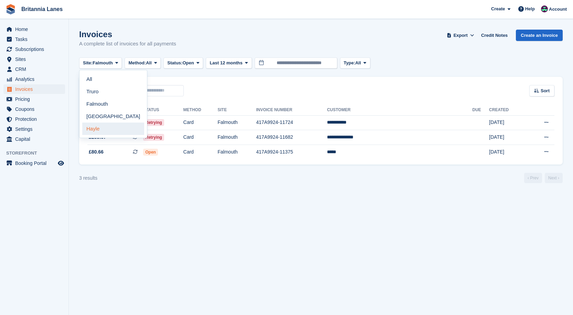
click at [93, 125] on link "Hayle" at bounding box center [113, 129] width 62 height 12
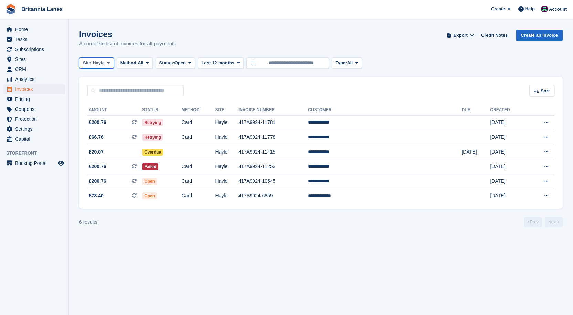
click at [98, 58] on button "Site: Hayle" at bounding box center [96, 62] width 35 height 11
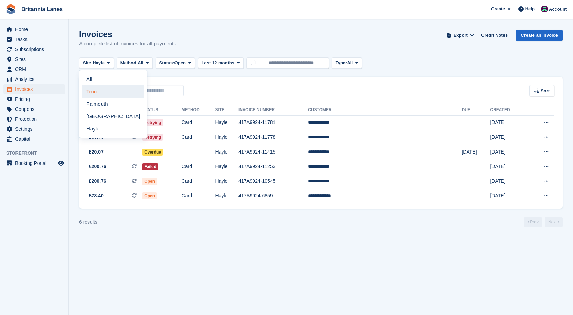
click at [97, 94] on link "Truro" at bounding box center [113, 91] width 62 height 12
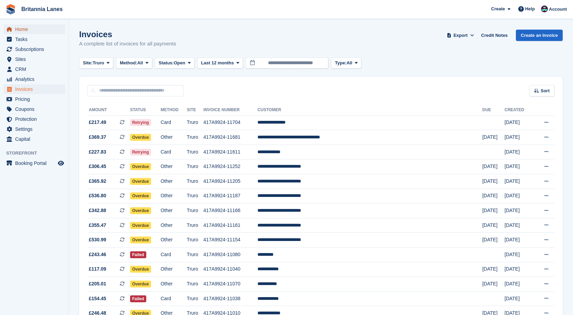
click at [17, 29] on span "Home" at bounding box center [35, 29] width 41 height 10
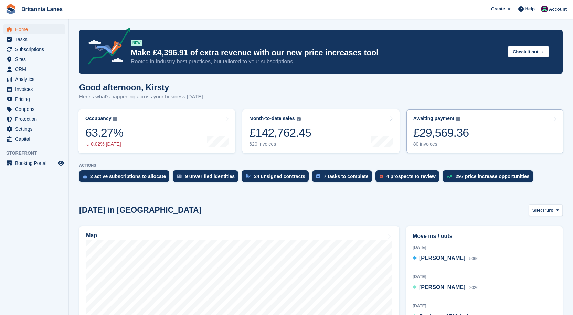
click at [448, 139] on div "£29,569.36" at bounding box center [441, 133] width 56 height 14
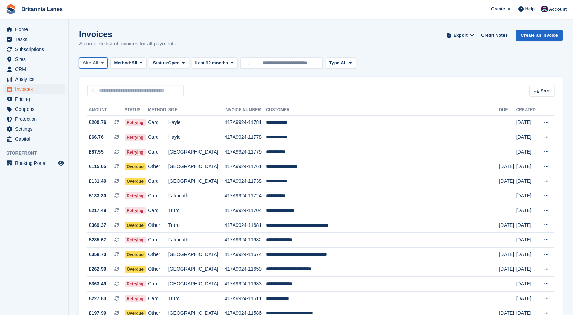
click at [94, 66] on span "All" at bounding box center [96, 63] width 6 height 7
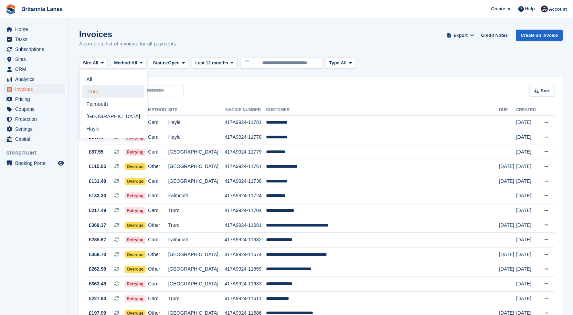
click at [89, 90] on link "Truro" at bounding box center [113, 91] width 62 height 12
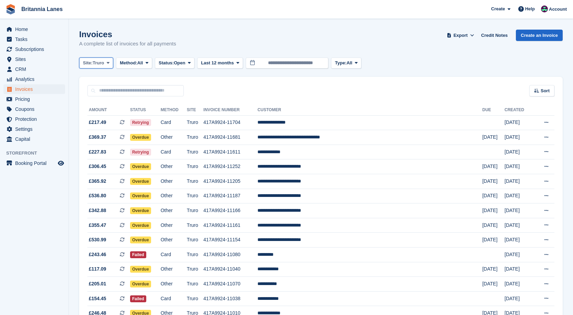
click at [97, 67] on button "Site: Truro" at bounding box center [96, 62] width 34 height 11
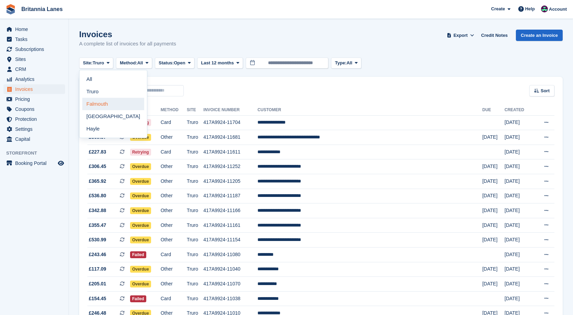
click at [106, 101] on link "Falmouth" at bounding box center [113, 104] width 62 height 12
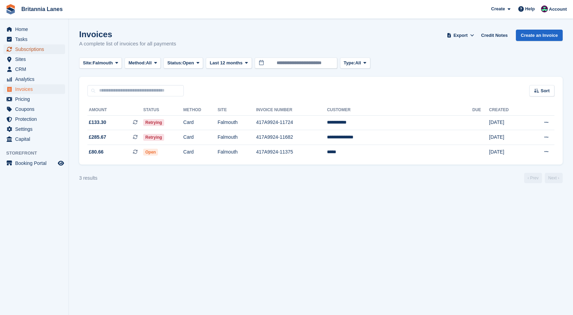
click at [35, 51] on span "Subscriptions" at bounding box center [35, 49] width 41 height 10
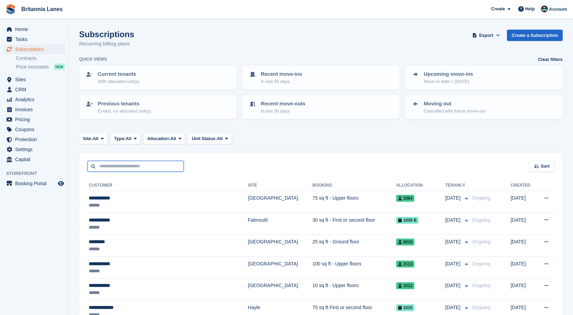
click at [123, 167] on input "text" at bounding box center [135, 166] width 96 height 11
type input "******"
click at [131, 167] on input "******" at bounding box center [135, 166] width 96 height 11
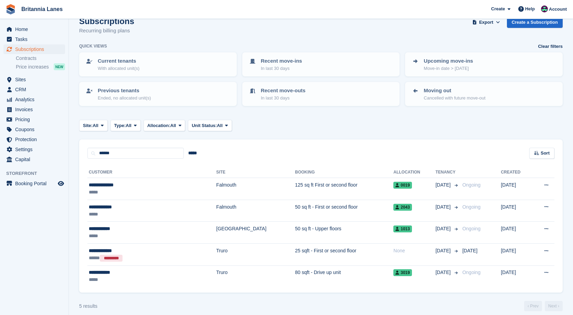
scroll to position [20, 0]
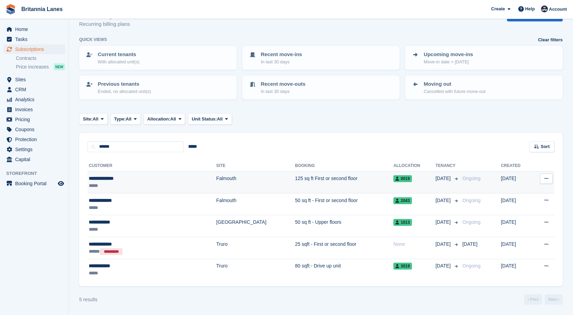
click at [118, 176] on div "**********" at bounding box center [129, 178] width 81 height 7
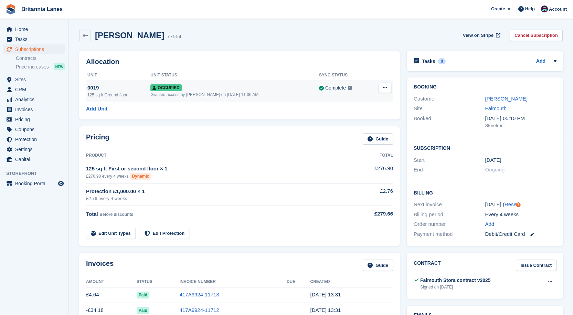
click at [227, 98] on td "Occupied Granted access by [PERSON_NAME] on [DATE] 11:06 AM" at bounding box center [234, 91] width 169 height 21
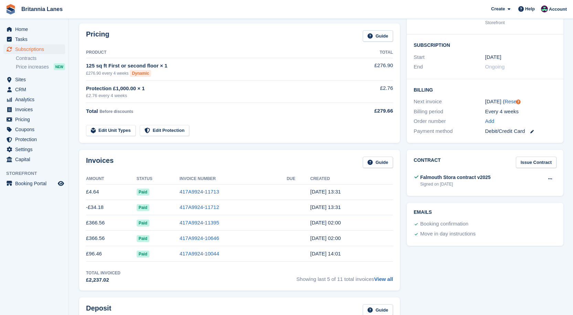
scroll to position [103, 0]
click at [199, 190] on link "417A9924-11713" at bounding box center [200, 191] width 40 height 6
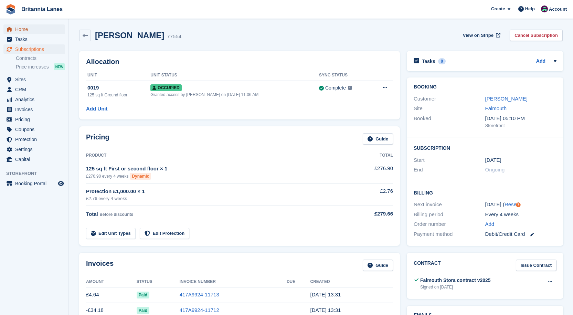
click at [51, 31] on span "Home" at bounding box center [35, 29] width 41 height 10
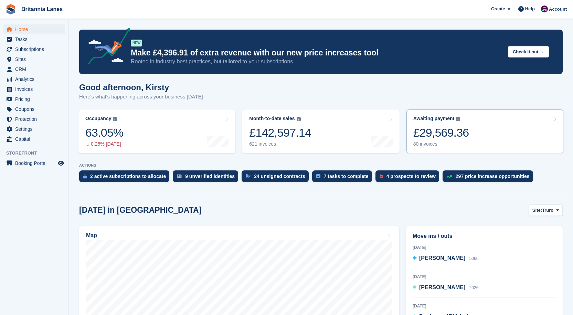
click at [499, 124] on link "Awaiting payment The total outstanding balance on all open invoices. £29,569.36…" at bounding box center [485, 131] width 157 height 44
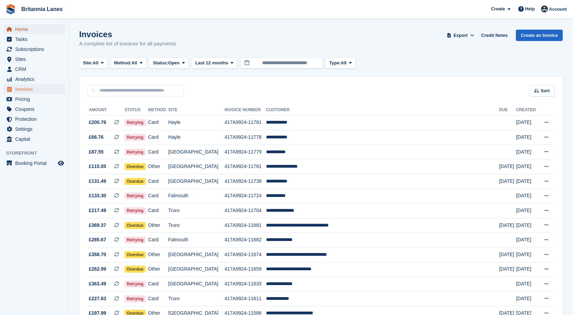
click at [27, 24] on span "Home" at bounding box center [35, 29] width 41 height 10
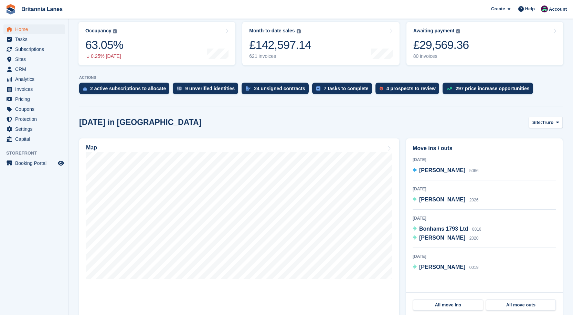
scroll to position [103, 0]
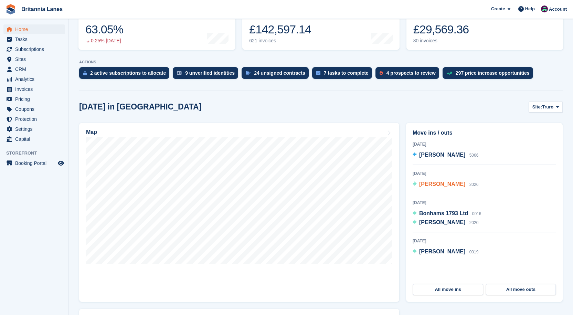
click at [440, 185] on span "[PERSON_NAME]" at bounding box center [442, 184] width 46 height 6
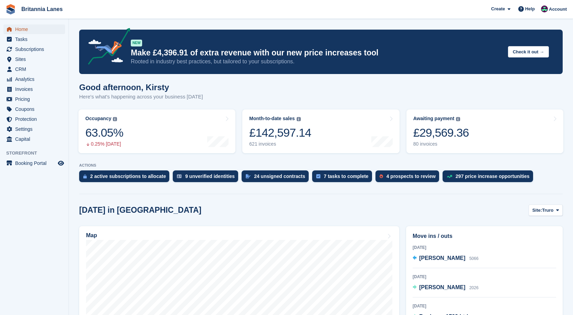
click at [28, 29] on span "Home" at bounding box center [35, 29] width 41 height 10
drag, startPoint x: 36, startPoint y: 49, endPoint x: 109, endPoint y: 63, distance: 73.9
click at [36, 49] on span "Subscriptions" at bounding box center [35, 49] width 41 height 10
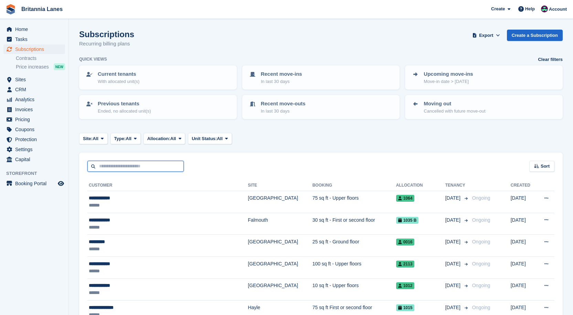
click at [114, 167] on input "text" at bounding box center [135, 166] width 96 height 11
type input "*******"
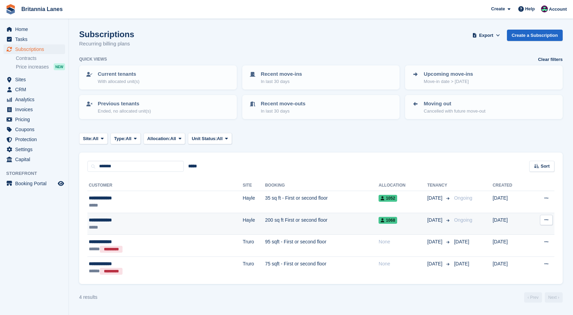
click at [265, 222] on td "200 sq ft First or second floor" at bounding box center [322, 224] width 114 height 22
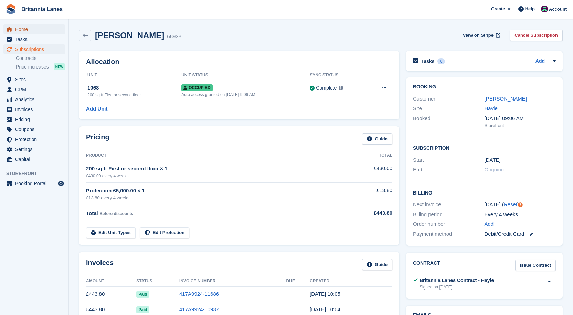
click at [12, 29] on span "menu" at bounding box center [9, 29] width 8 height 8
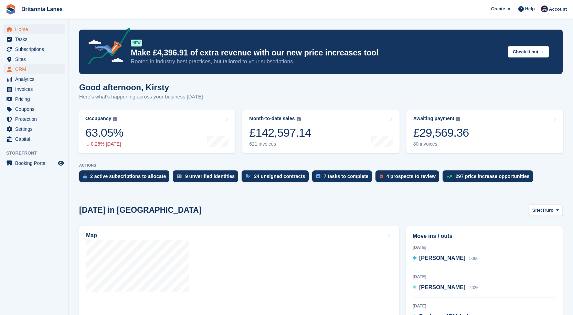
click at [479, 135] on link "Awaiting payment The total outstanding balance on all open invoices. £29,569.36…" at bounding box center [485, 131] width 157 height 44
click at [450, 131] on div "£29,569.36" at bounding box center [441, 133] width 56 height 14
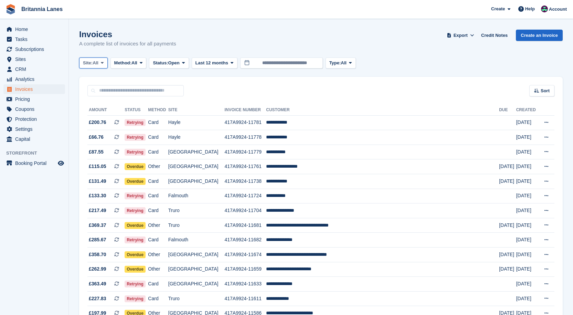
click at [85, 65] on span "Site:" at bounding box center [88, 63] width 10 height 7
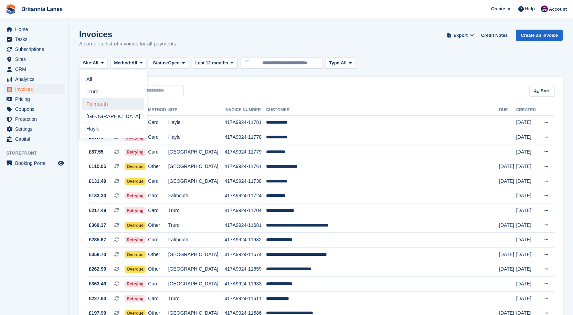
click at [100, 101] on link "Falmouth" at bounding box center [113, 104] width 62 height 12
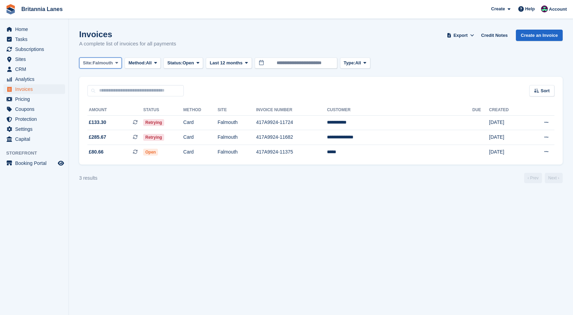
click at [97, 62] on span "Falmouth" at bounding box center [103, 63] width 20 height 7
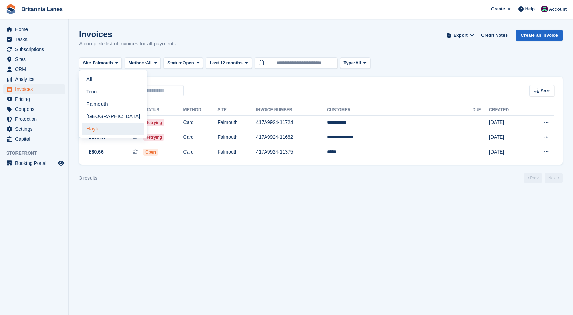
click at [99, 130] on link "Hayle" at bounding box center [113, 129] width 62 height 12
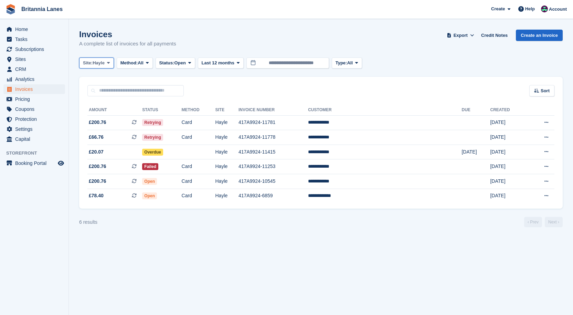
click at [110, 64] on icon at bounding box center [108, 63] width 3 height 4
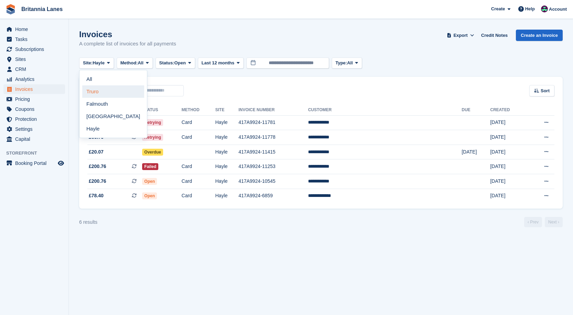
click at [93, 87] on link "Truro" at bounding box center [113, 91] width 62 height 12
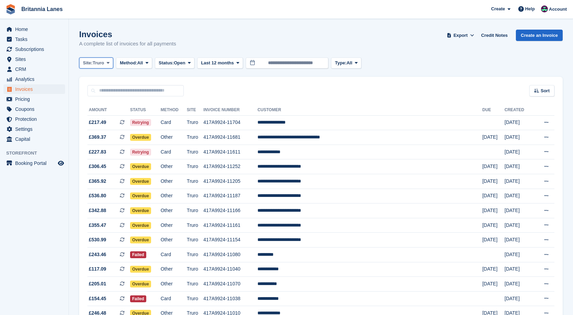
click at [93, 61] on span "Site:" at bounding box center [88, 63] width 10 height 7
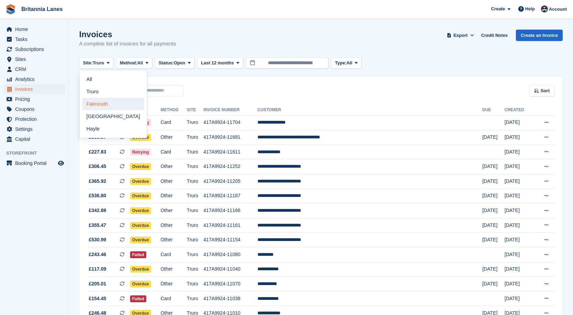
click at [99, 102] on link "Falmouth" at bounding box center [113, 104] width 62 height 12
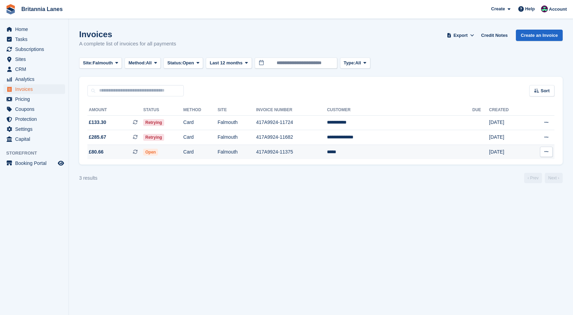
click at [389, 148] on td "*****" at bounding box center [399, 152] width 145 height 14
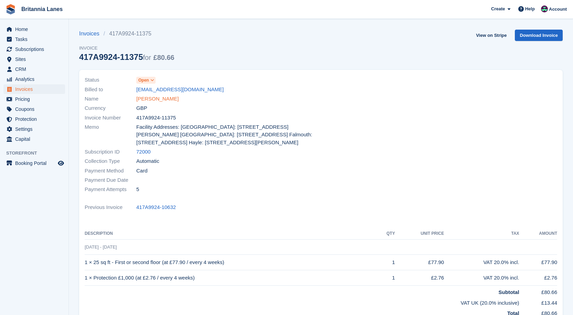
click at [138, 96] on link "Louis" at bounding box center [157, 99] width 42 height 8
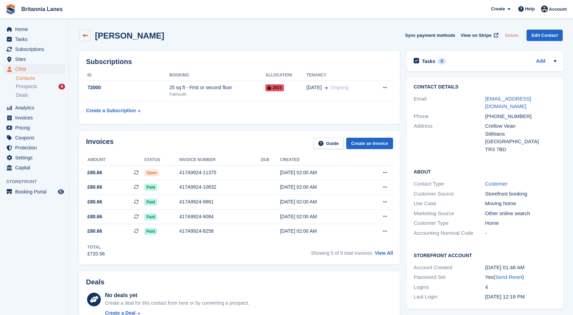
click at [83, 36] on icon at bounding box center [85, 35] width 5 height 5
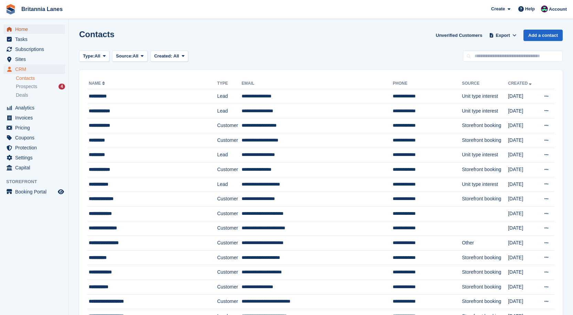
click at [30, 29] on span "Home" at bounding box center [35, 29] width 41 height 10
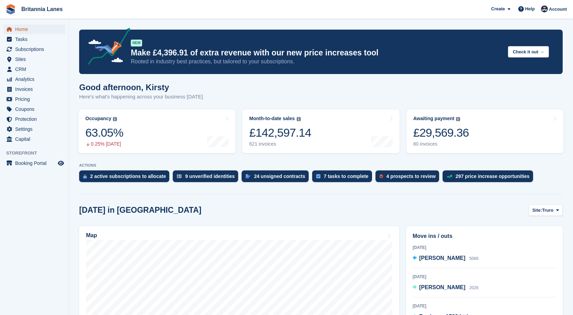
click at [22, 29] on span "Home" at bounding box center [35, 29] width 41 height 10
click at [24, 32] on span "Home" at bounding box center [35, 29] width 41 height 10
click at [24, 27] on span "Home" at bounding box center [35, 29] width 41 height 10
click at [15, 30] on link "Home" at bounding box center [34, 29] width 62 height 10
click at [32, 26] on span "Home" at bounding box center [35, 29] width 41 height 10
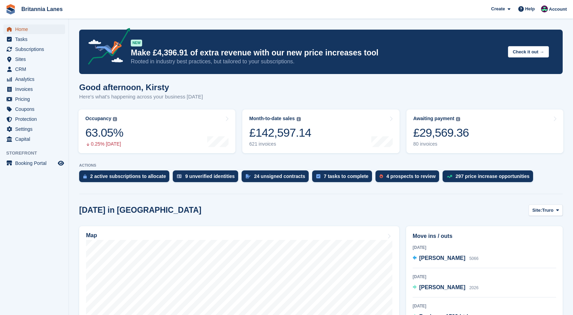
click at [36, 27] on span "Home" at bounding box center [35, 29] width 41 height 10
click at [17, 26] on span "Home" at bounding box center [35, 29] width 41 height 10
click at [27, 28] on span "Home" at bounding box center [35, 29] width 41 height 10
